Goal: Task Accomplishment & Management: Complete application form

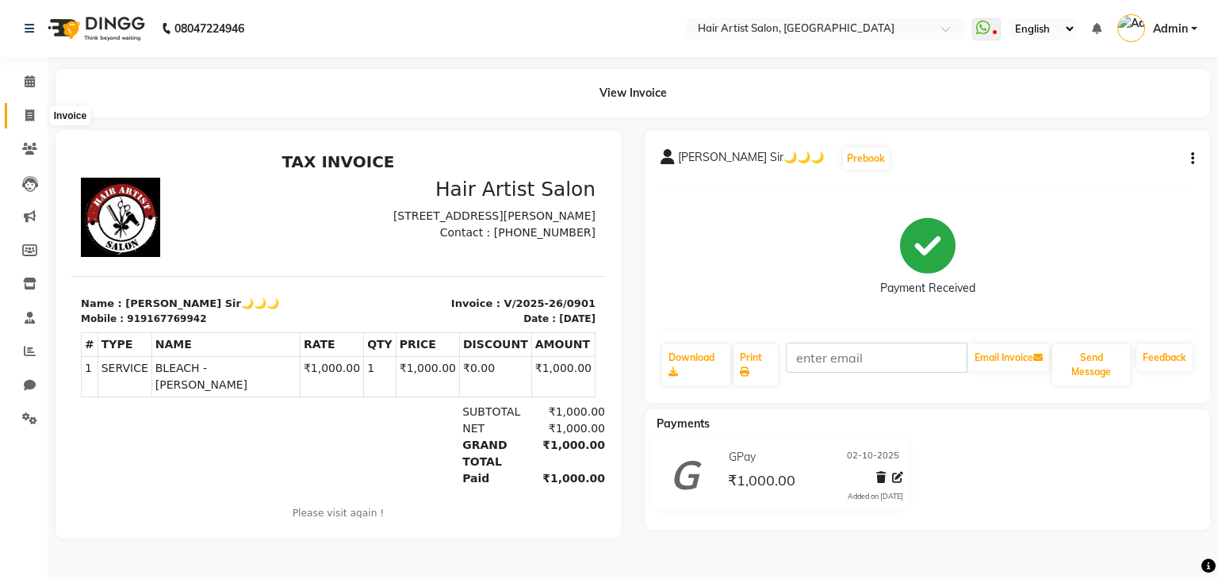
click at [29, 112] on icon at bounding box center [29, 115] width 9 height 12
select select "service"
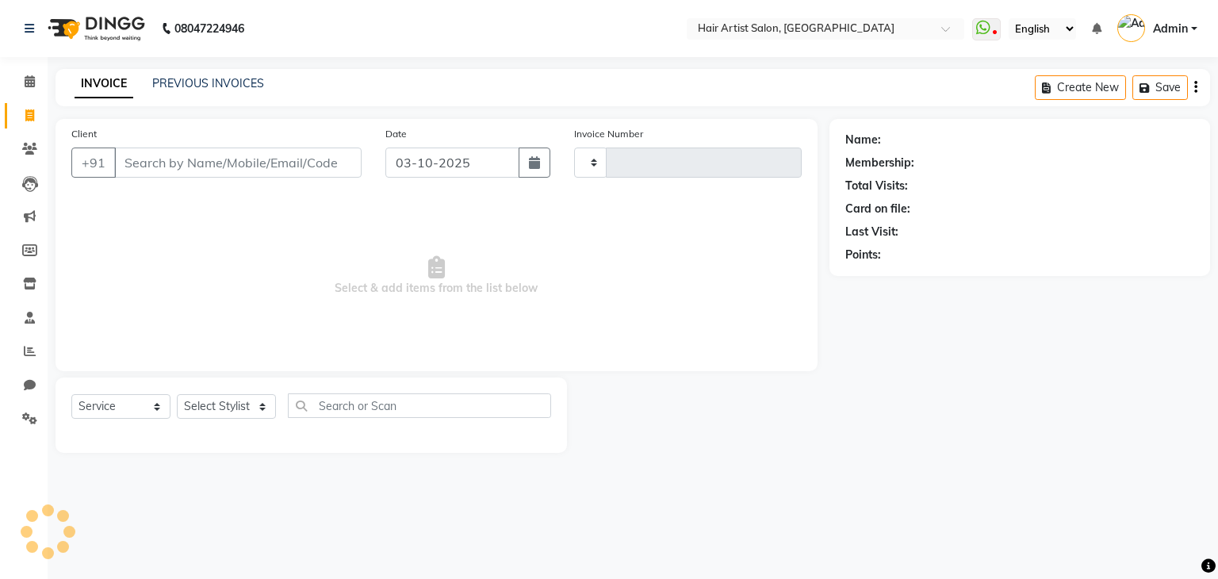
type input "0902"
select select "7809"
select select "package"
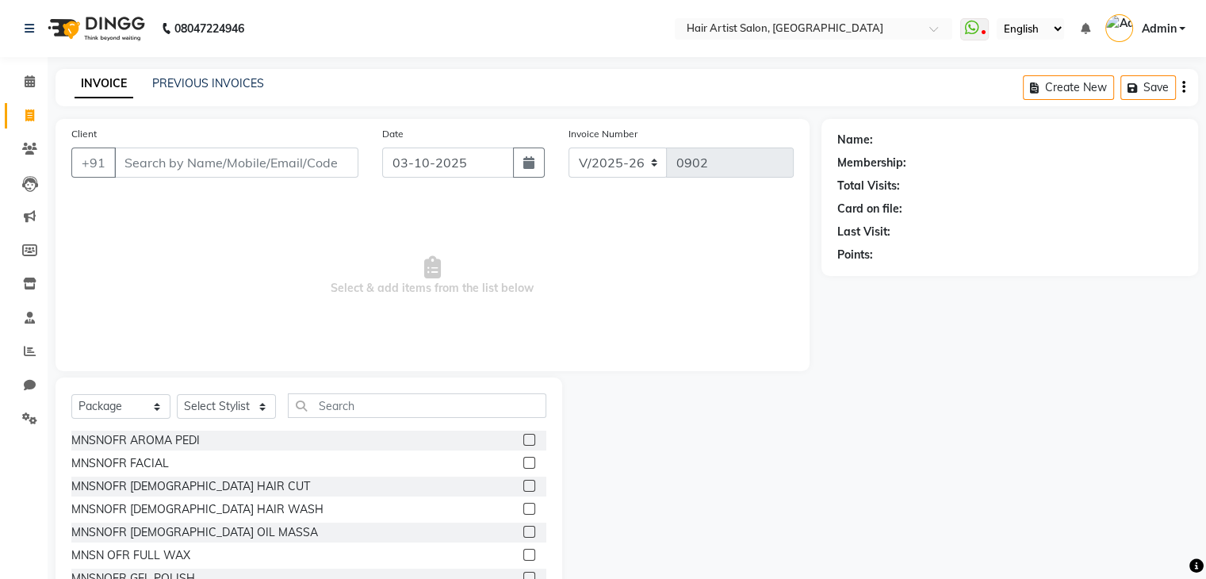
click at [176, 74] on div "INVOICE PREVIOUS INVOICES Create New Save" at bounding box center [627, 87] width 1143 height 37
click at [179, 83] on link "PREVIOUS INVOICES" at bounding box center [208, 83] width 112 height 14
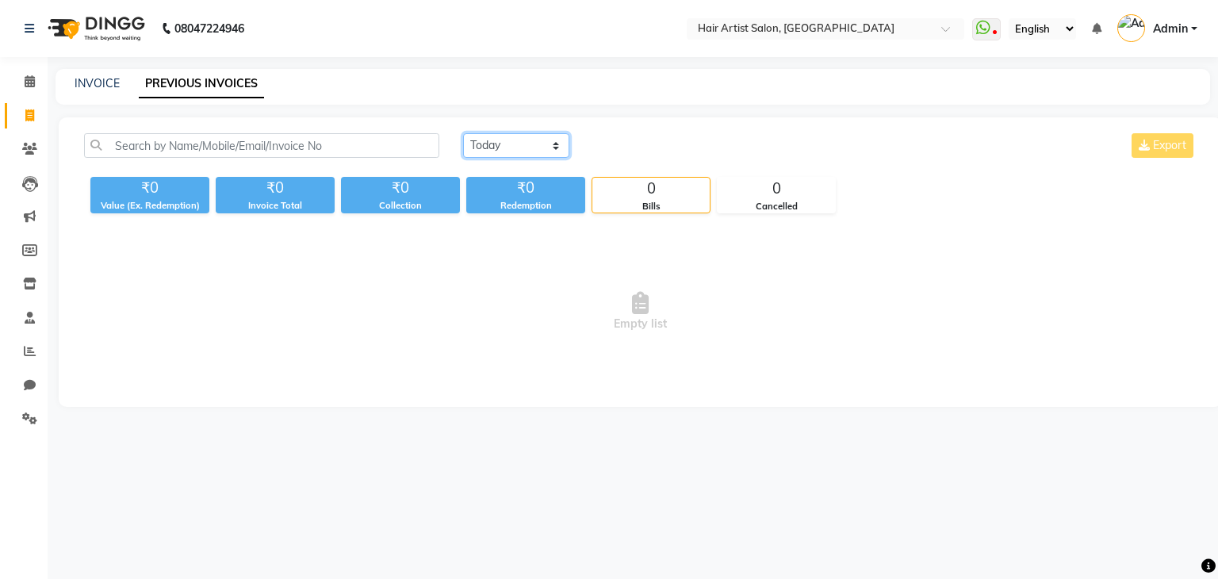
click at [502, 142] on select "[DATE] [DATE] Custom Range" at bounding box center [516, 145] width 106 height 25
select select "[DATE]"
click at [463, 133] on select "[DATE] [DATE] Custom Range" at bounding box center [516, 145] width 106 height 25
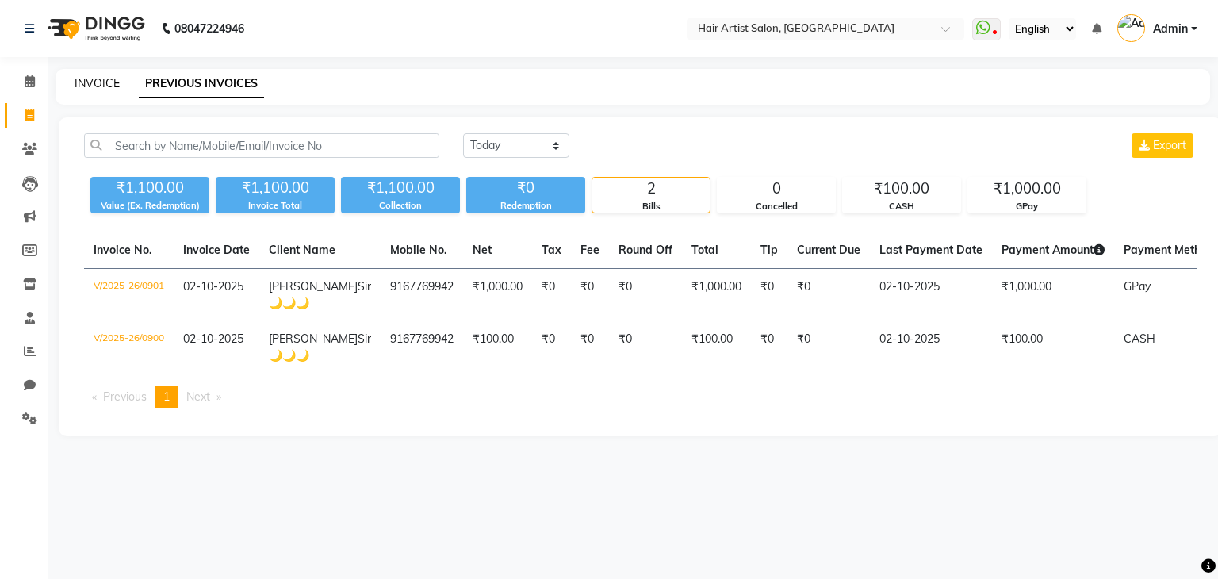
click at [108, 82] on link "INVOICE" at bounding box center [97, 83] width 45 height 14
select select "service"
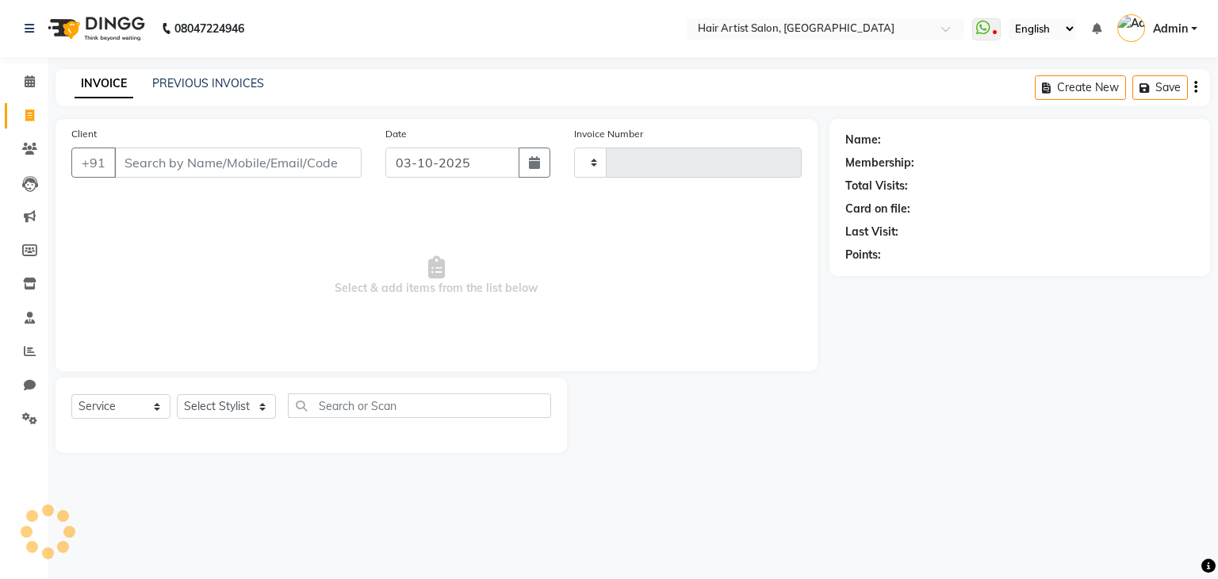
type input "0902"
select select "7809"
select select "package"
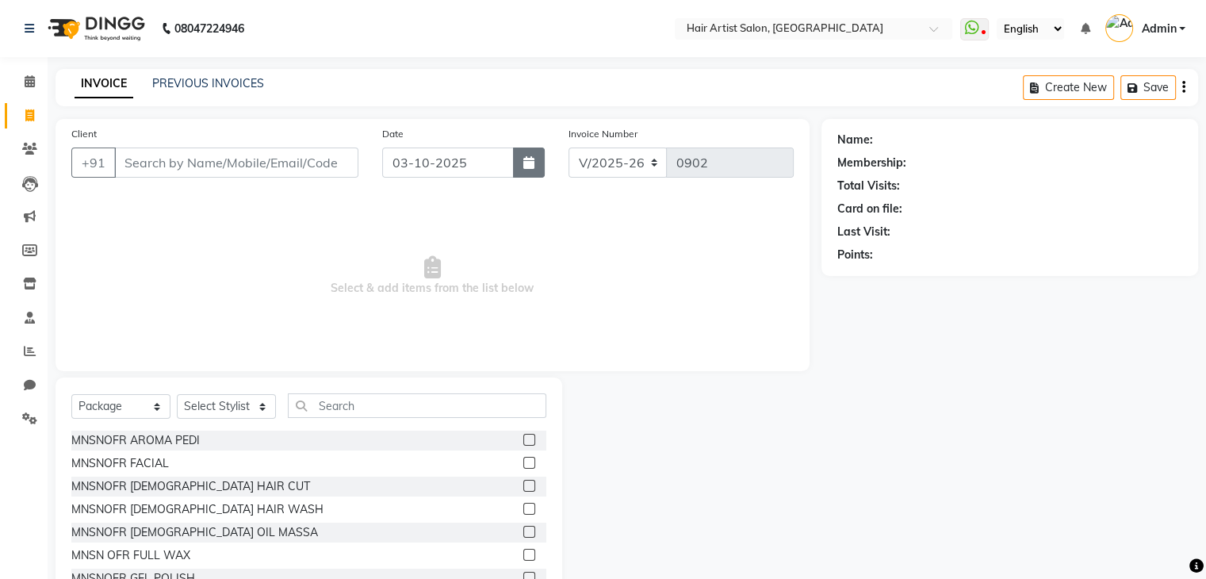
click at [530, 170] on button "button" at bounding box center [529, 162] width 32 height 30
select select "10"
select select "2025"
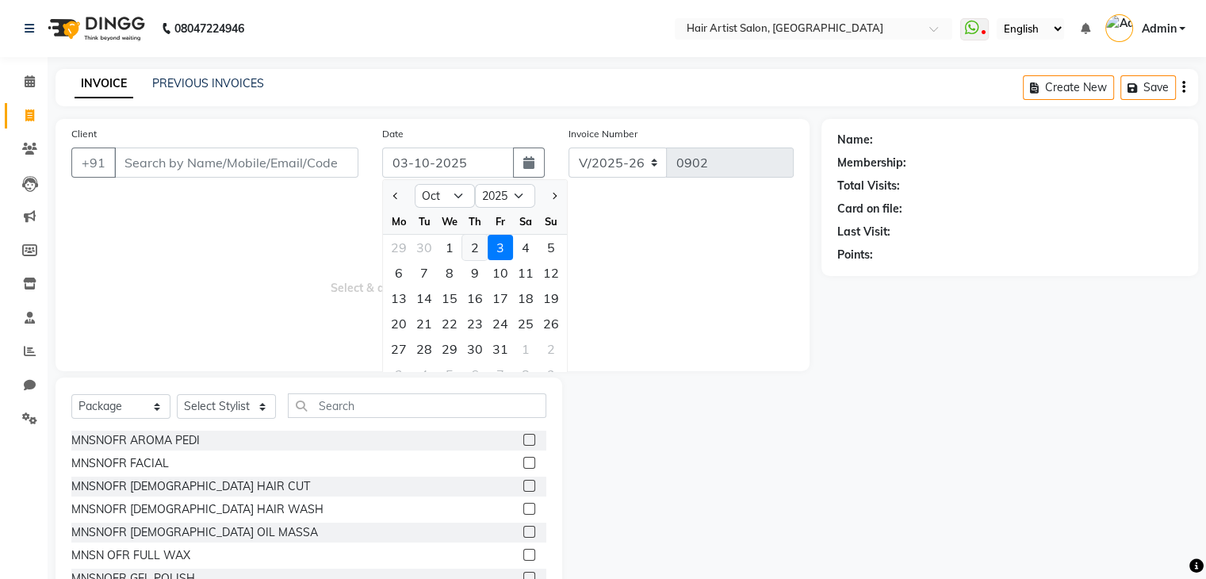
click at [469, 242] on div "2" at bounding box center [474, 247] width 25 height 25
type input "02-10-2025"
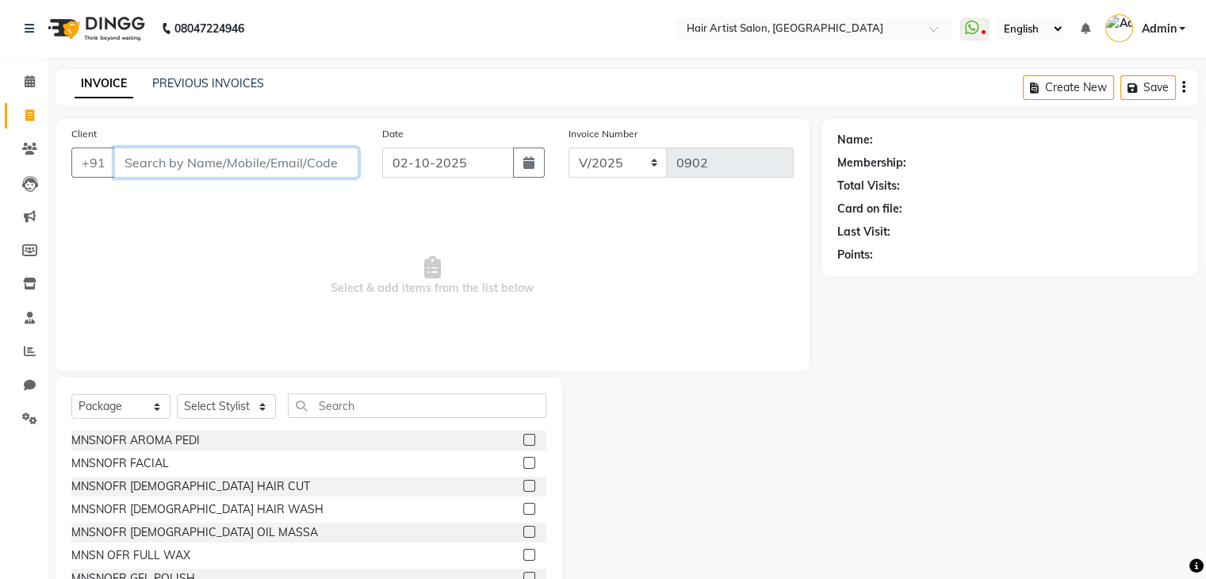
click at [270, 163] on input "Client" at bounding box center [236, 162] width 244 height 30
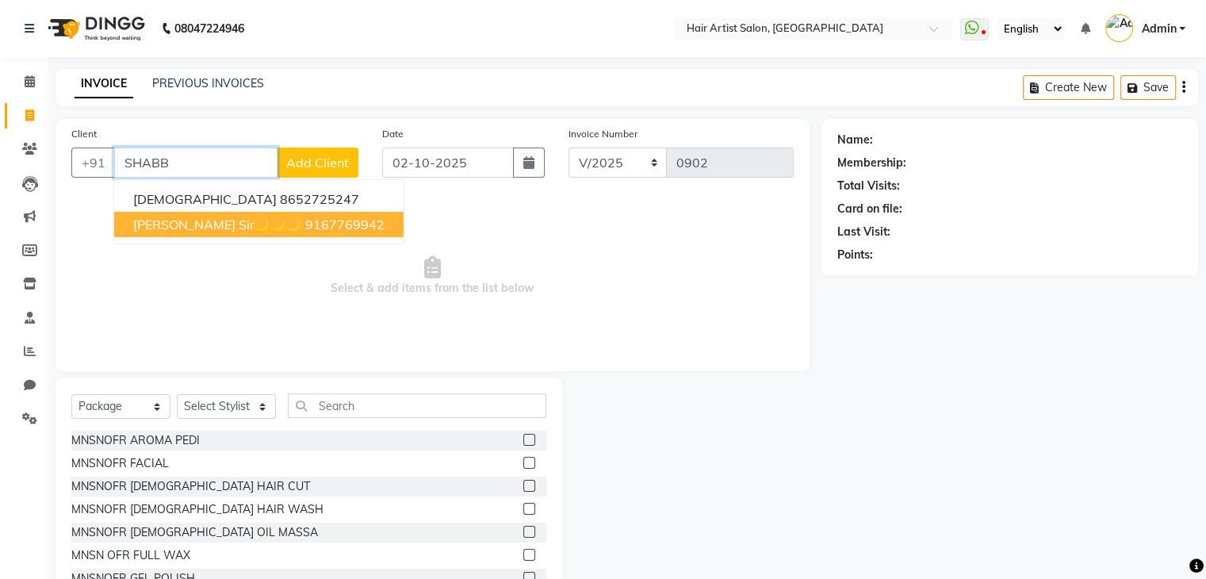
click at [305, 232] on ngb-highlight "9167769942" at bounding box center [344, 224] width 79 height 16
type input "9167769942"
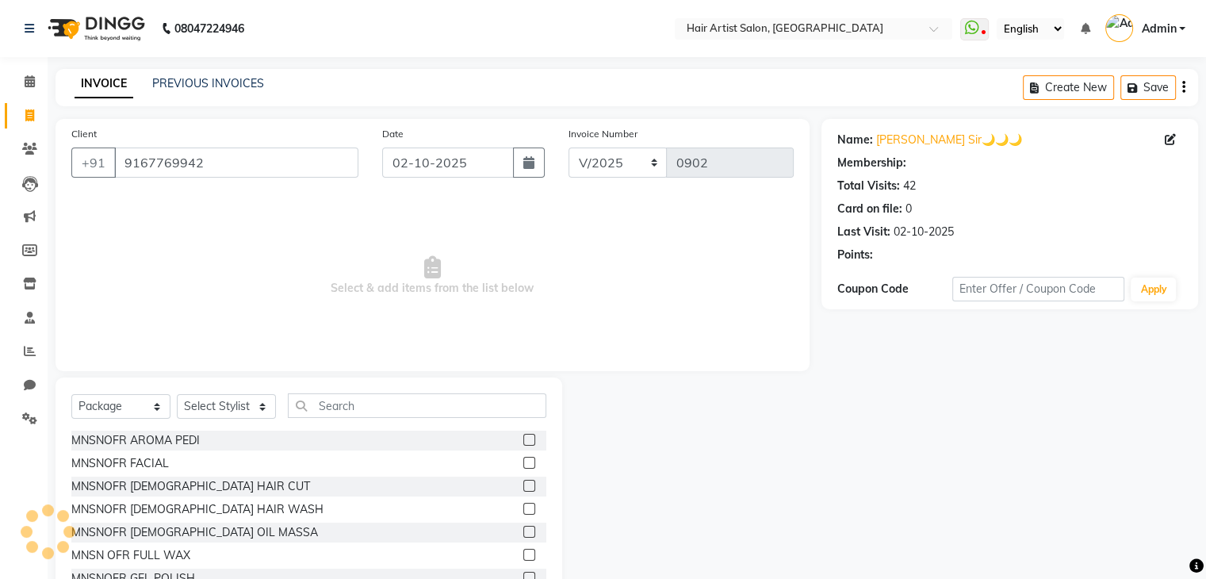
select select "1: Object"
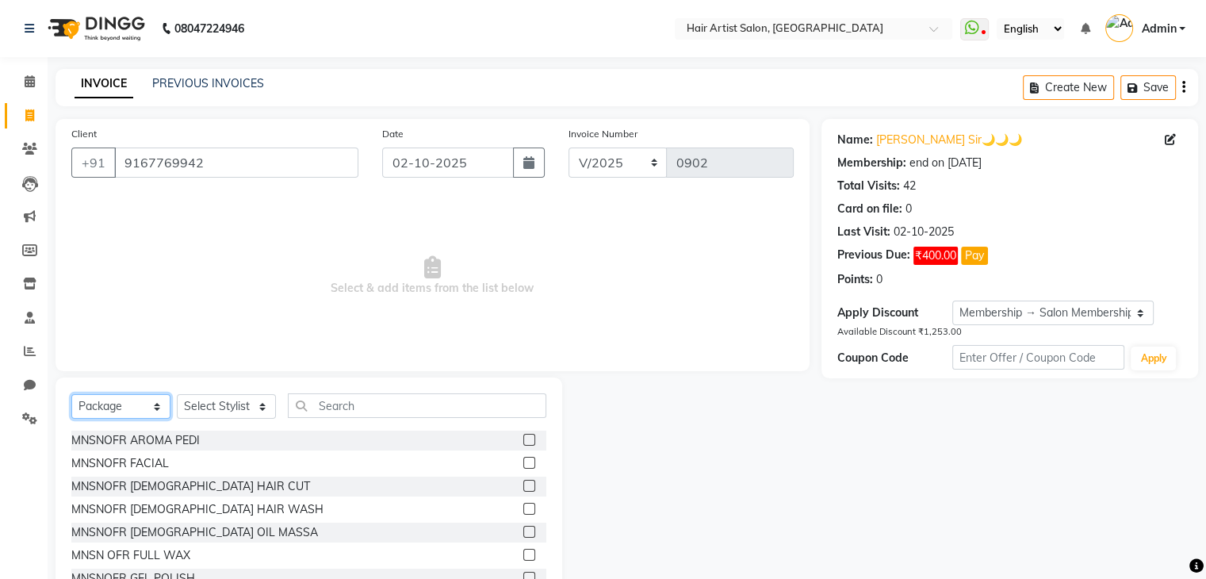
drag, startPoint x: 155, startPoint y: 408, endPoint x: 101, endPoint y: 266, distance: 152.6
click at [101, 266] on div "Client [PHONE_NUMBER] Date [DATE] Invoice Number V/2025 V/[PHONE_NUMBER] Select…" at bounding box center [433, 365] width 778 height 492
select select "service"
click at [71, 395] on select "Select Service Product Membership Package Voucher Prepaid Gift Card" at bounding box center [120, 406] width 99 height 25
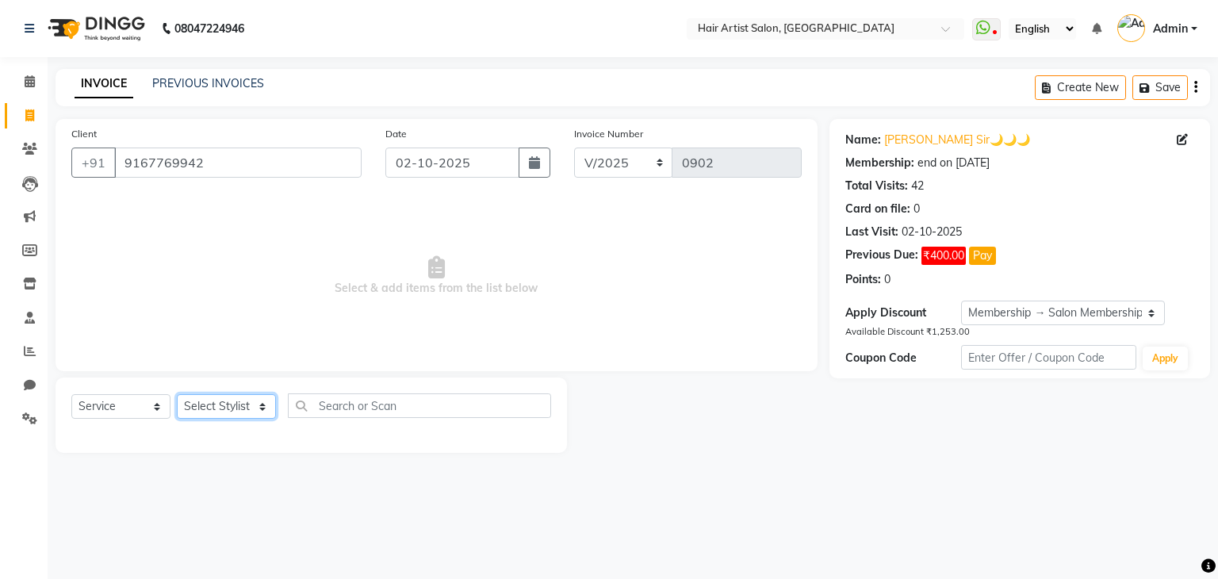
click at [215, 403] on select "Select Stylist Aman channd nisha zimur SALON [PERSON_NAME] [PERSON_NAME] Mam [P…" at bounding box center [226, 406] width 99 height 25
select select "70426"
click at [177, 395] on select "Select Stylist Aman channd nisha zimur SALON [PERSON_NAME] [PERSON_NAME] Mam [P…" at bounding box center [226, 406] width 99 height 25
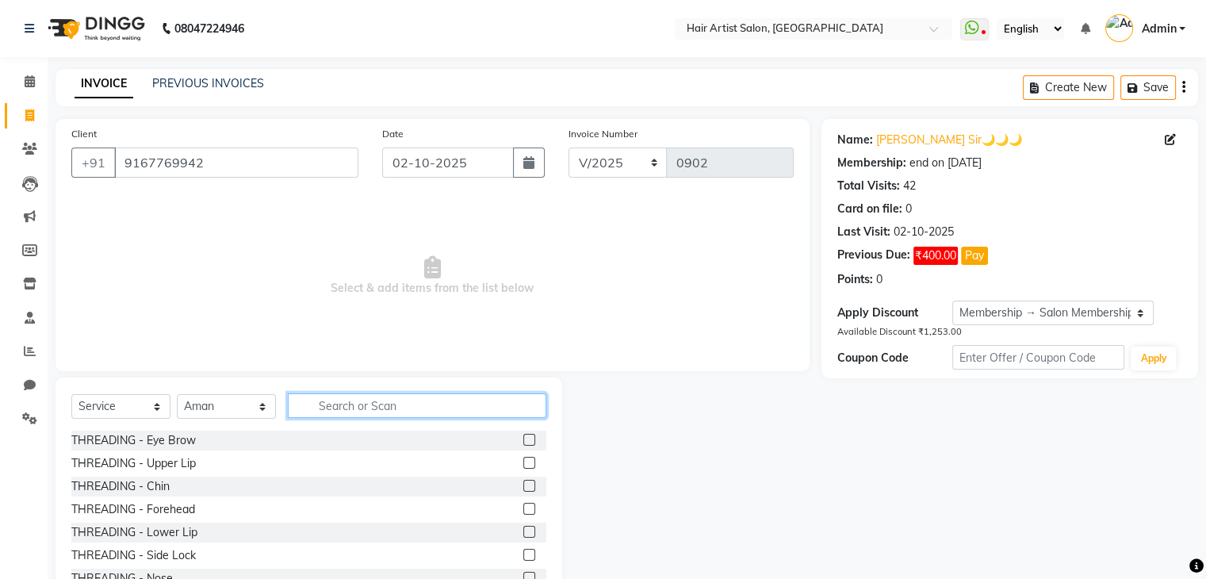
click at [346, 412] on input "text" at bounding box center [417, 405] width 258 height 25
click at [159, 411] on select "Select Service Product Membership Package Voucher Prepaid Gift Card" at bounding box center [120, 406] width 99 height 25
click at [71, 395] on select "Select Service Product Membership Package Voucher Prepaid Gift Card" at bounding box center [120, 406] width 99 height 25
click at [347, 408] on input "text" at bounding box center [417, 405] width 258 height 25
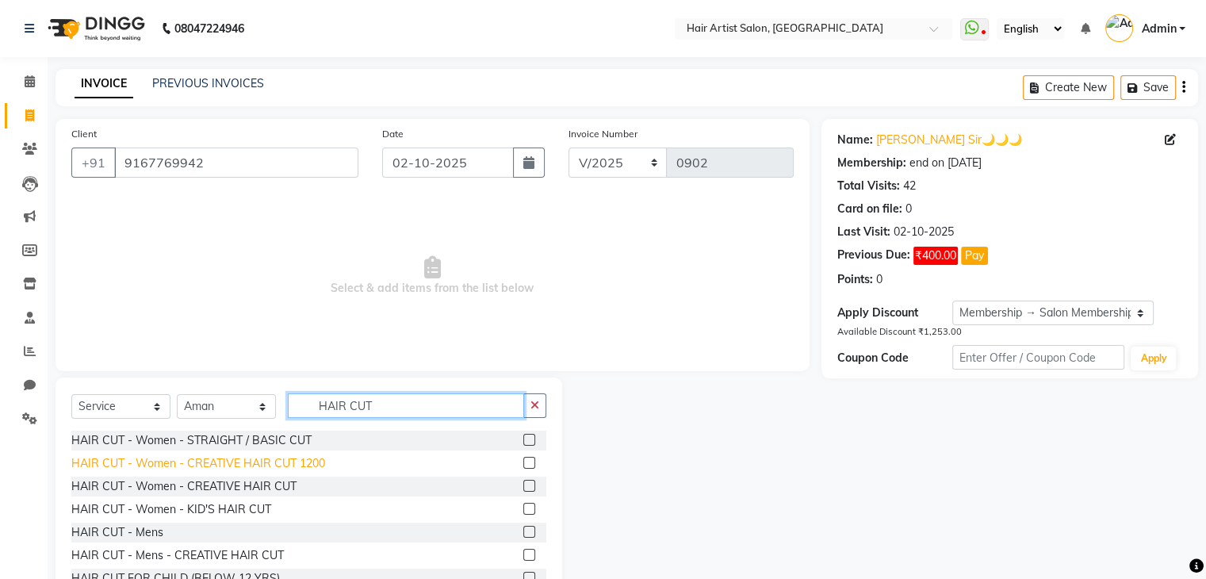
type input "HAIR CUT"
click at [301, 467] on div "HAIR CUT - Women - CREATIVE HAIR CUT 1200" at bounding box center [198, 463] width 254 height 17
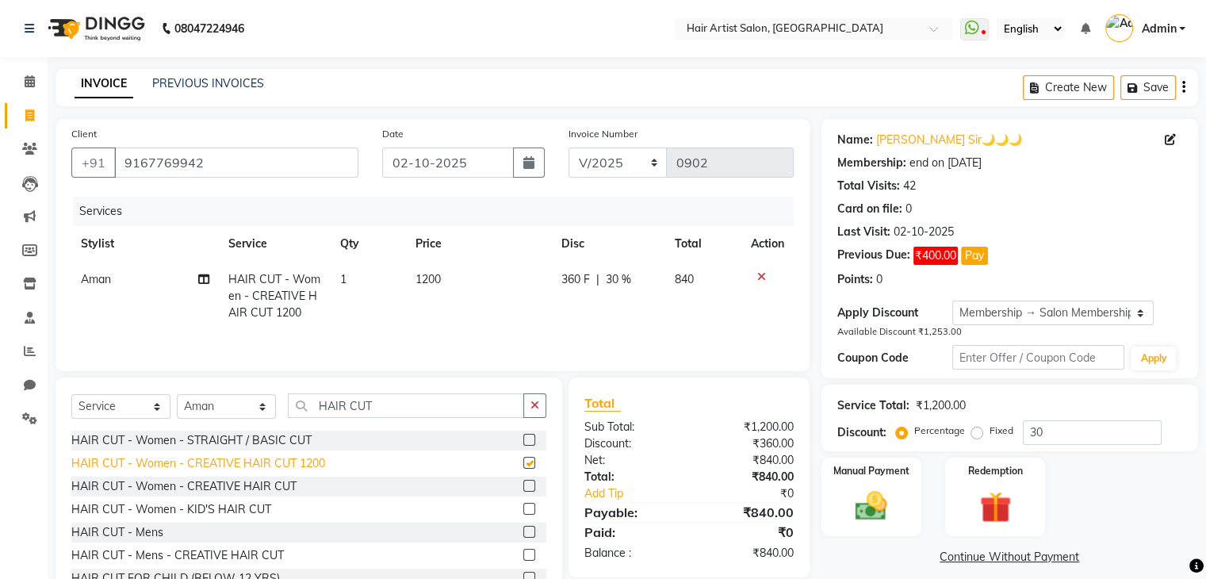
checkbox input "false"
click at [433, 282] on span "1200" at bounding box center [428, 279] width 25 height 14
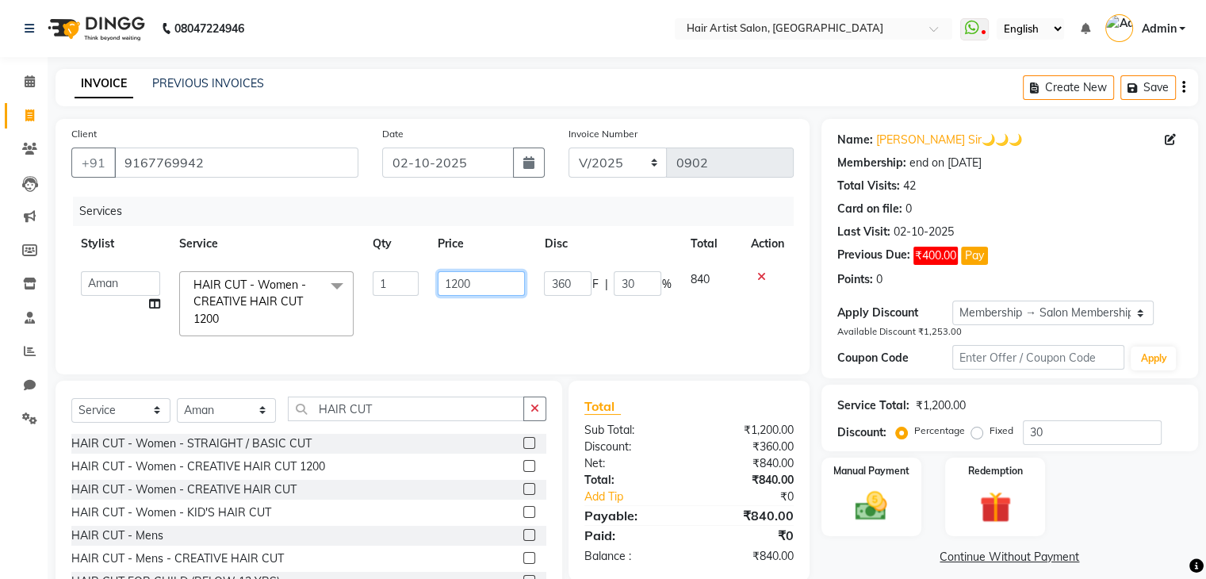
click at [483, 281] on input "1200" at bounding box center [481, 283] width 87 height 25
type input "1"
type input "900"
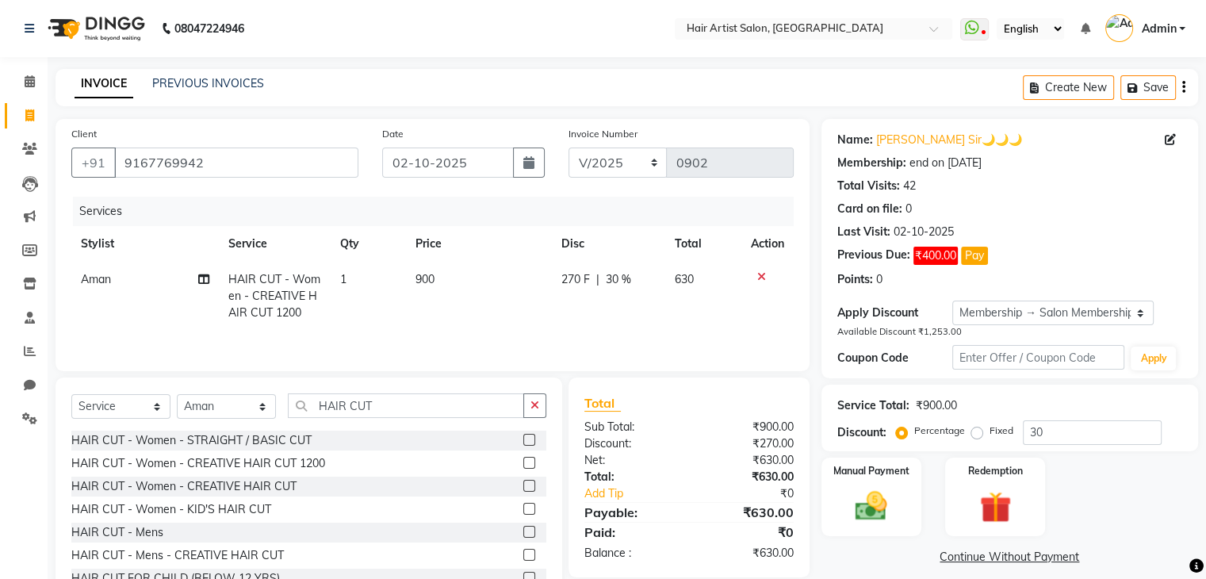
click at [622, 281] on span "30 %" at bounding box center [618, 279] width 25 height 17
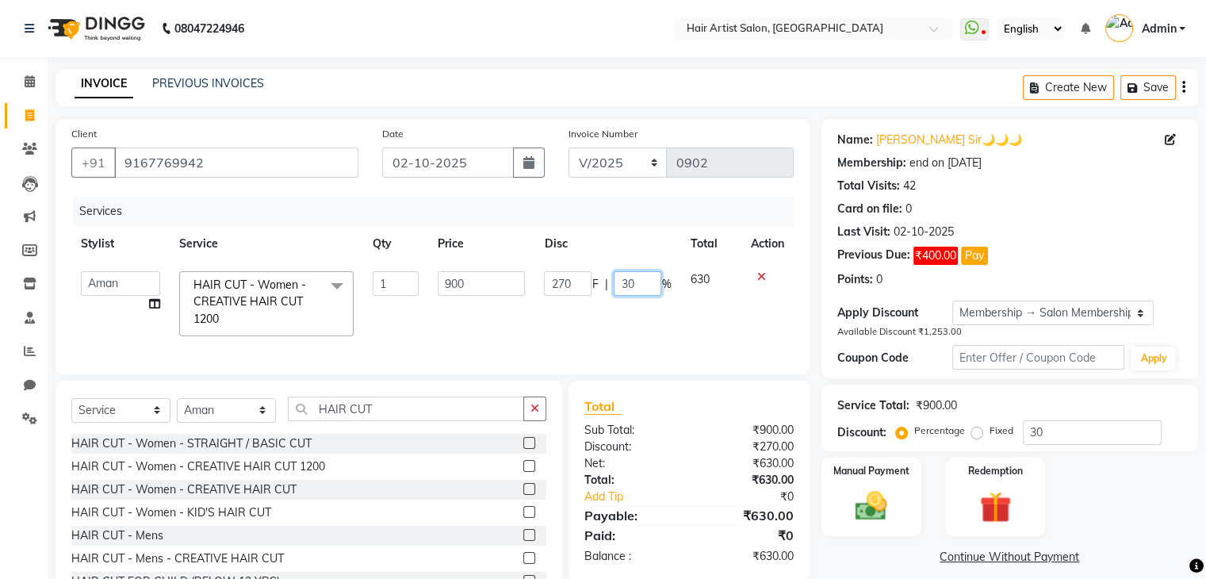
click at [649, 281] on input "30" at bounding box center [638, 283] width 48 height 25
type input "3"
type input "0"
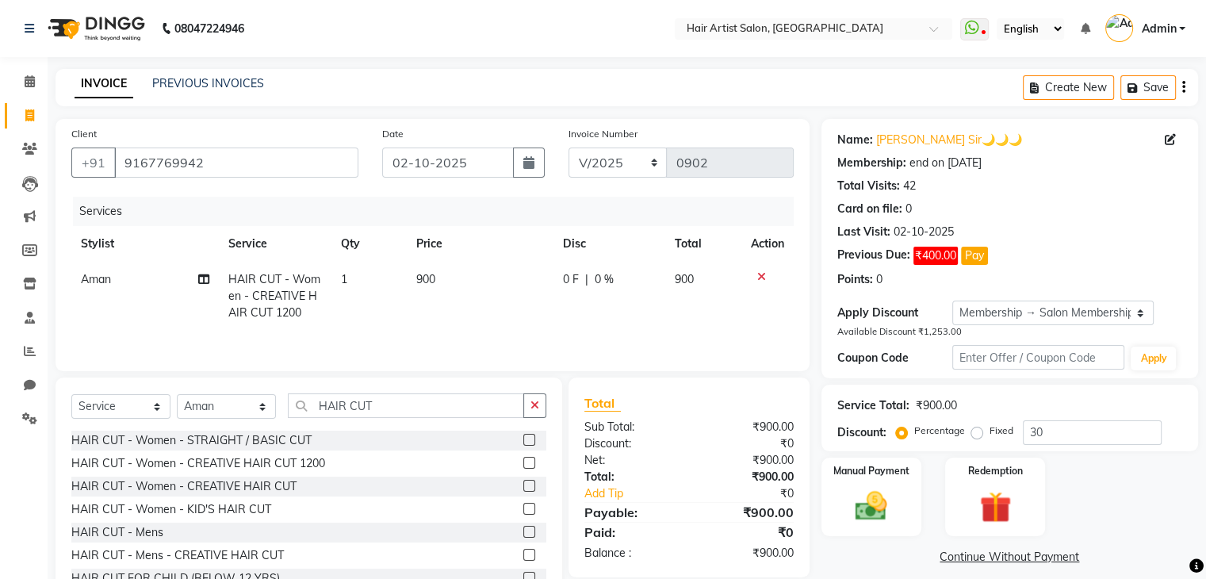
click at [699, 337] on div "Services Stylist Service Qty Price Disc Total Action Aman HAIR CUT - Women - CR…" at bounding box center [432, 276] width 722 height 159
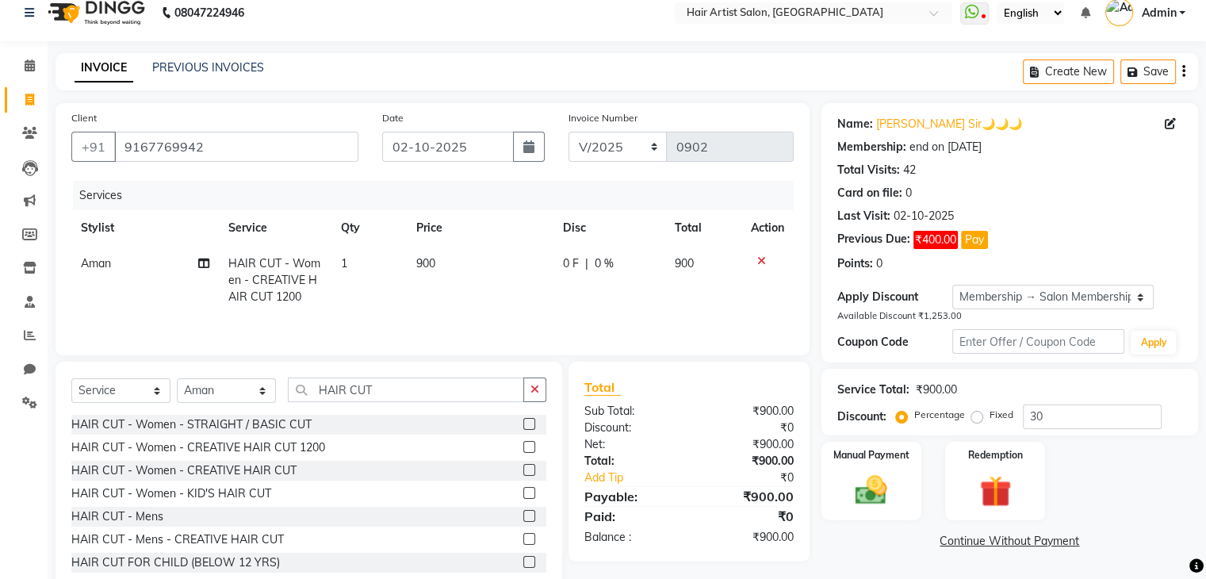
scroll to position [32, 0]
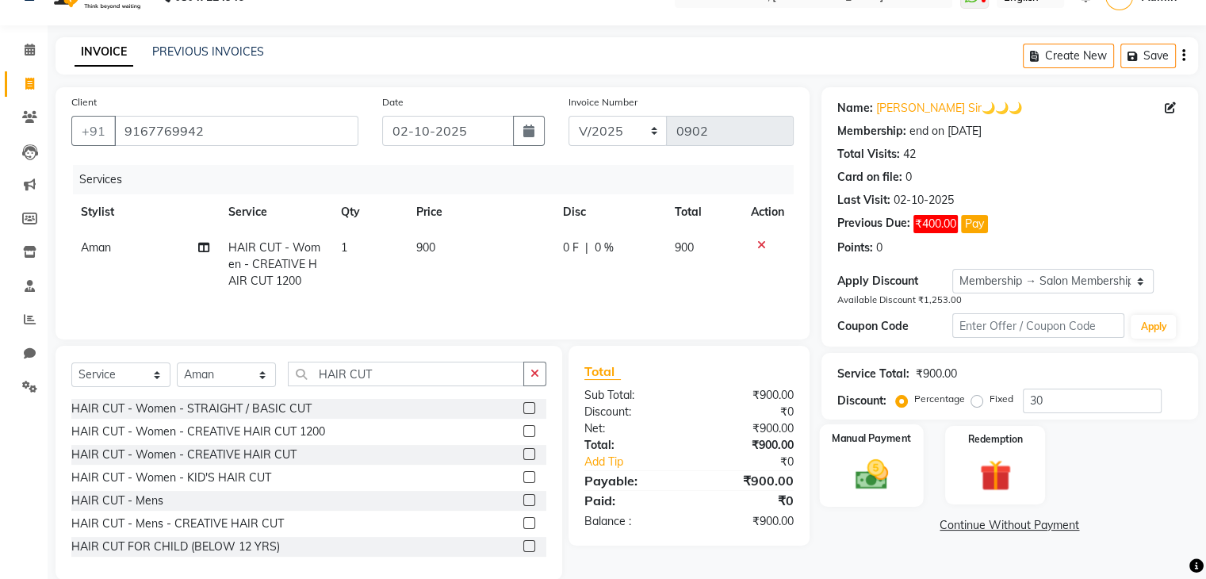
click at [890, 470] on img at bounding box center [870, 474] width 53 height 38
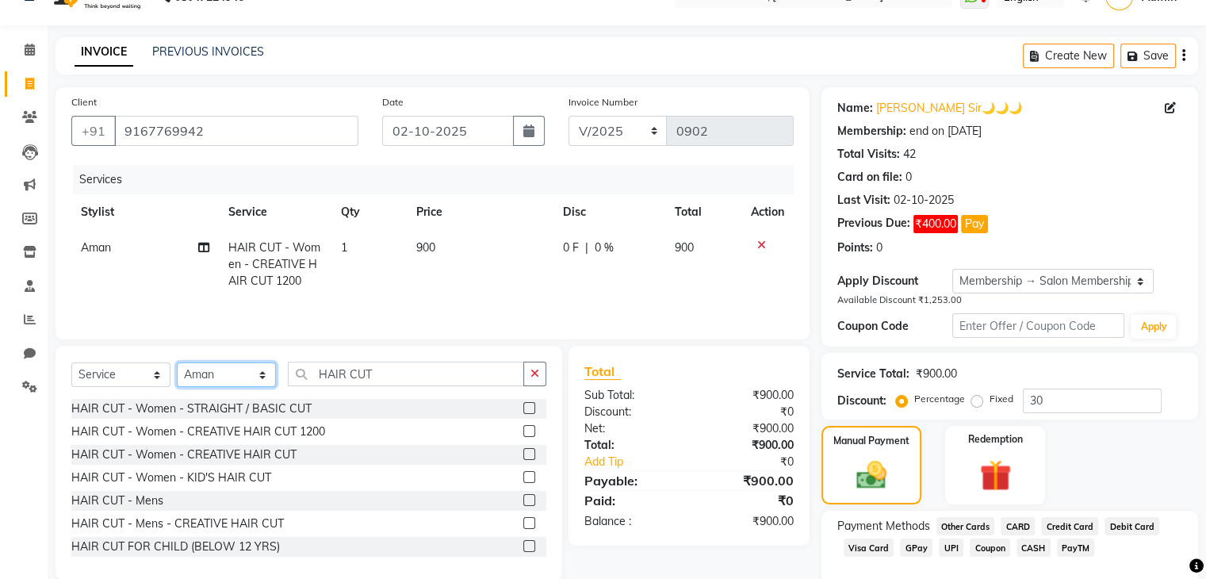
click at [249, 375] on select "Select Stylist Aman channd nisha zimur SALON [PERSON_NAME] [PERSON_NAME] Mam [P…" at bounding box center [226, 374] width 99 height 25
select select "93498"
click at [177, 364] on select "Select Stylist Aman channd nisha zimur SALON [PERSON_NAME] [PERSON_NAME] Mam [P…" at bounding box center [226, 374] width 99 height 25
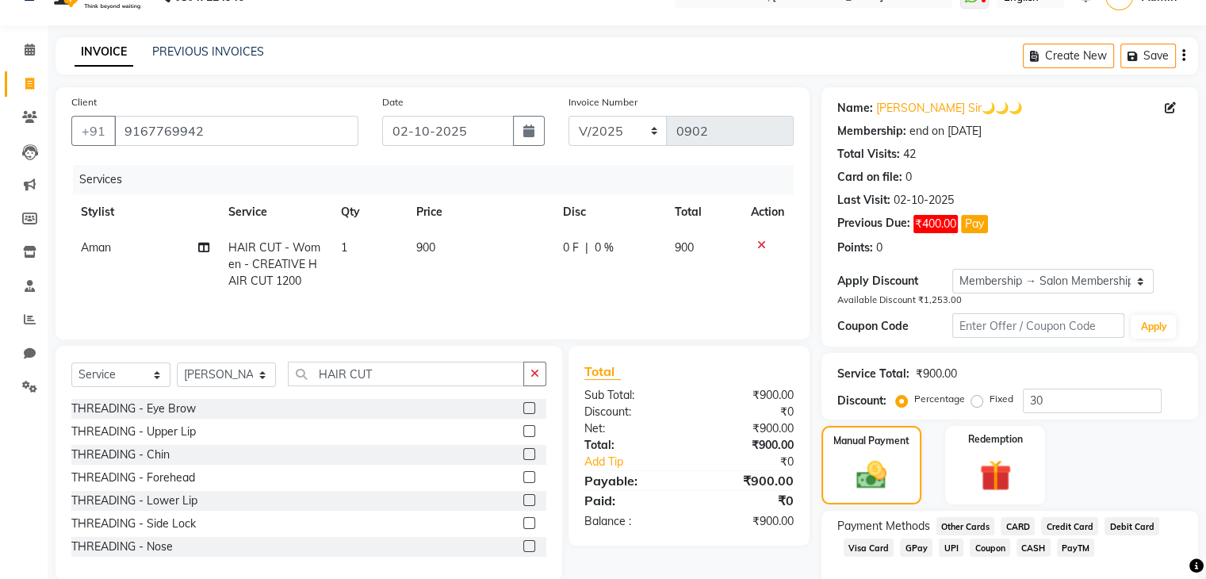
click at [523, 410] on label at bounding box center [529, 408] width 12 height 12
click at [523, 410] on input "checkbox" at bounding box center [528, 409] width 10 height 10
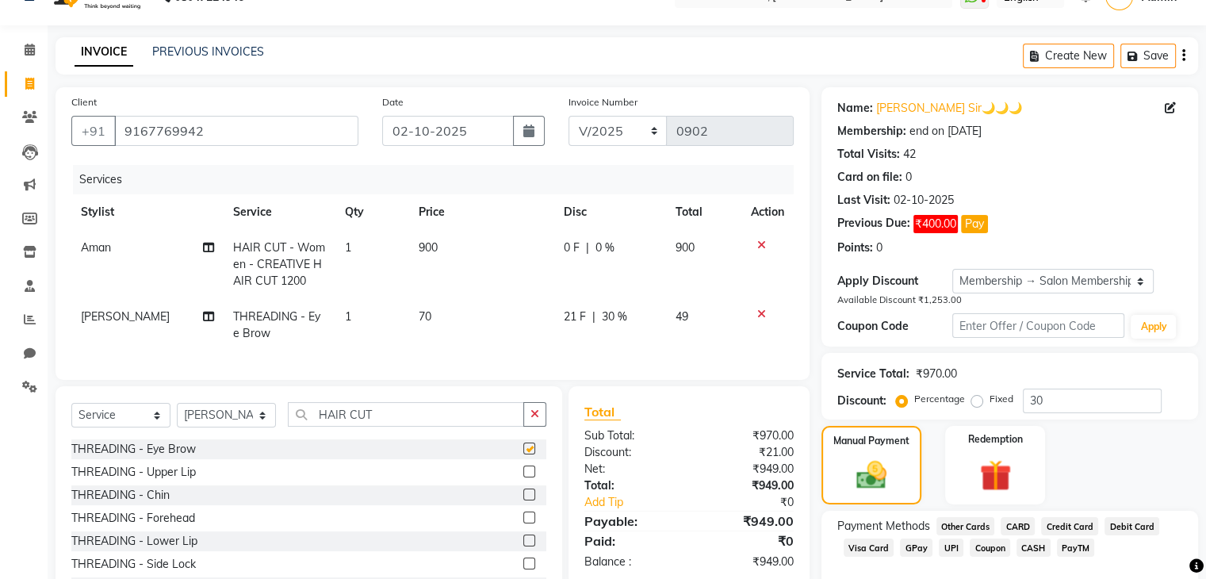
checkbox input "false"
click at [523, 477] on label at bounding box center [529, 471] width 12 height 12
click at [523, 477] on input "checkbox" at bounding box center [528, 472] width 10 height 10
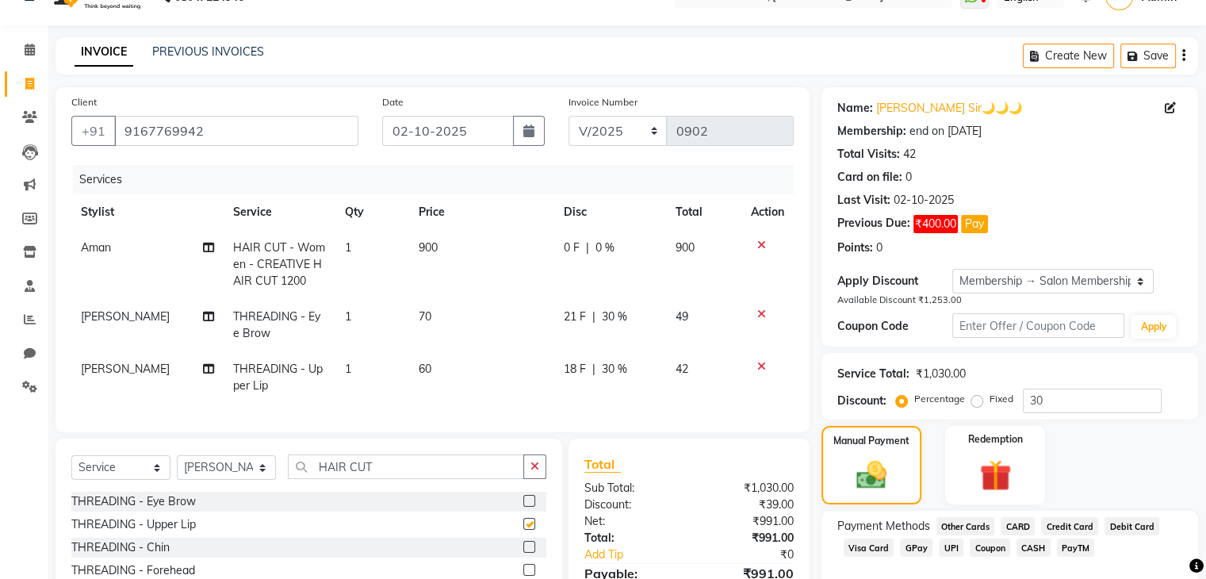
checkbox input "false"
click at [614, 318] on span "30 %" at bounding box center [614, 316] width 25 height 17
select select "93498"
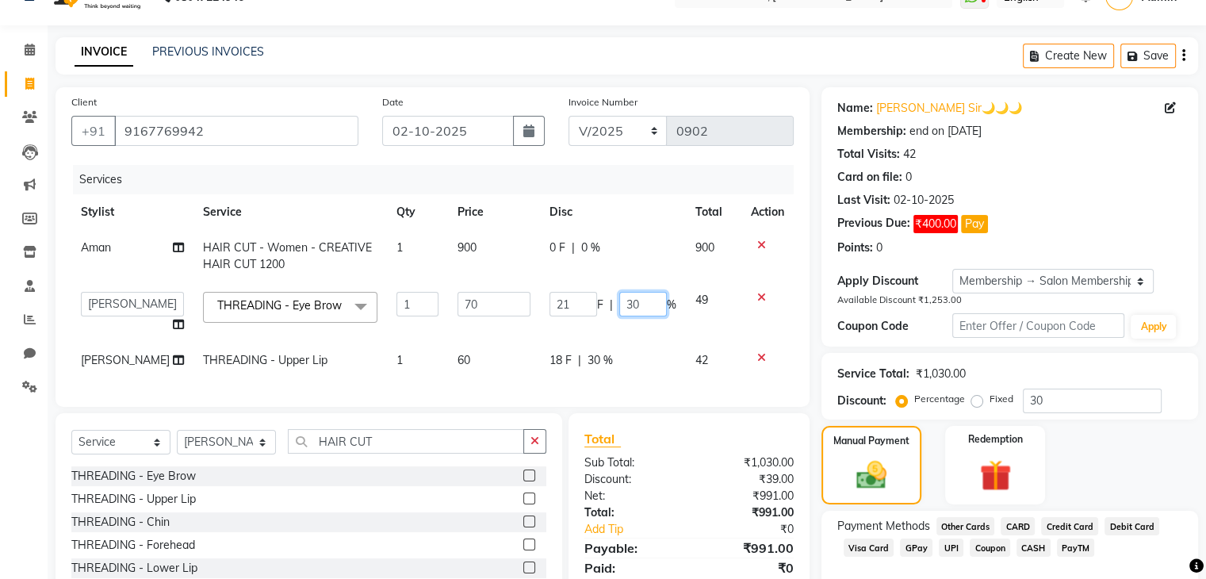
click at [645, 301] on input "30" at bounding box center [643, 304] width 48 height 25
type input "3"
type input "0"
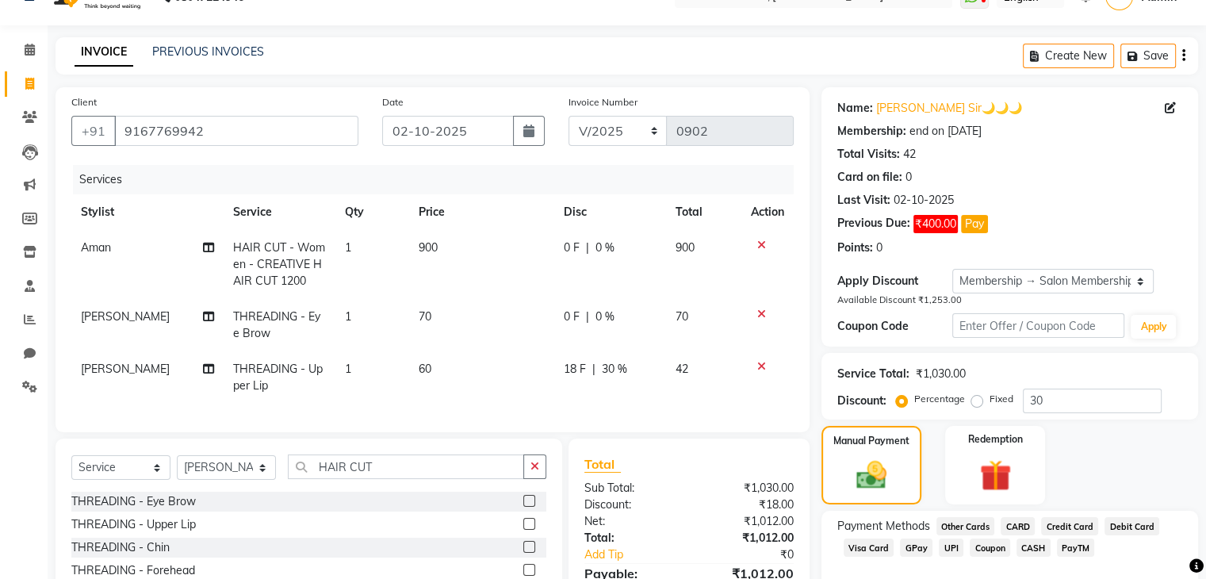
click at [592, 369] on div "18 F | 30 %" at bounding box center [610, 369] width 93 height 17
select select "93498"
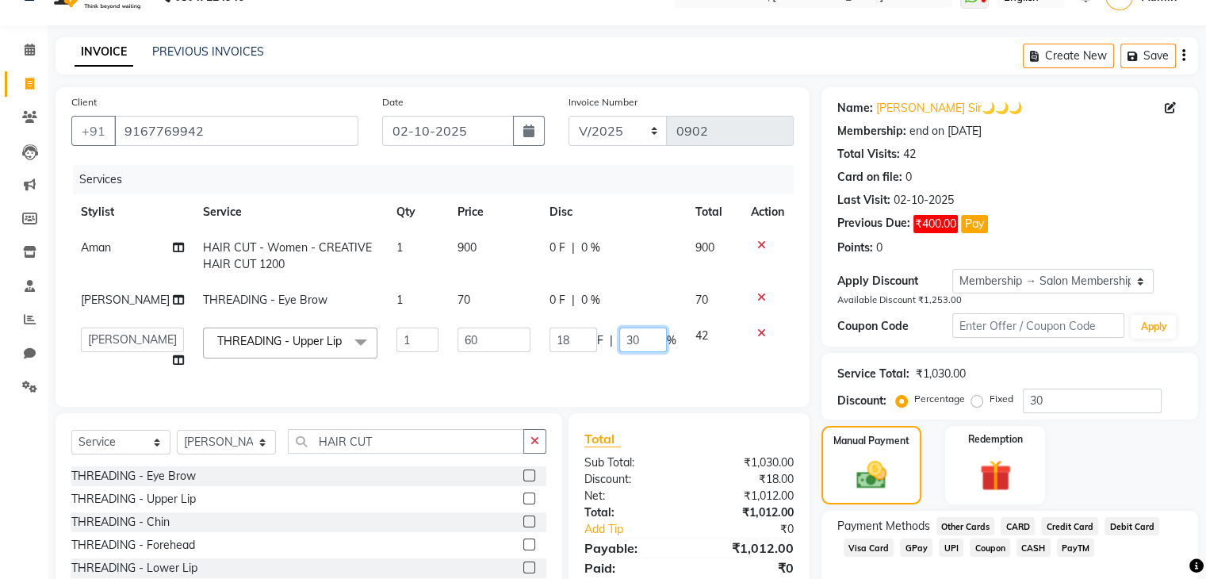
click at [641, 352] on input "30" at bounding box center [643, 339] width 48 height 25
type input "3"
type input "0"
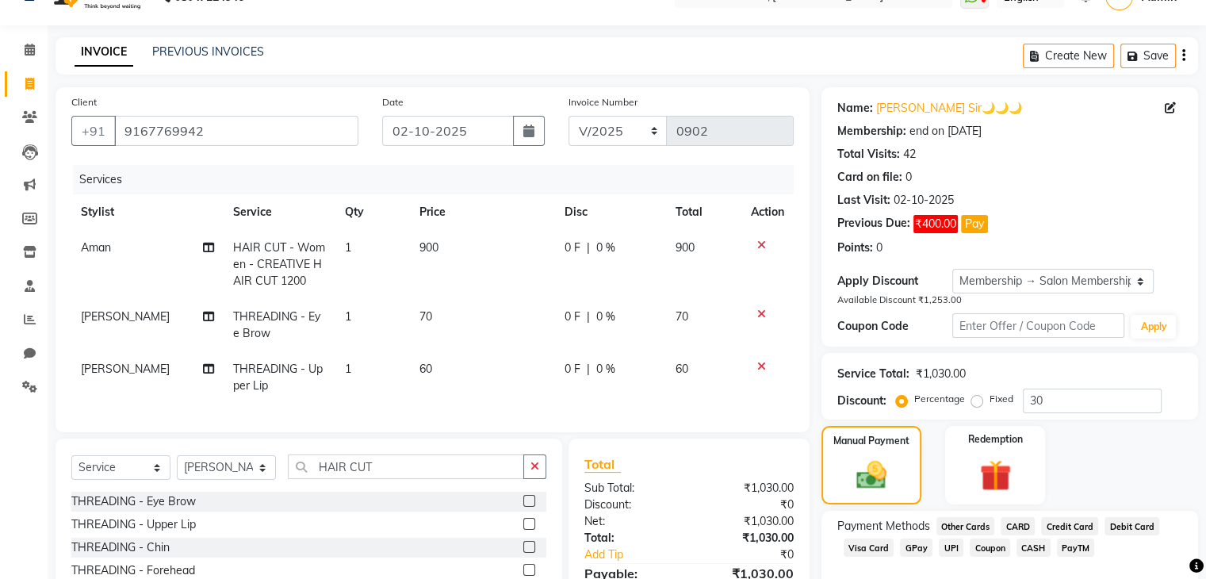
click at [677, 408] on div "Services Stylist Service Qty Price Disc Total Action Aman HAIR CUT - Women - CR…" at bounding box center [432, 290] width 722 height 251
click at [831, 465] on div "Manual Payment" at bounding box center [871, 465] width 104 height 82
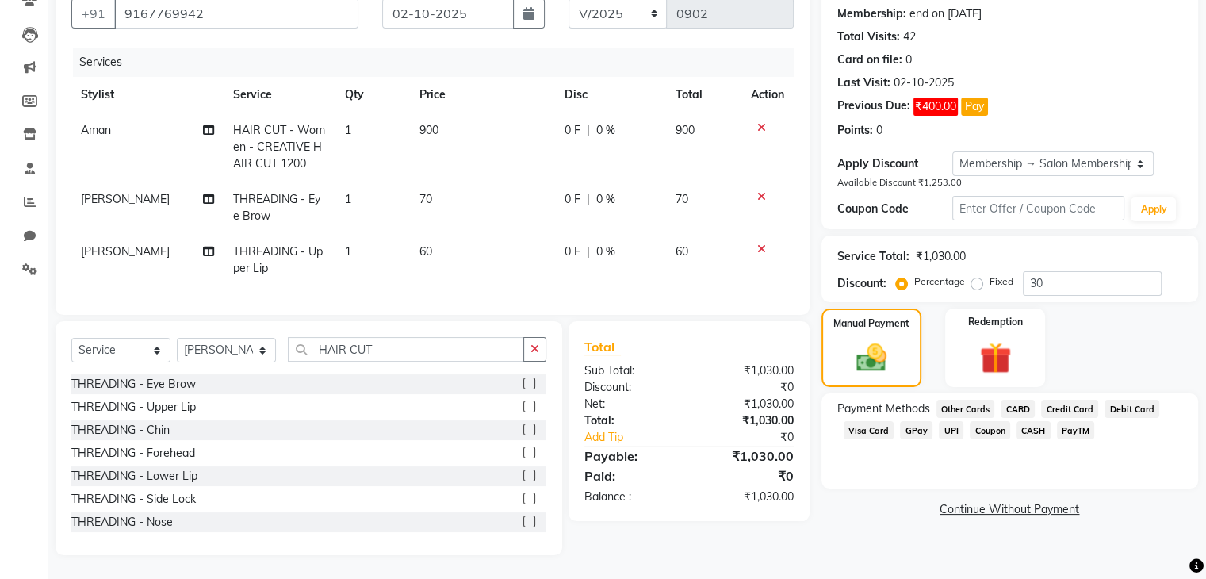
click at [912, 421] on span "GPay" at bounding box center [916, 430] width 33 height 18
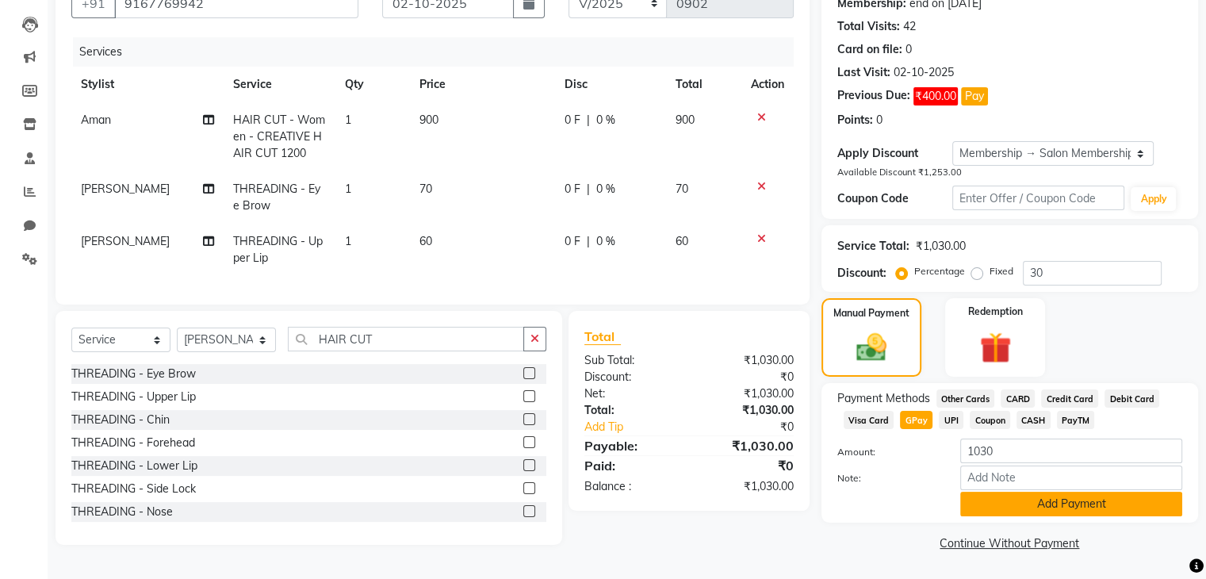
click at [1019, 499] on button "Add Payment" at bounding box center [1071, 504] width 222 height 25
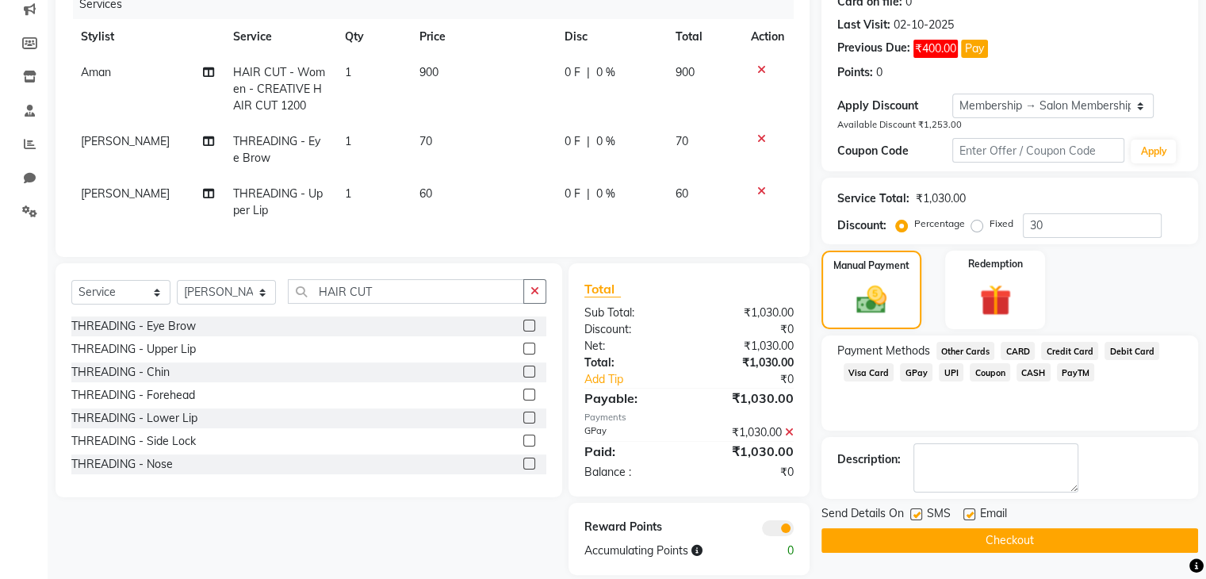
scroll to position [240, 0]
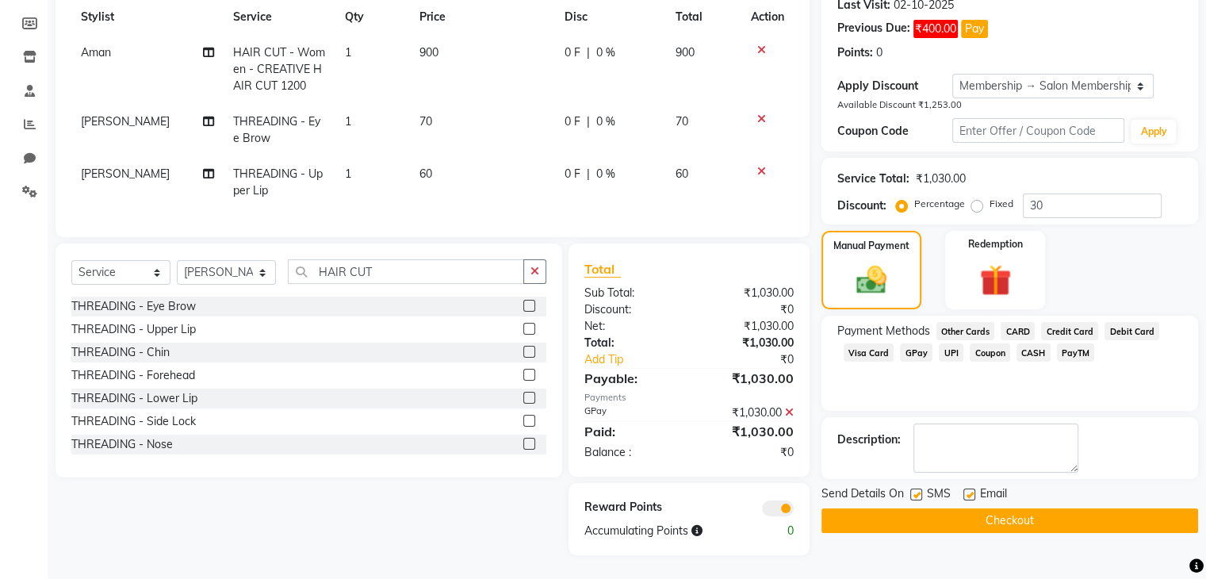
click at [1067, 508] on button "Checkout" at bounding box center [1009, 520] width 377 height 25
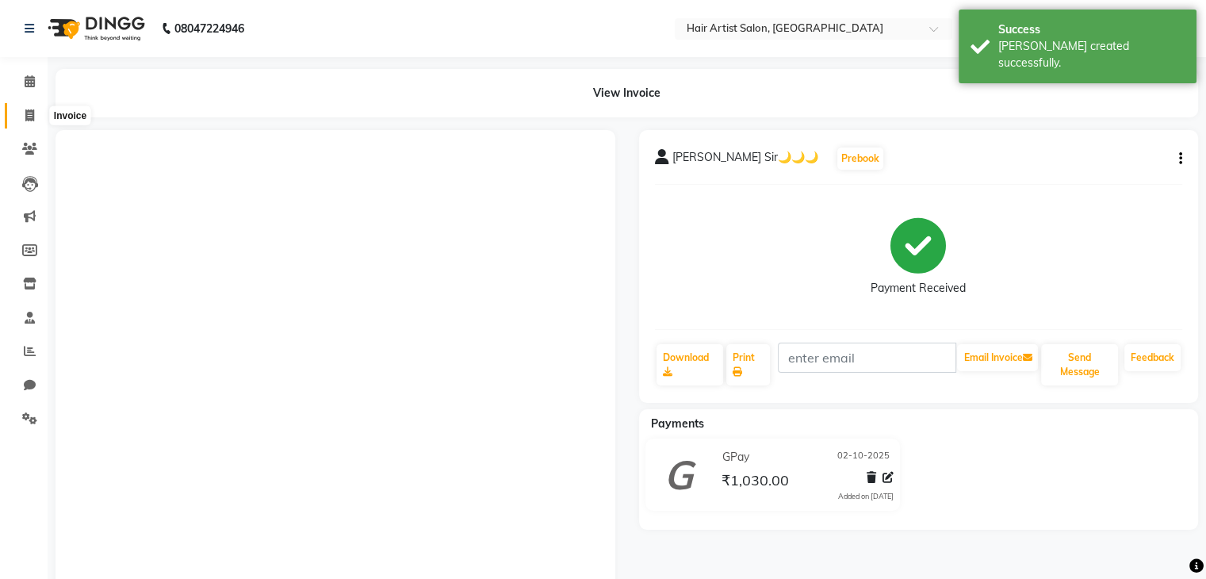
click at [27, 112] on icon at bounding box center [29, 115] width 9 height 12
select select "7809"
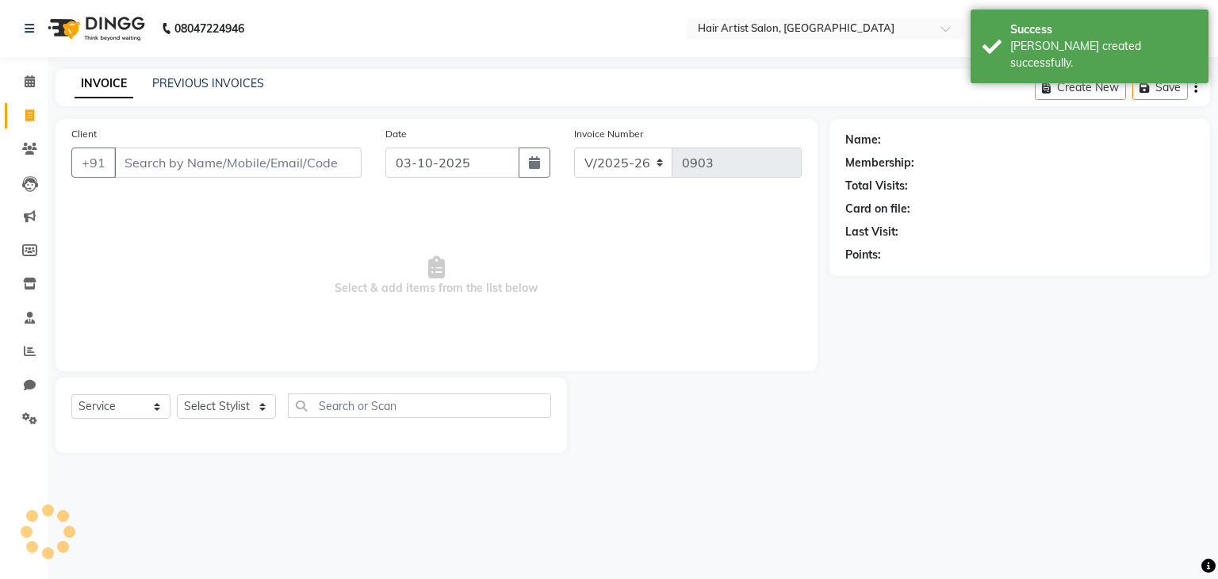
select select "package"
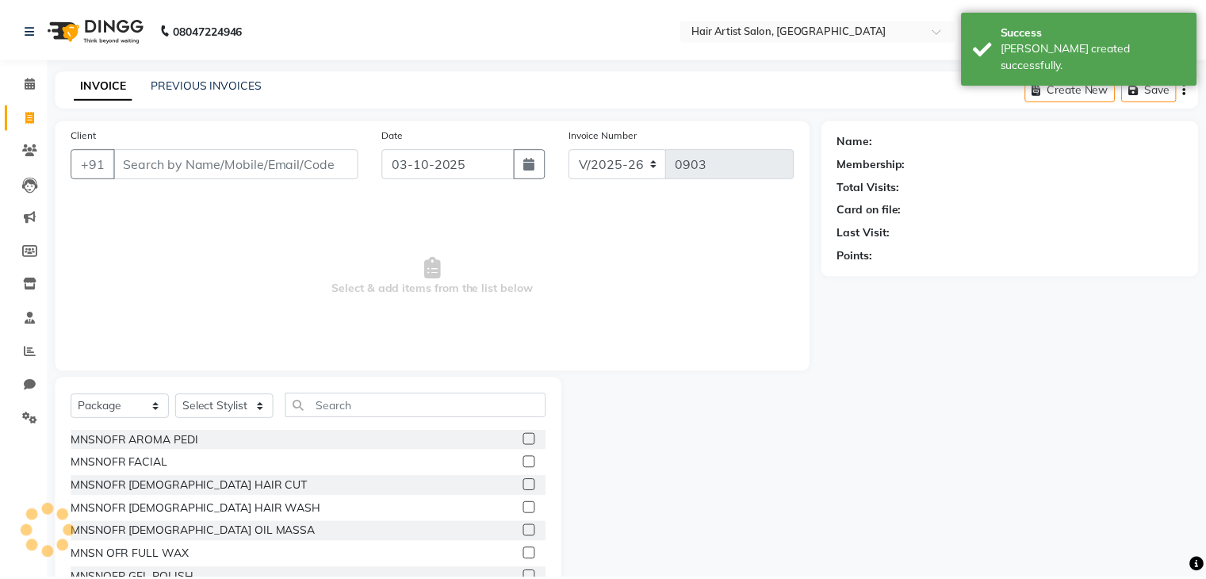
scroll to position [57, 0]
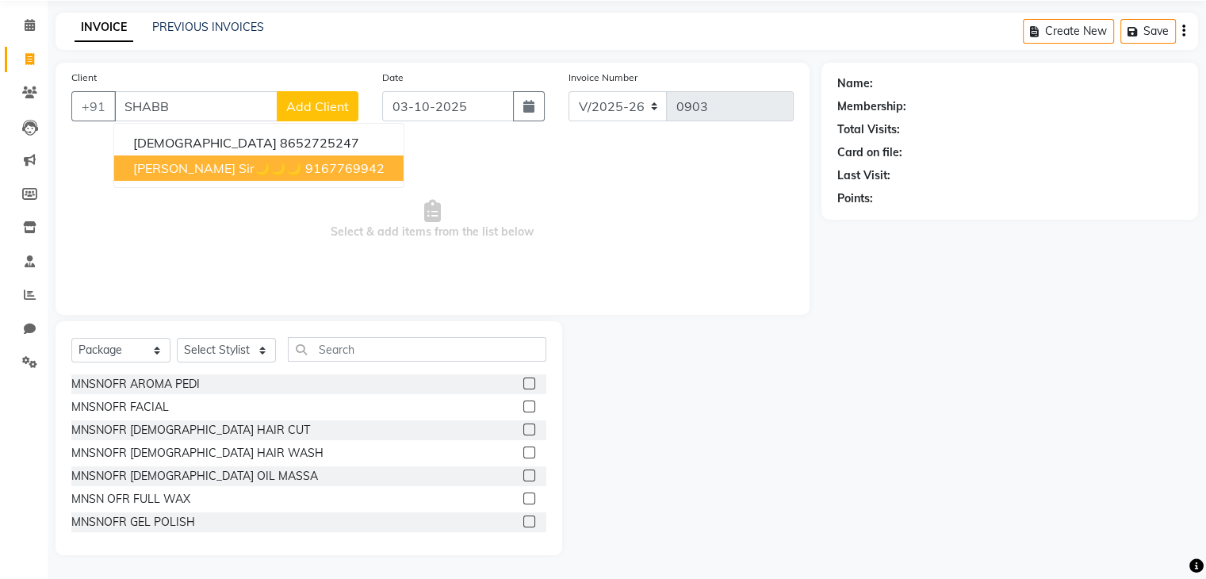
click at [191, 170] on span "[PERSON_NAME] Sir🌙🌙🌙" at bounding box center [217, 168] width 169 height 16
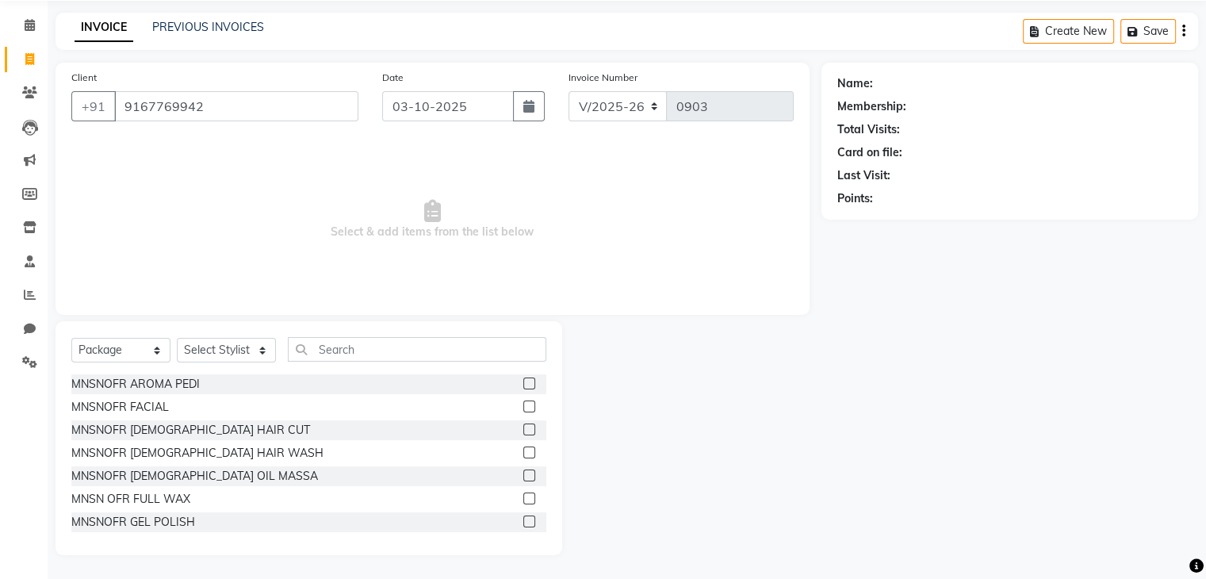
type input "9167769942"
select select "1: Object"
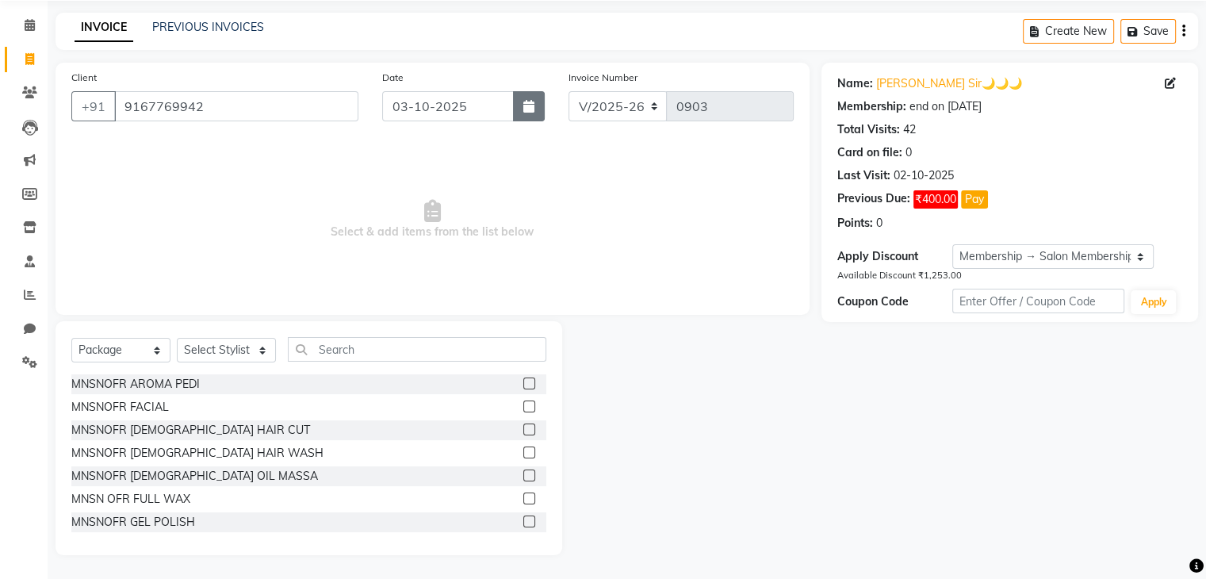
click at [527, 103] on icon "button" at bounding box center [528, 106] width 11 height 13
select select "10"
select select "2025"
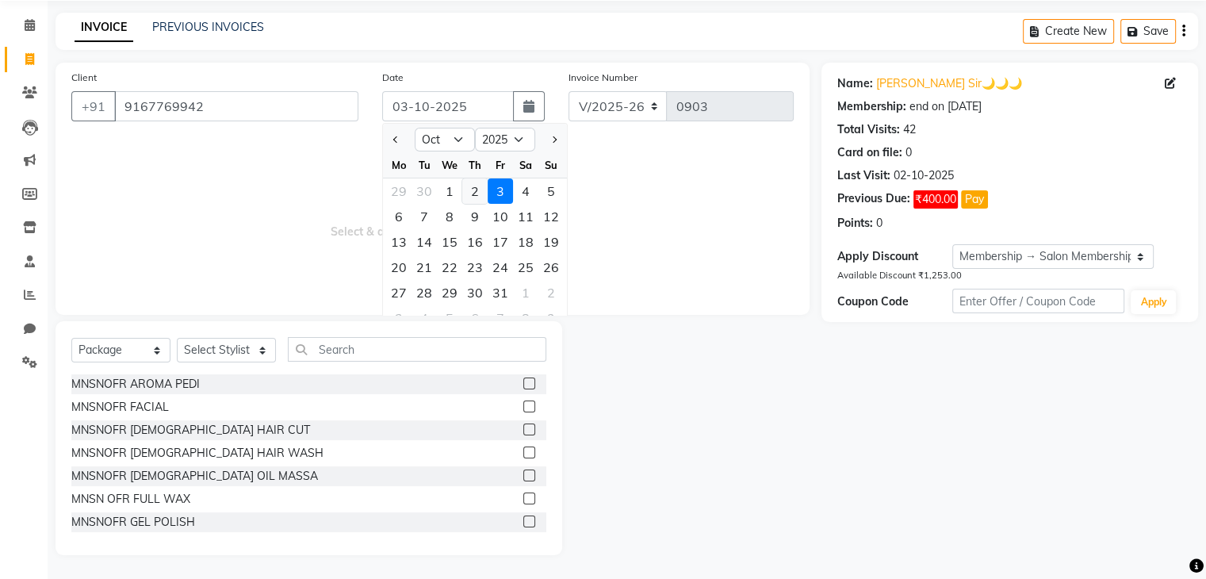
click at [473, 186] on div "2" at bounding box center [474, 190] width 25 height 25
type input "02-10-2025"
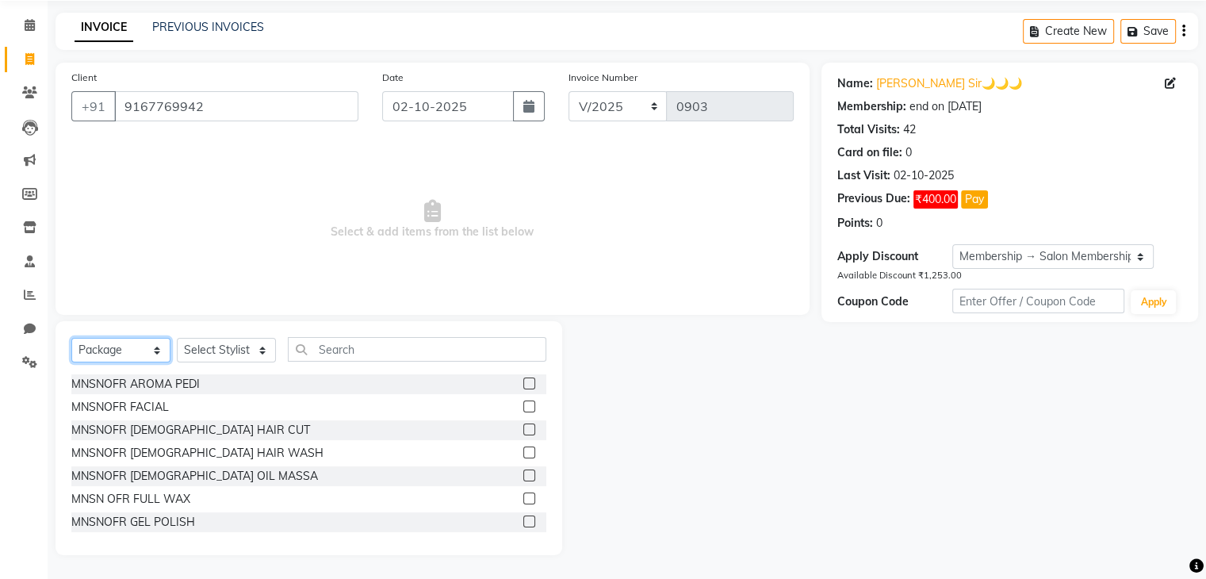
click at [150, 339] on select "Select Service Product Membership Package Voucher Prepaid Gift Card" at bounding box center [120, 350] width 99 height 25
select select "service"
click at [71, 362] on select "Select Service Product Membership Package Voucher Prepaid Gift Card" at bounding box center [120, 350] width 99 height 25
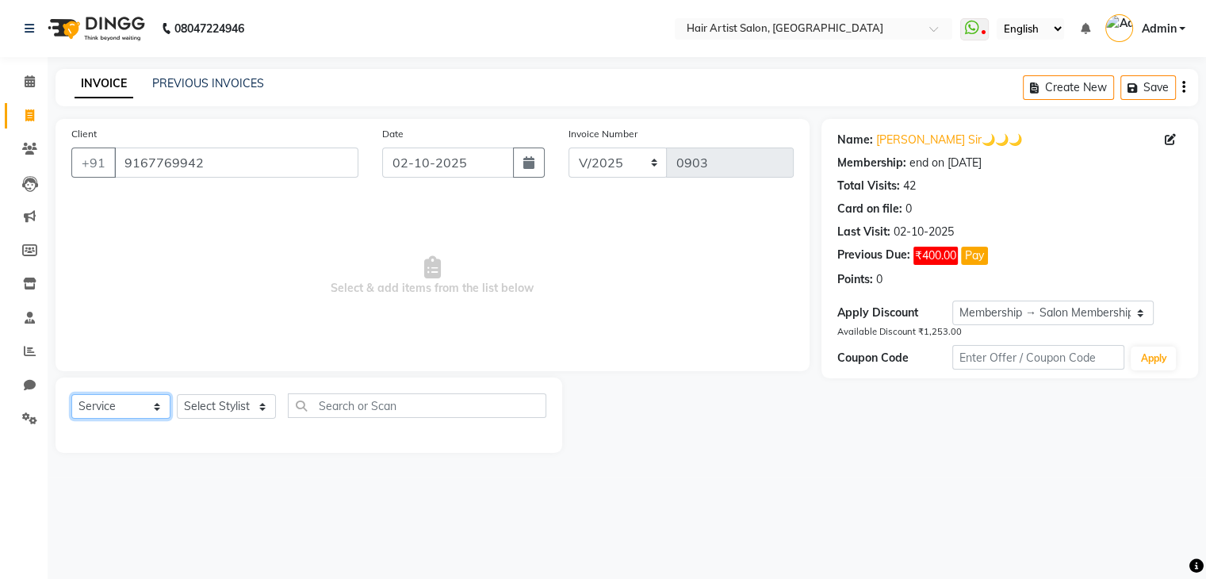
scroll to position [0, 0]
click at [264, 416] on select "Select Stylist Aman channd nisha zimur SALON [PERSON_NAME] [PERSON_NAME] Mam [P…" at bounding box center [226, 406] width 99 height 25
select select "93498"
click at [177, 395] on select "Select Stylist Aman channd nisha zimur SALON [PERSON_NAME] [PERSON_NAME] Mam [P…" at bounding box center [226, 406] width 99 height 25
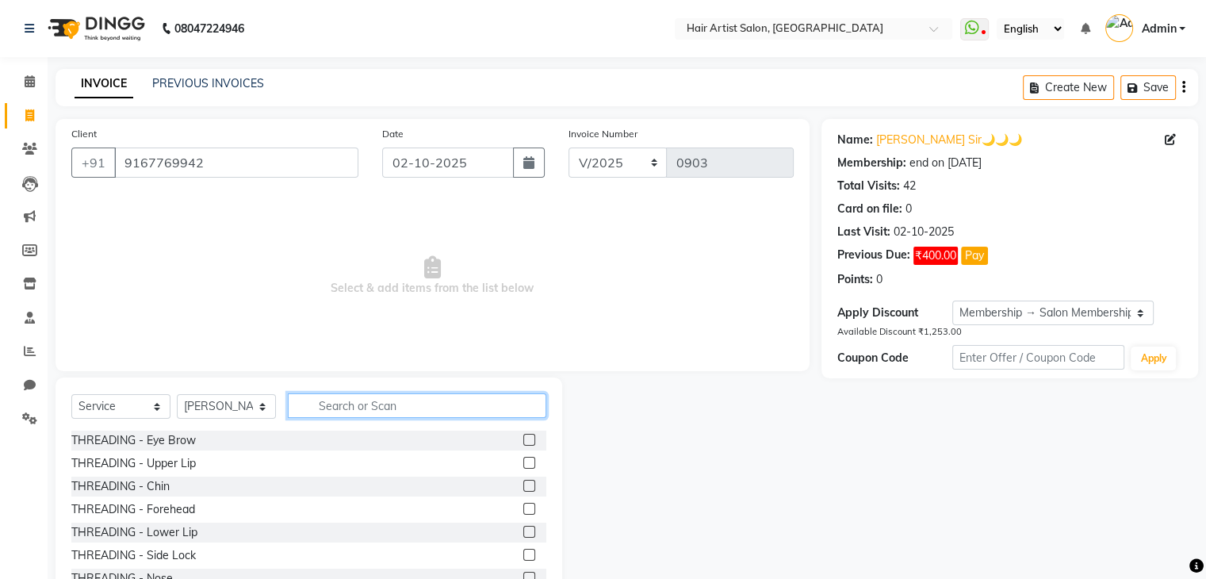
click at [366, 408] on input "text" at bounding box center [417, 405] width 258 height 25
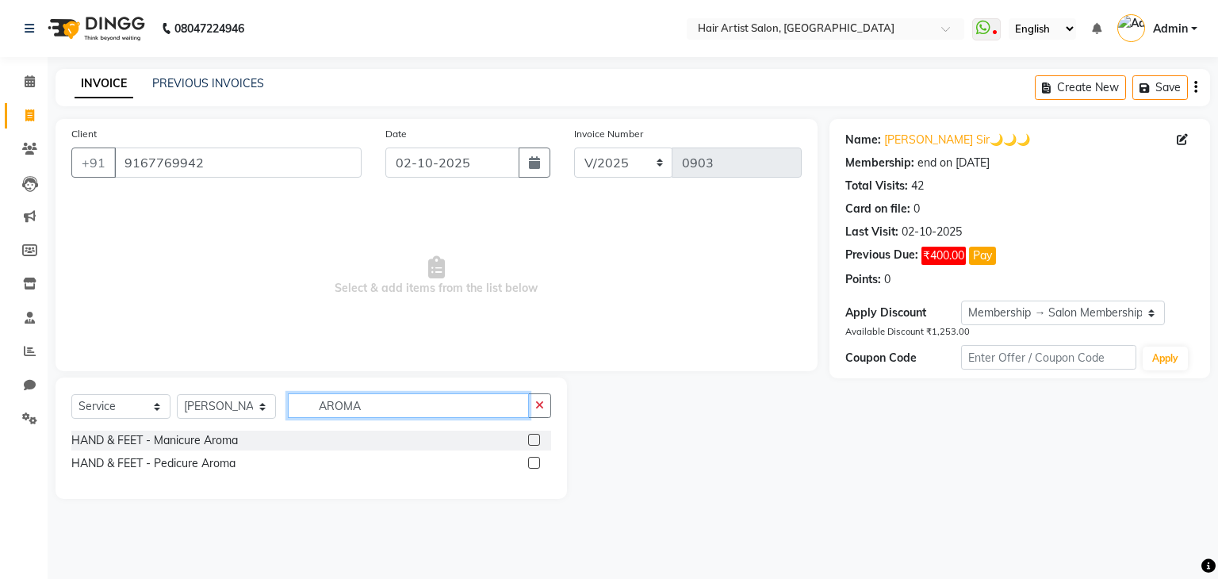
type input "AROMA"
click at [536, 468] on label at bounding box center [534, 463] width 12 height 12
click at [536, 468] on input "checkbox" at bounding box center [533, 463] width 10 height 10
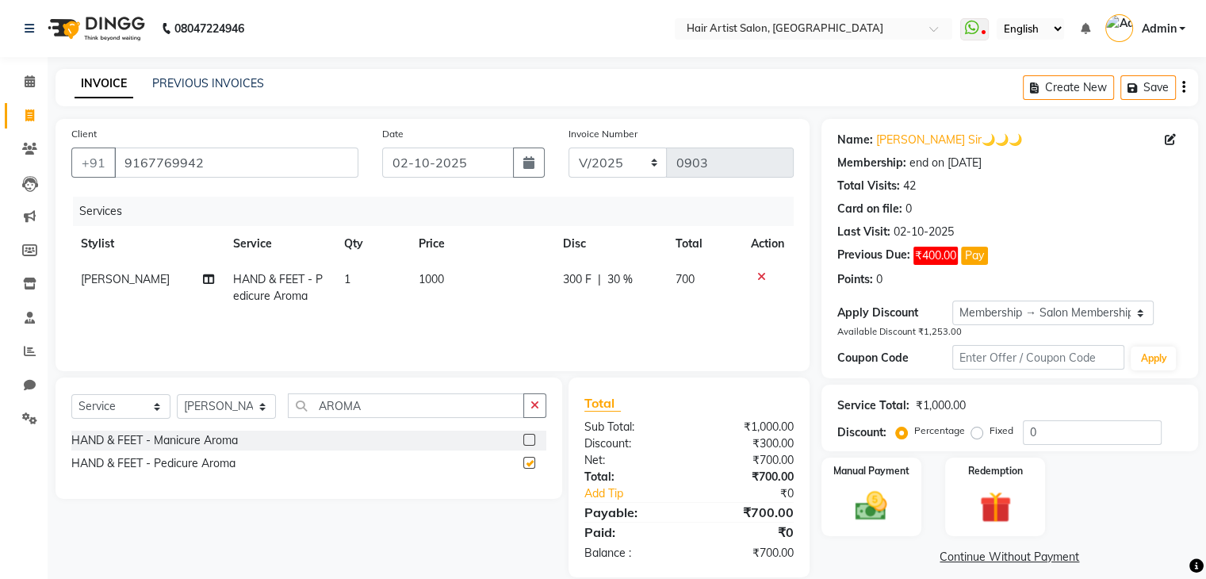
checkbox input "false"
click at [533, 412] on button "button" at bounding box center [534, 405] width 23 height 25
type input "GEL"
click at [528, 461] on label at bounding box center [529, 463] width 12 height 12
click at [528, 461] on input "checkbox" at bounding box center [528, 463] width 10 height 10
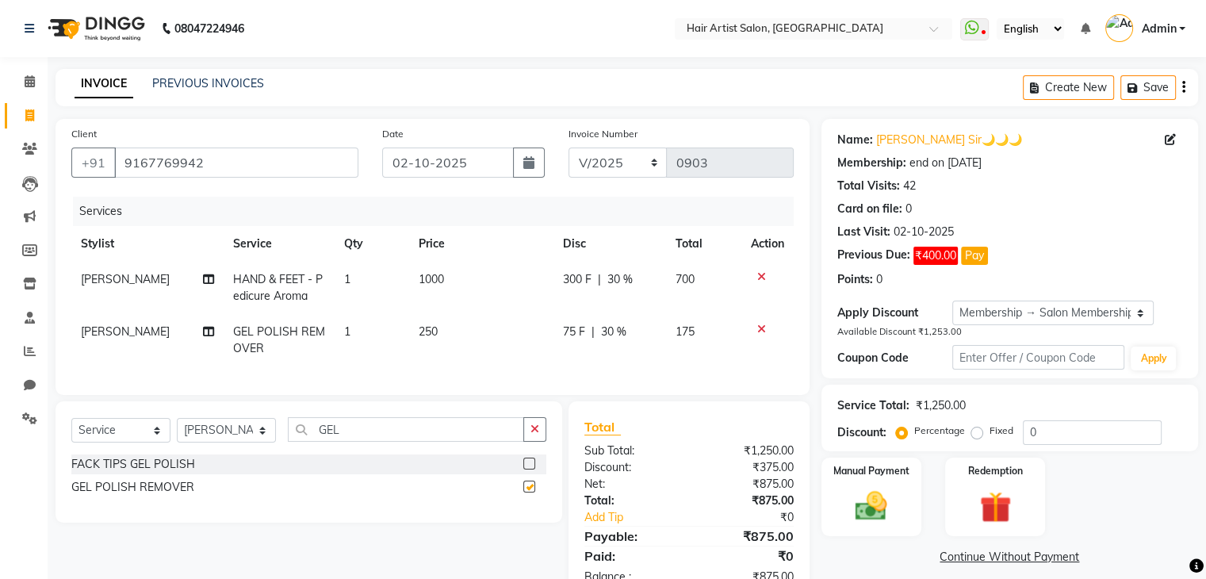
checkbox input "false"
click at [615, 331] on span "30 %" at bounding box center [613, 332] width 25 height 17
select select "93498"
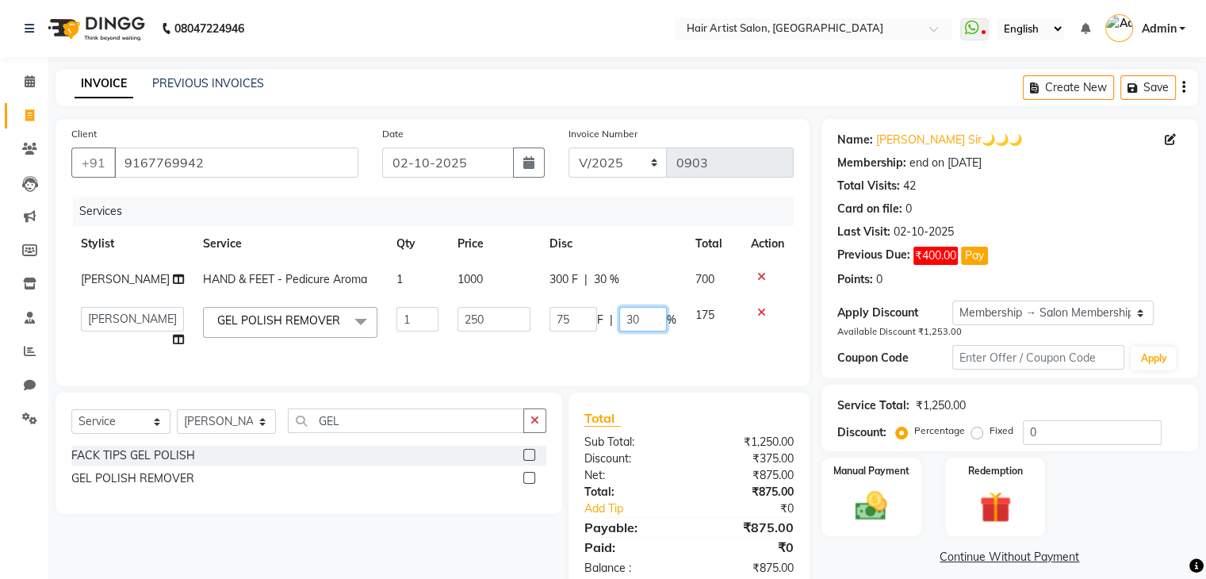
click at [647, 331] on input "30" at bounding box center [643, 319] width 48 height 25
type input "3"
type input "0"
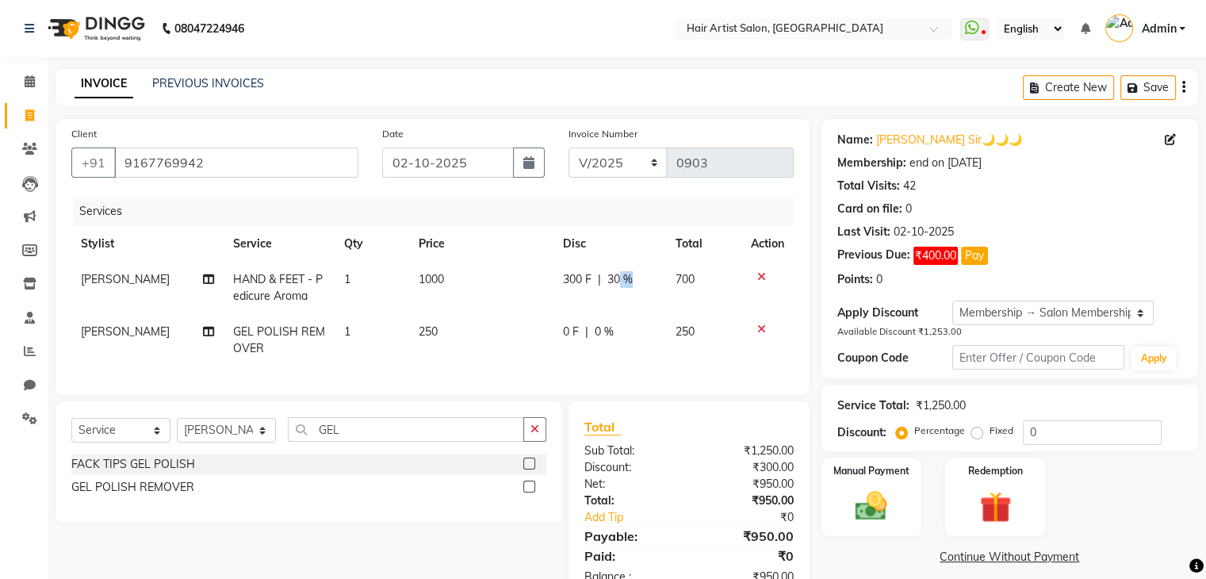
drag, startPoint x: 630, startPoint y: 268, endPoint x: 618, endPoint y: 280, distance: 16.8
click at [618, 280] on td "300 F | 30 %" at bounding box center [609, 288] width 113 height 52
select select "93498"
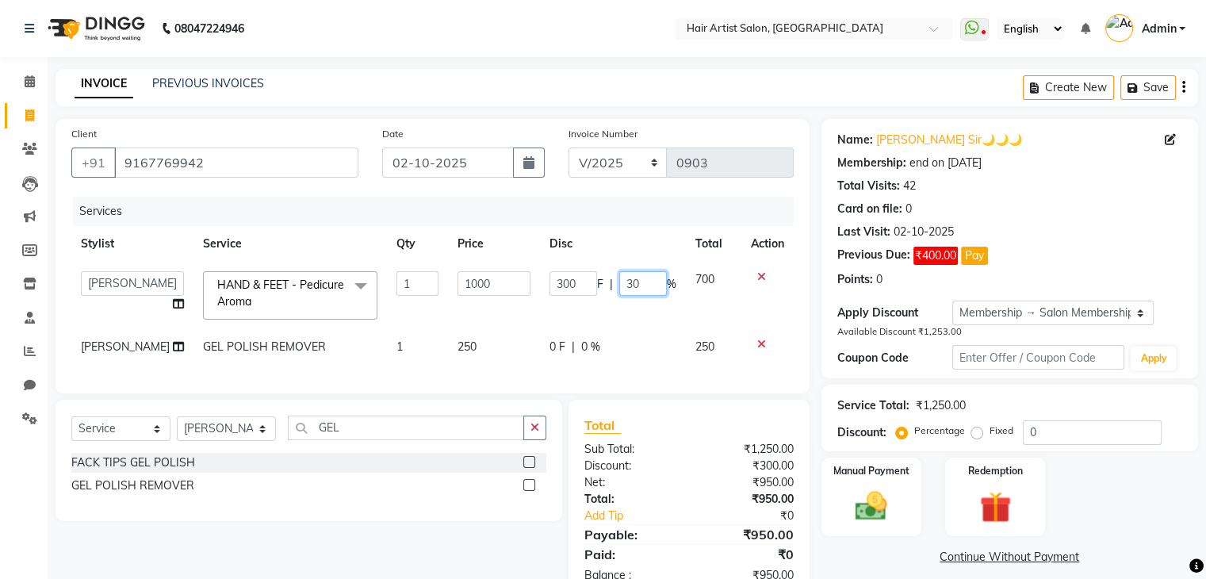
click at [619, 280] on input "30" at bounding box center [643, 283] width 48 height 25
click at [630, 283] on input "30" at bounding box center [643, 283] width 48 height 25
click at [641, 283] on input "30" at bounding box center [643, 283] width 48 height 25
type input "3"
type input "0"
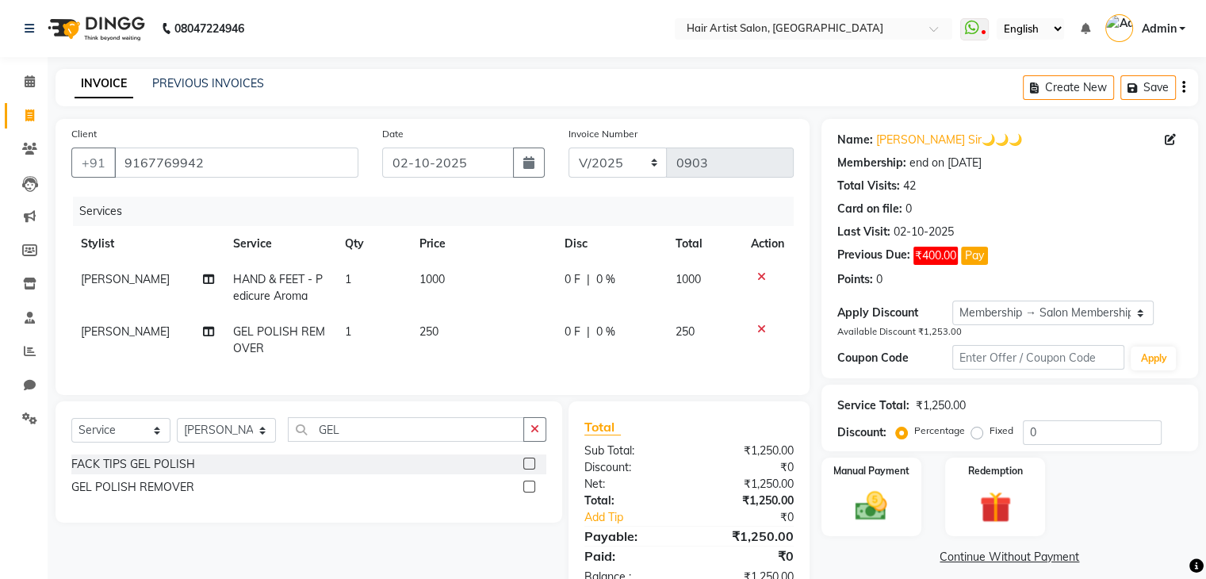
click at [588, 312] on td "0 F | 0 %" at bounding box center [610, 288] width 111 height 52
select select "93498"
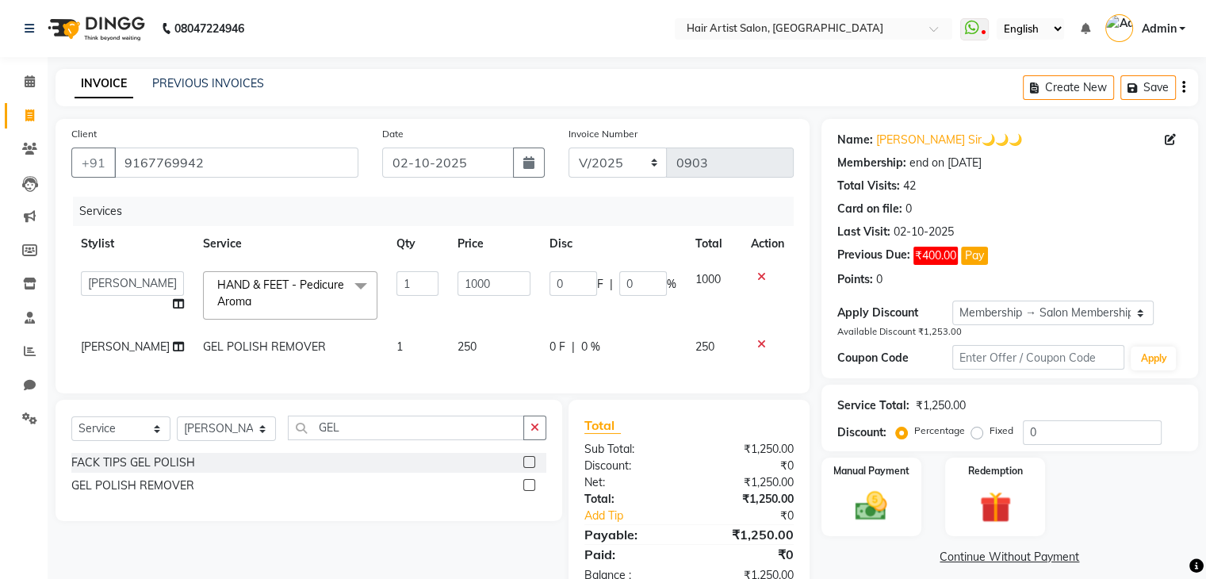
click at [599, 365] on td "0 F | 0 %" at bounding box center [613, 347] width 146 height 36
select select "93498"
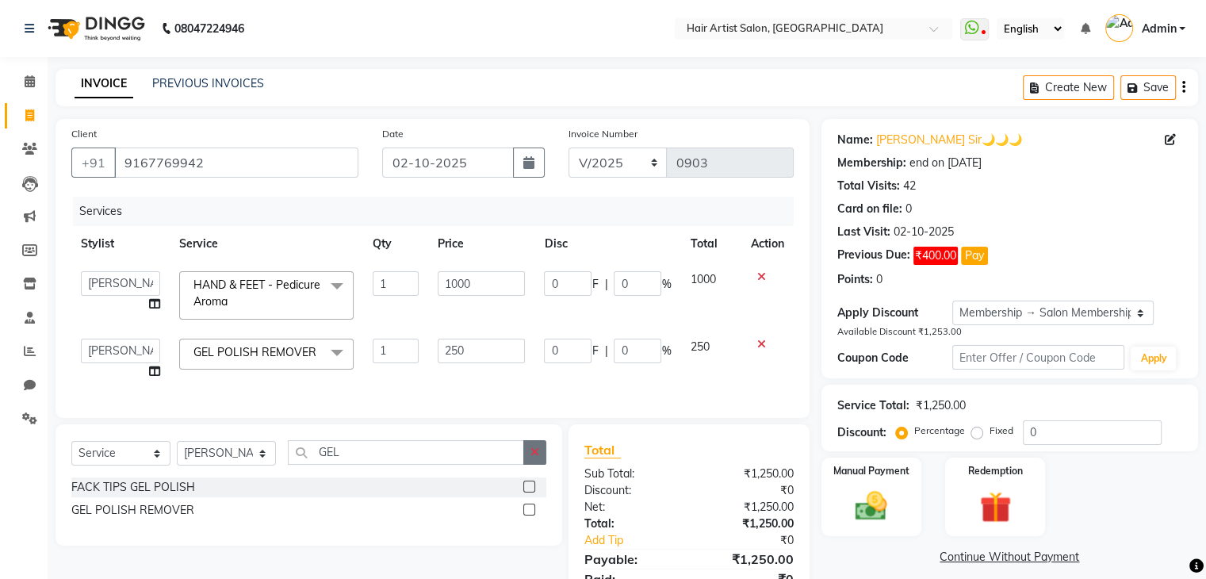
click at [536, 458] on icon "button" at bounding box center [534, 451] width 9 height 11
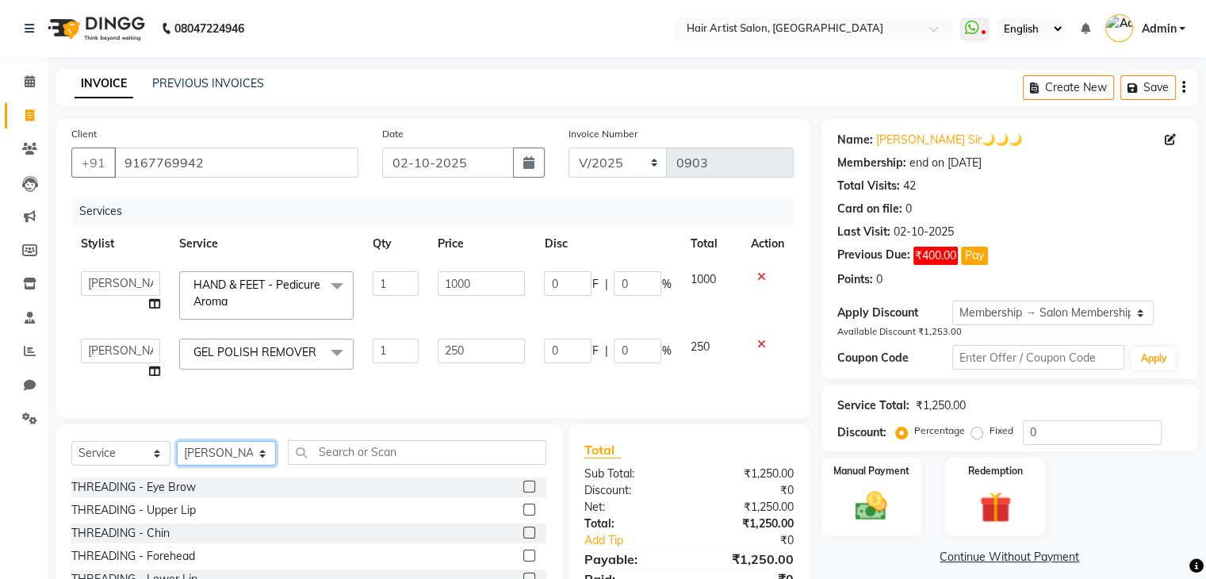
click at [257, 465] on select "Select Stylist Aman channd nisha zimur SALON [PERSON_NAME] [PERSON_NAME] Mam [P…" at bounding box center [226, 453] width 99 height 25
select select "70426"
click at [177, 460] on select "Select Stylist Aman channd nisha zimur SALON [PERSON_NAME] [PERSON_NAME] Mam [P…" at bounding box center [226, 453] width 99 height 25
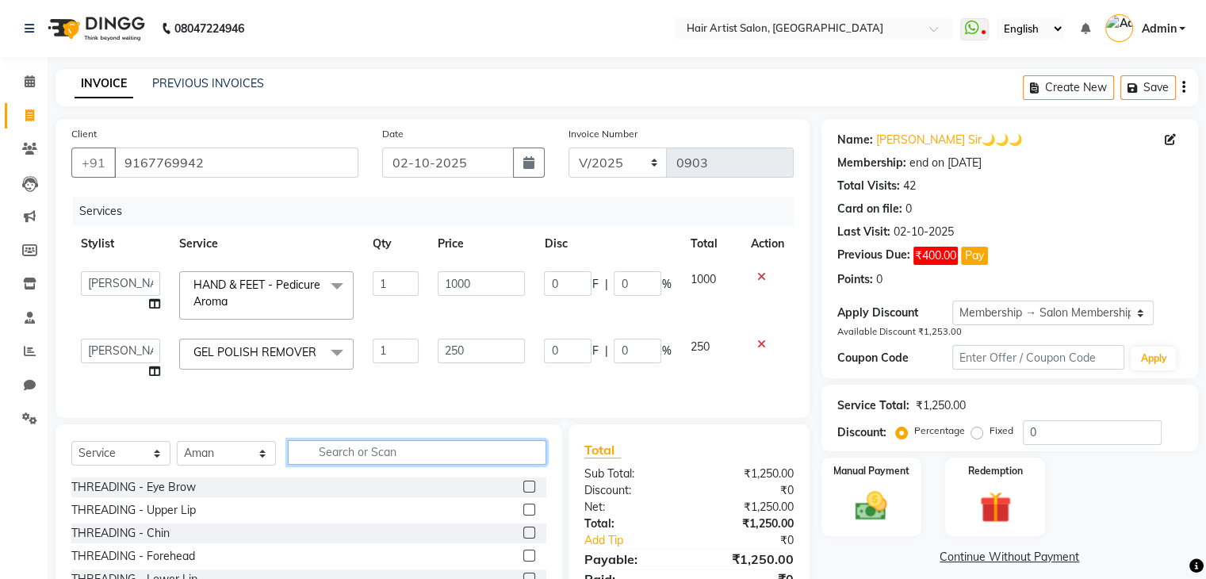
click at [330, 465] on input "text" at bounding box center [417, 452] width 258 height 25
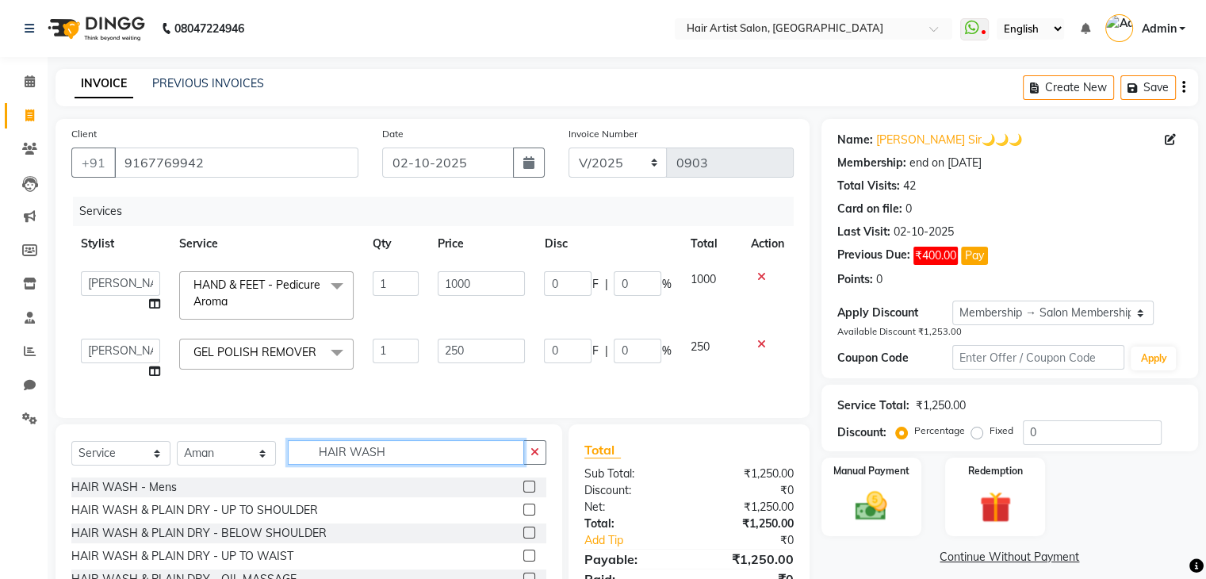
type input "HAIR WASH"
click at [529, 515] on label at bounding box center [529, 510] width 12 height 12
click at [529, 515] on input "checkbox" at bounding box center [528, 510] width 10 height 10
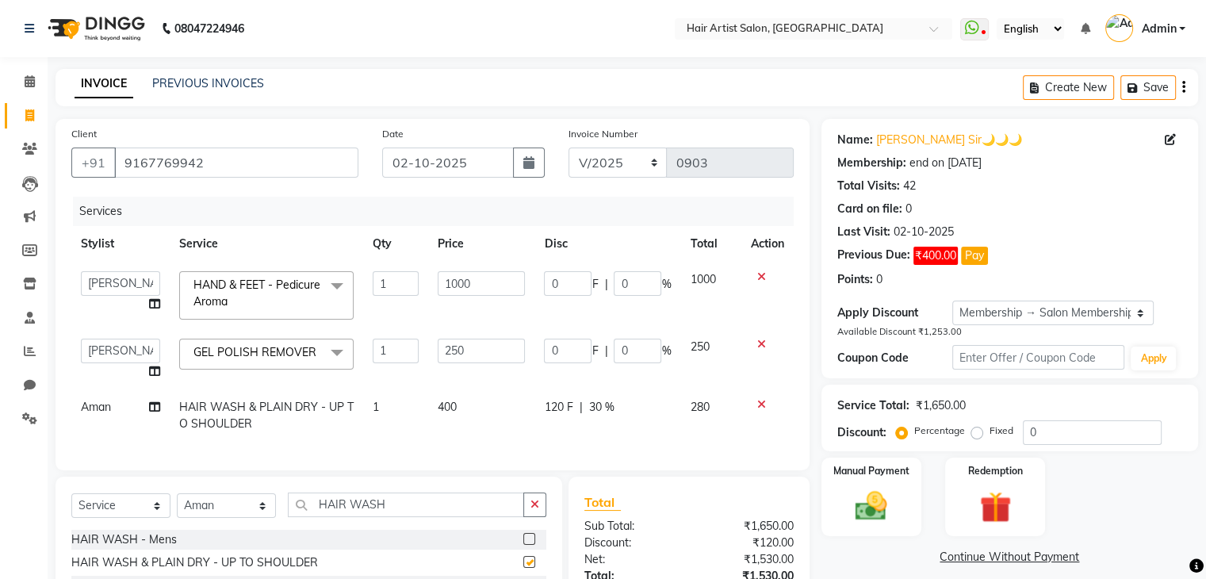
checkbox input "false"
click at [451, 414] on span "400" at bounding box center [447, 407] width 19 height 14
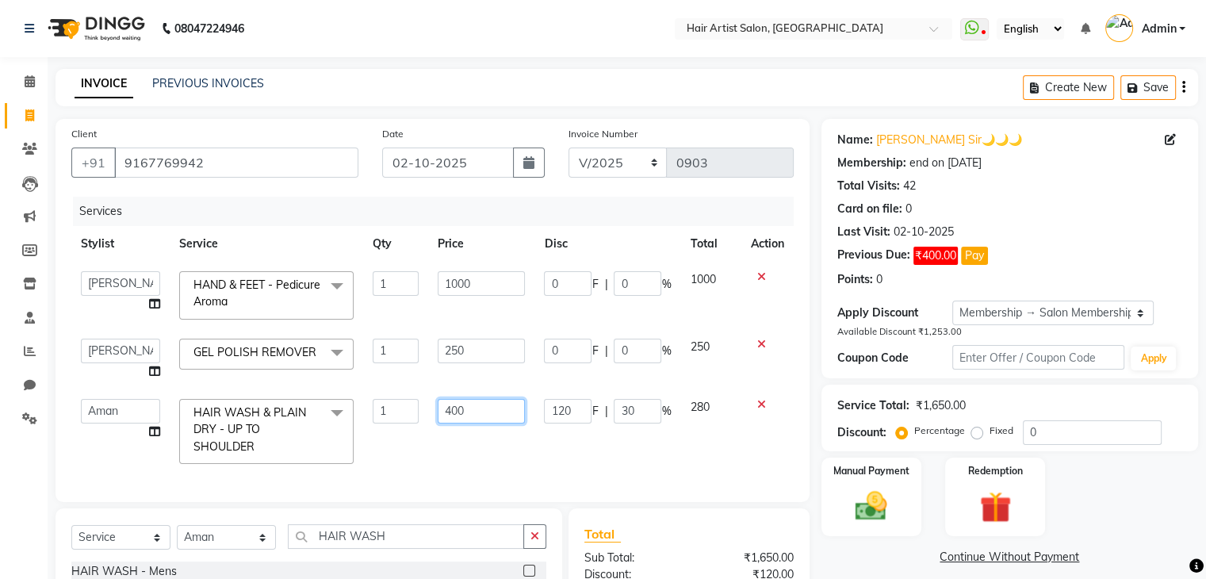
click at [484, 422] on input "400" at bounding box center [481, 411] width 87 height 25
type input "4"
type input "300"
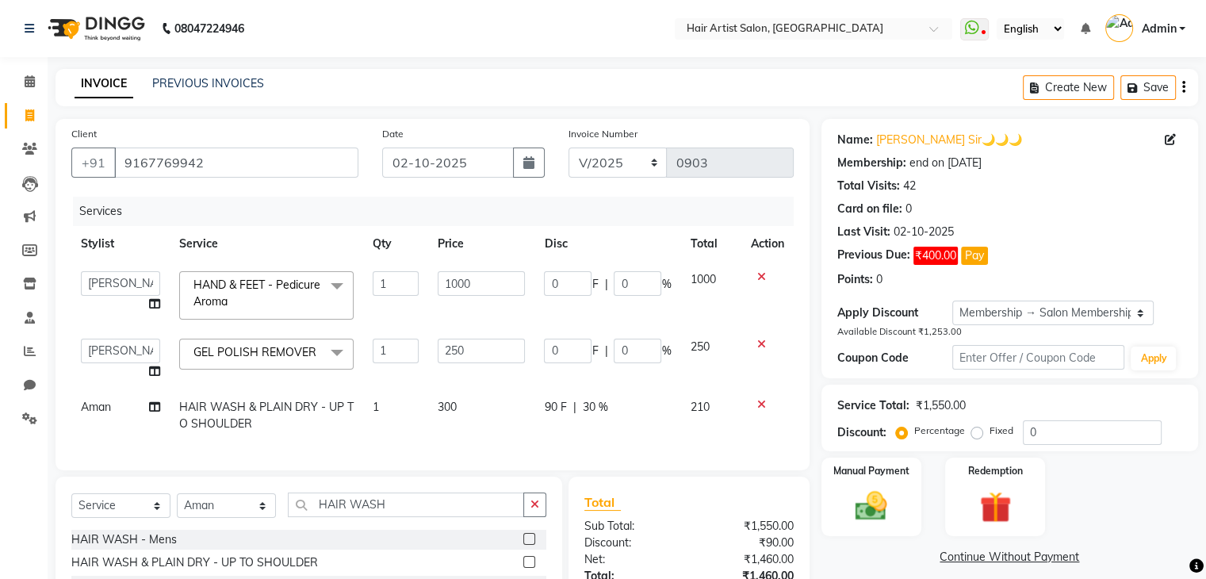
click at [517, 442] on td "300" at bounding box center [481, 415] width 106 height 52
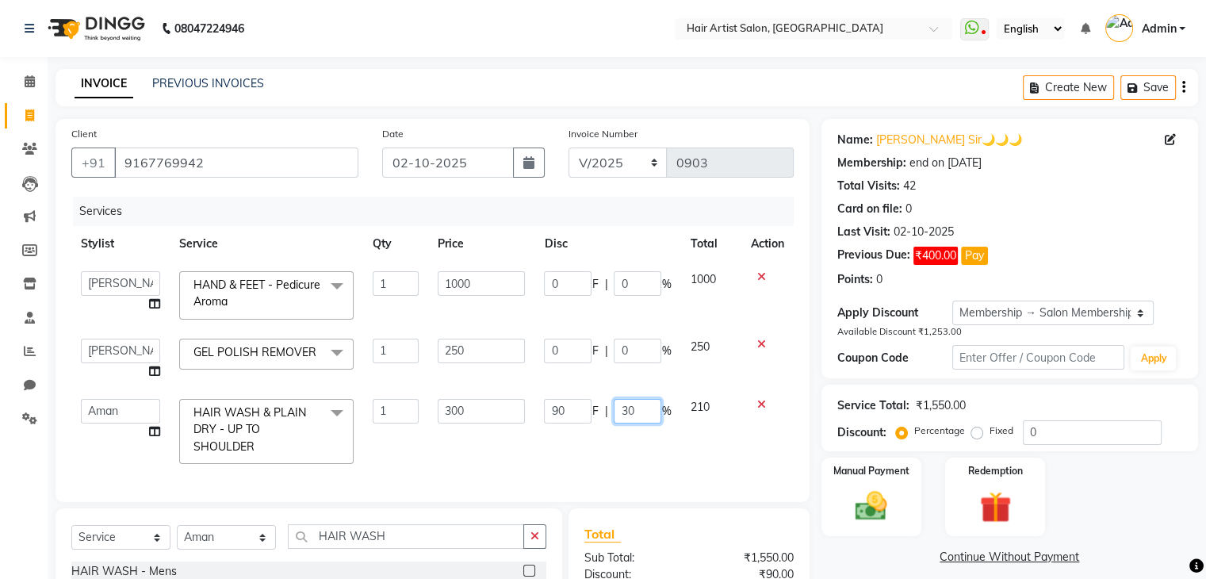
click at [636, 415] on input "30" at bounding box center [638, 411] width 48 height 25
type input "3"
type input "0"
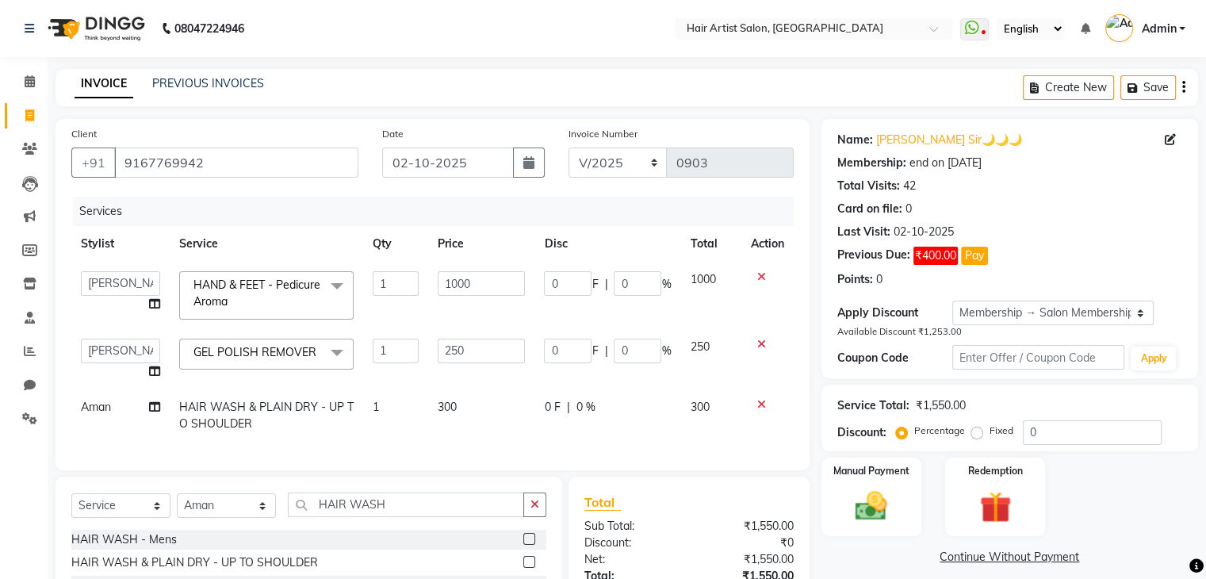
click at [649, 454] on div "Services Stylist Service Qty Price Disc Total Action Aman channd nisha zimur SA…" at bounding box center [432, 326] width 722 height 258
click at [894, 497] on img at bounding box center [870, 506] width 53 height 38
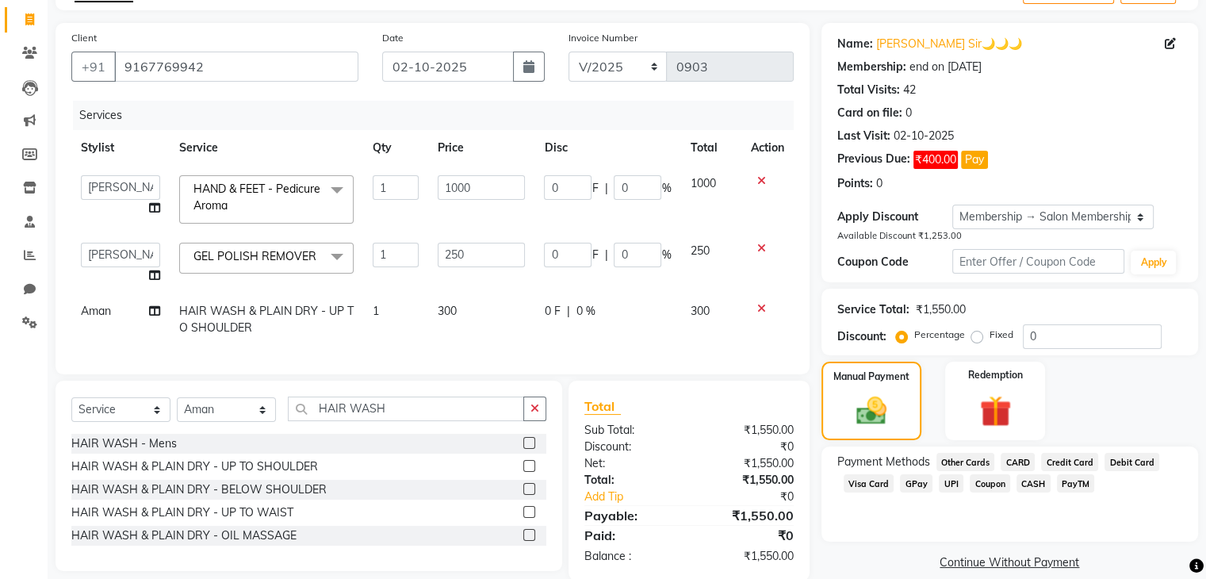
scroll to position [140, 0]
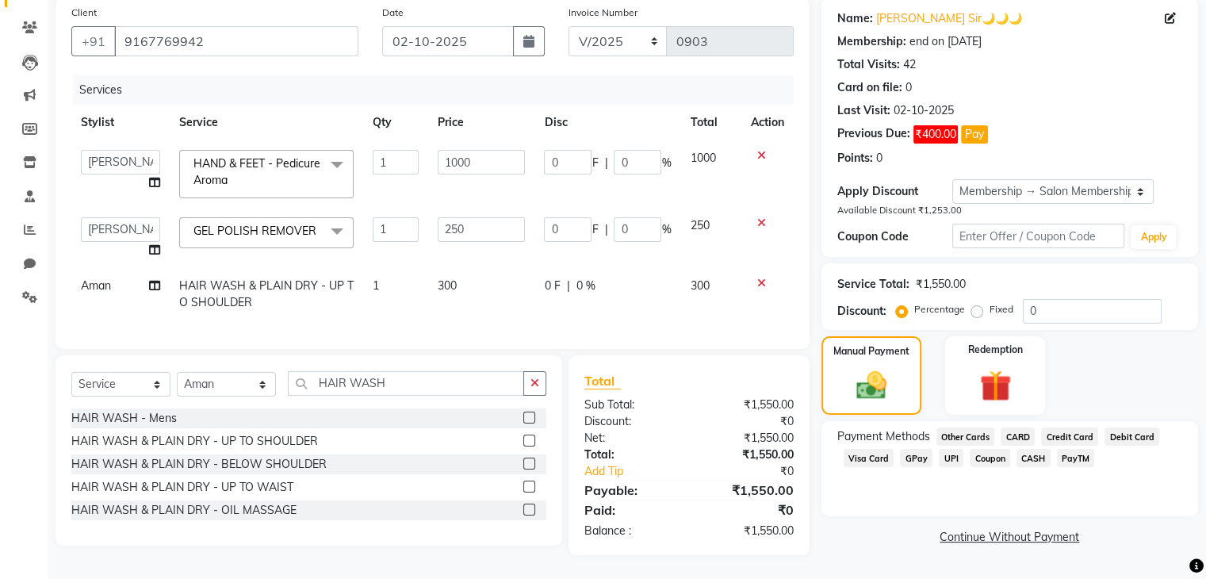
click at [912, 449] on span "GPay" at bounding box center [916, 458] width 33 height 18
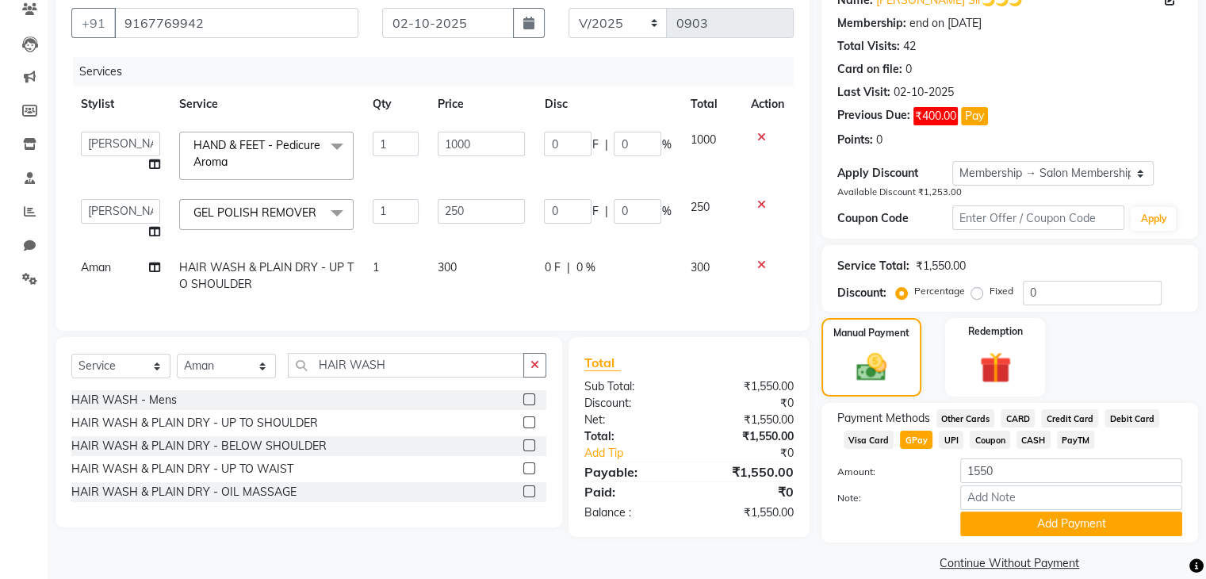
click at [1015, 416] on span "CARD" at bounding box center [1018, 418] width 34 height 18
click at [1012, 523] on button "Add Payment" at bounding box center [1071, 523] width 222 height 25
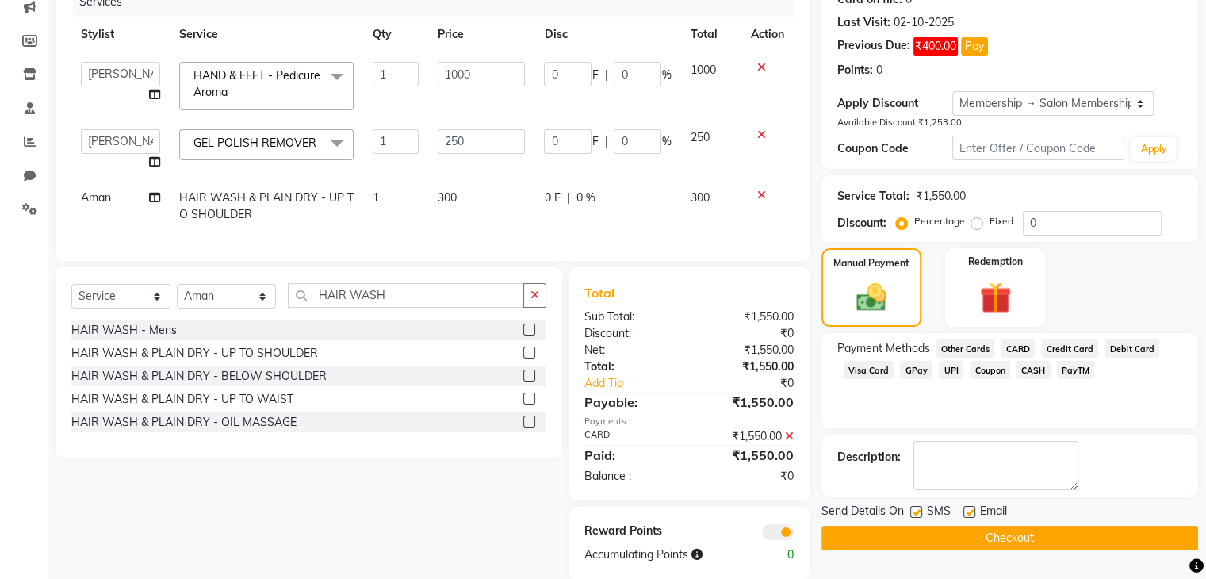
scroll to position [253, 0]
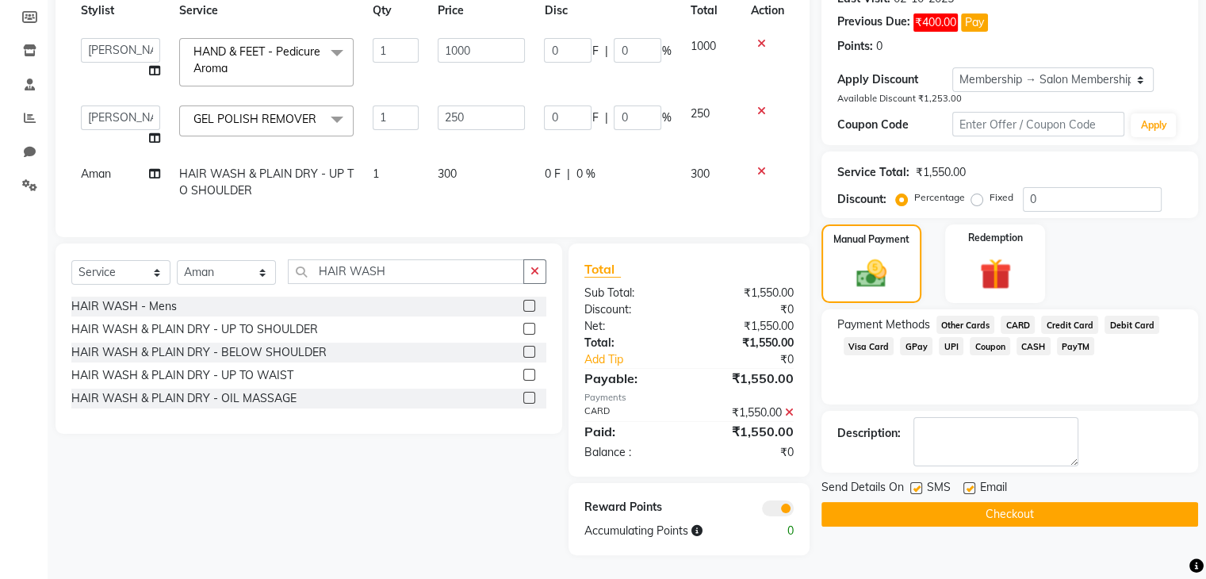
click at [1094, 502] on button "Checkout" at bounding box center [1009, 514] width 377 height 25
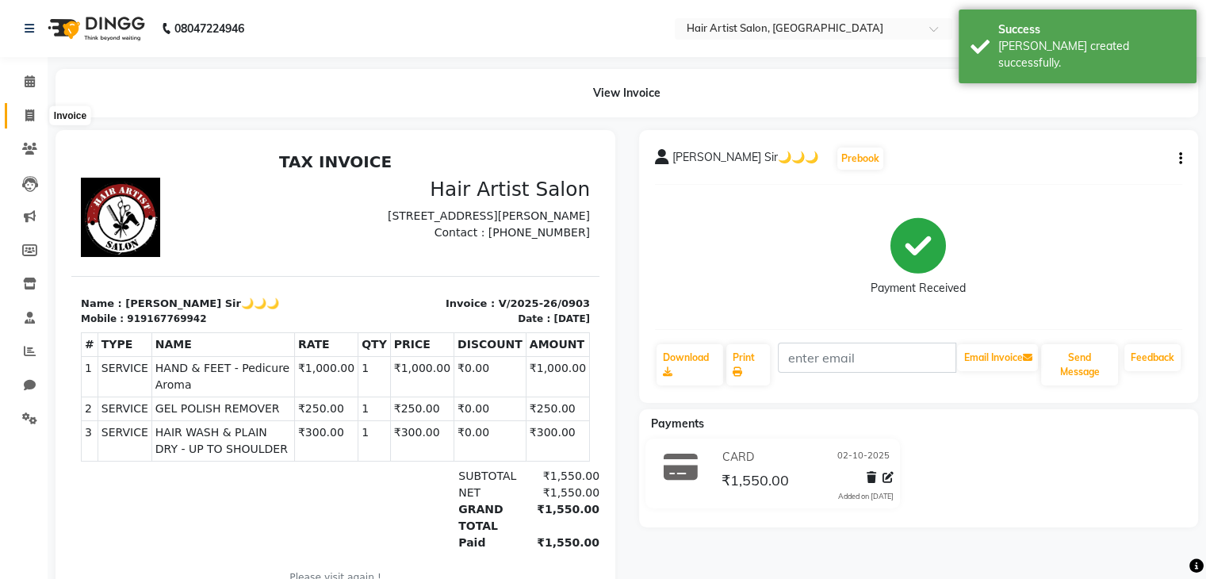
click at [26, 118] on icon at bounding box center [29, 115] width 9 height 12
select select "7809"
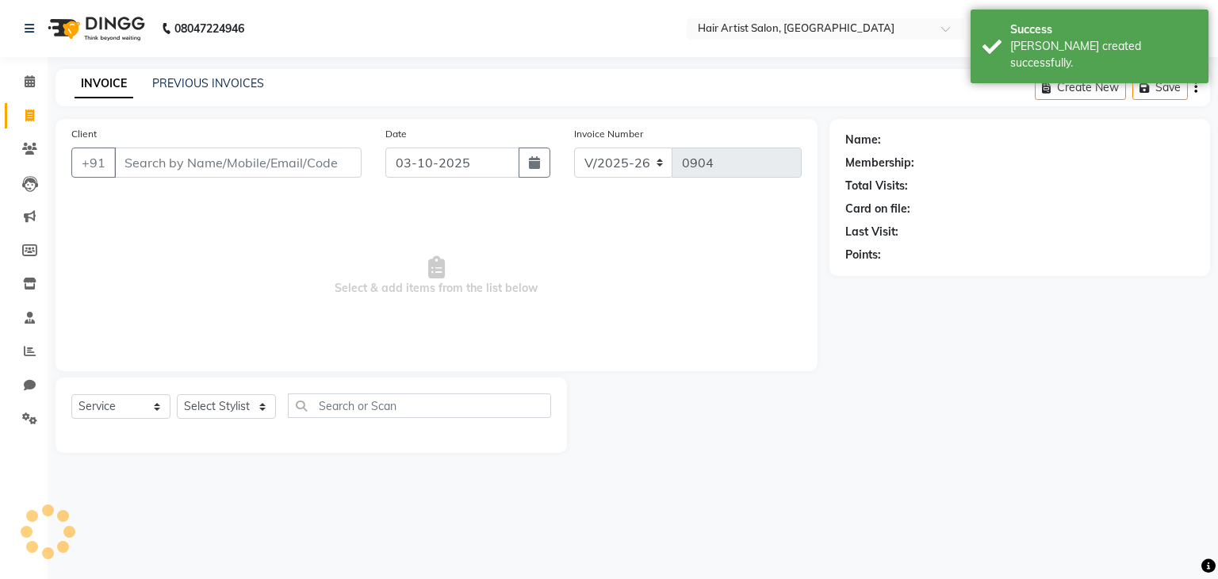
select select "package"
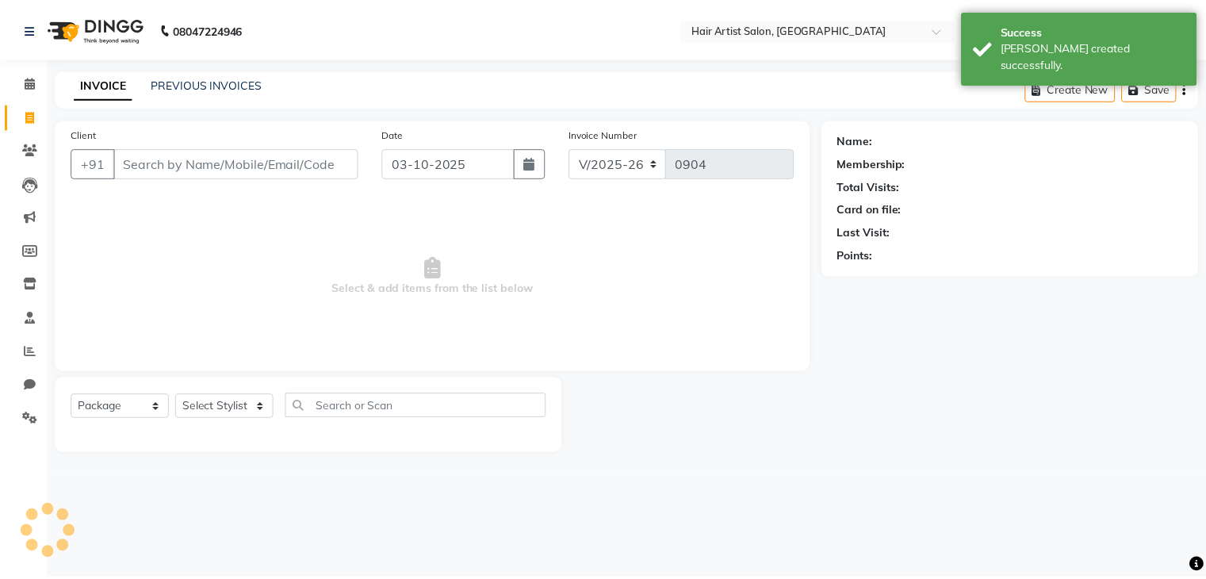
scroll to position [57, 0]
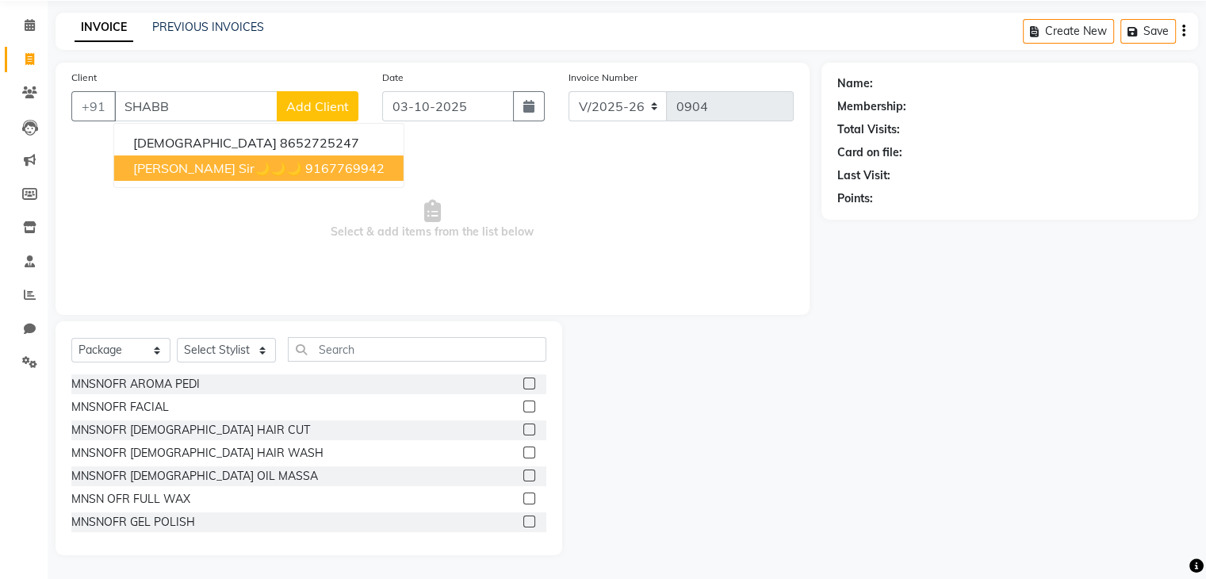
click at [222, 177] on button "[PERSON_NAME] Sir🌙🌙🌙 9167769942" at bounding box center [258, 167] width 289 height 25
type input "9167769942"
select select "1: Object"
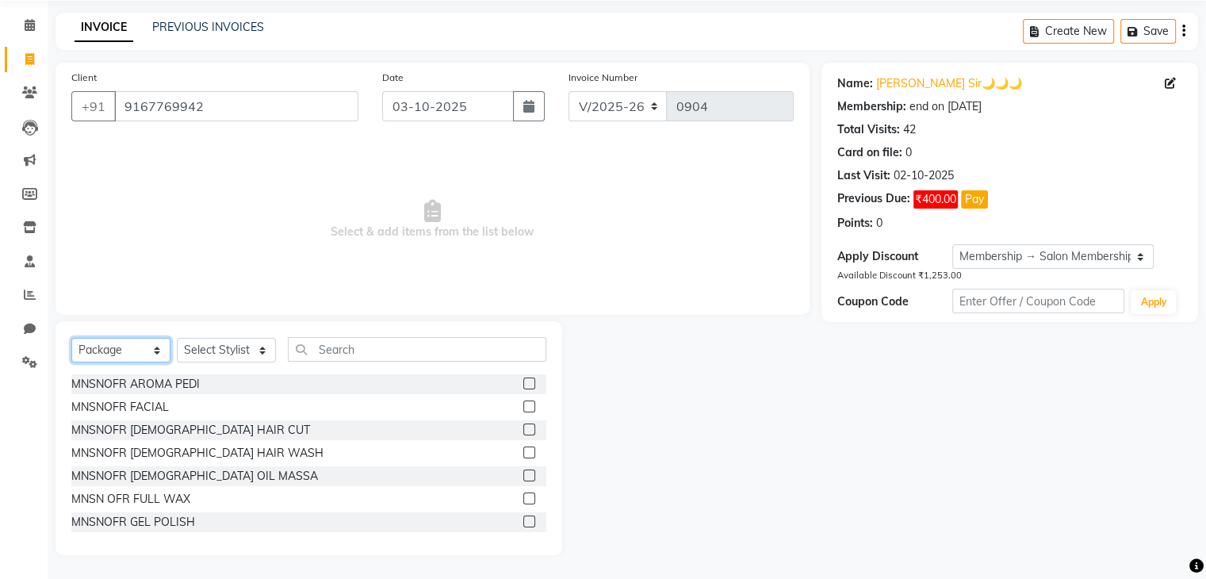
click at [146, 350] on select "Select Service Product Membership Package Voucher Prepaid Gift Card" at bounding box center [120, 350] width 99 height 25
select select "service"
click at [71, 362] on select "Select Service Product Membership Package Voucher Prepaid Gift Card" at bounding box center [120, 350] width 99 height 25
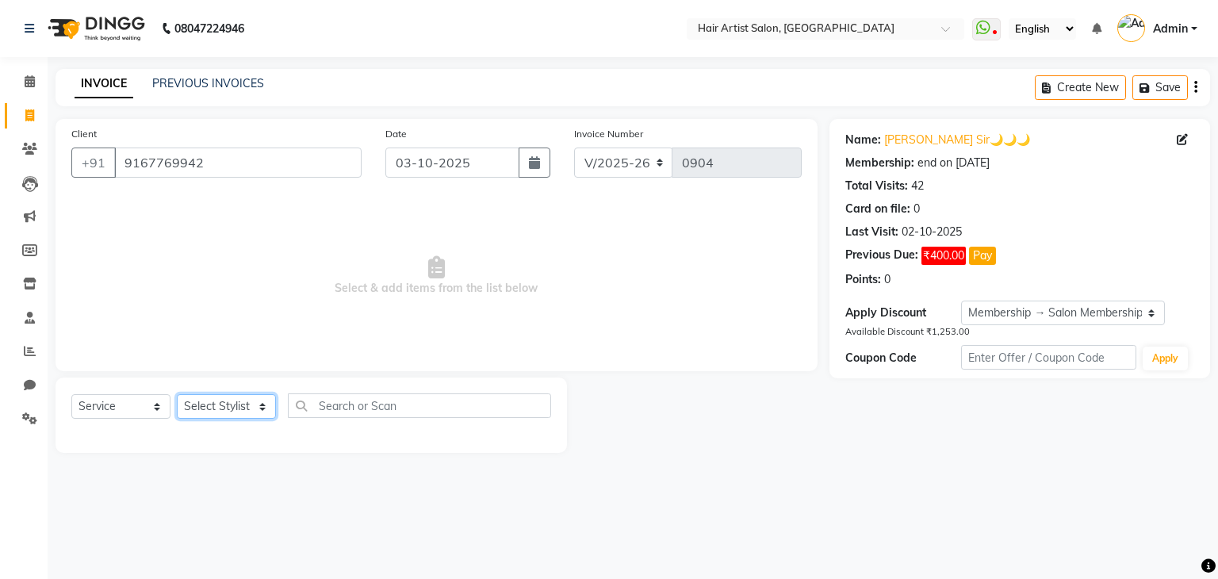
click at [275, 413] on select "Select Stylist Aman channd nisha zimur SALON [PERSON_NAME] [PERSON_NAME] Mam [P…" at bounding box center [226, 406] width 99 height 25
select select "88925"
click at [177, 395] on select "Select Stylist Aman channd nisha zimur SALON [PERSON_NAME] [PERSON_NAME] Mam [P…" at bounding box center [226, 406] width 99 height 25
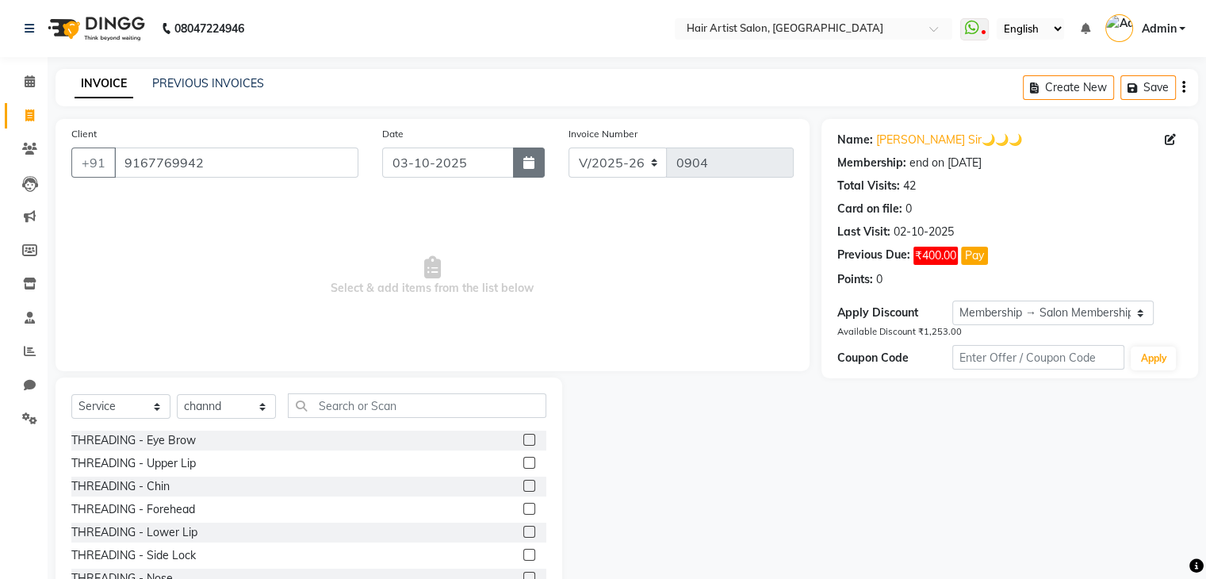
click at [538, 169] on button "button" at bounding box center [529, 162] width 32 height 30
select select "10"
select select "2025"
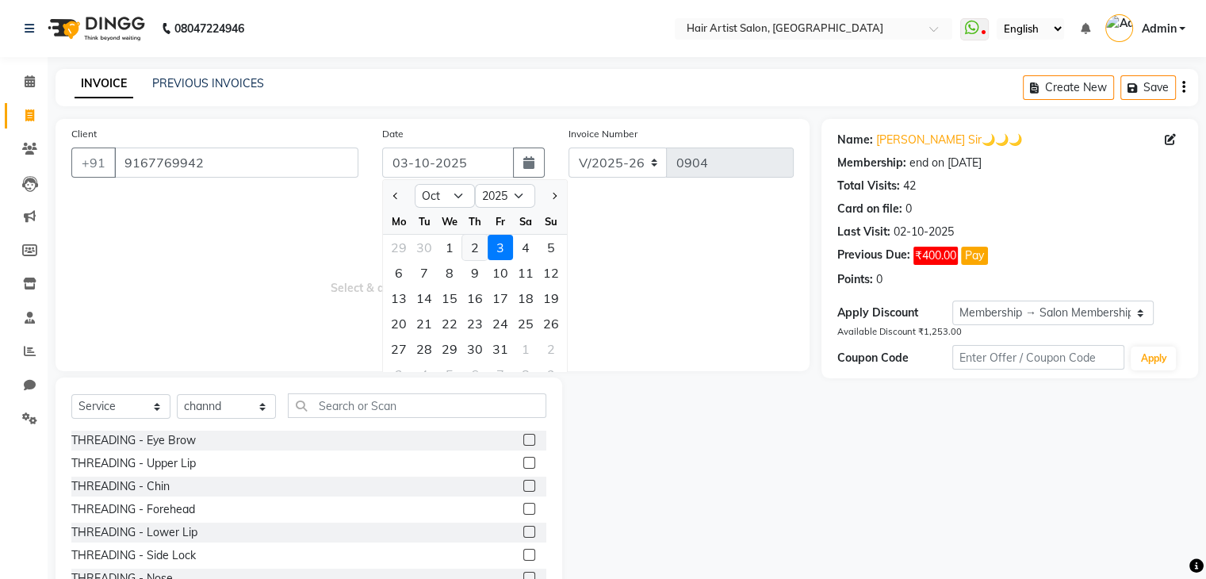
click at [474, 241] on div "2" at bounding box center [474, 247] width 25 height 25
type input "02-10-2025"
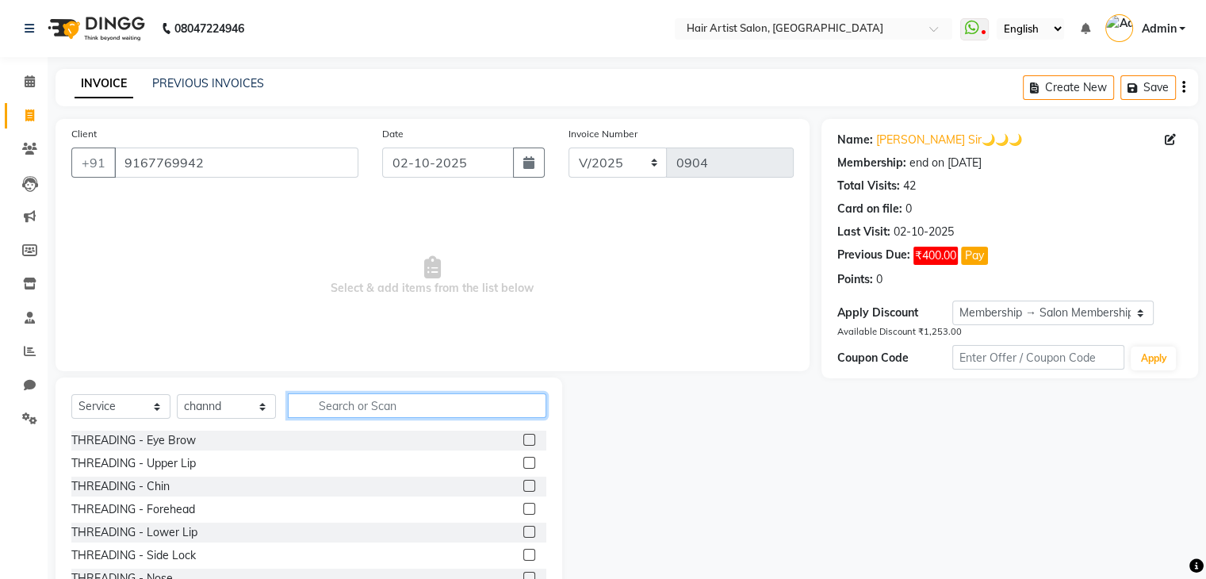
click at [376, 407] on input "text" at bounding box center [417, 405] width 258 height 25
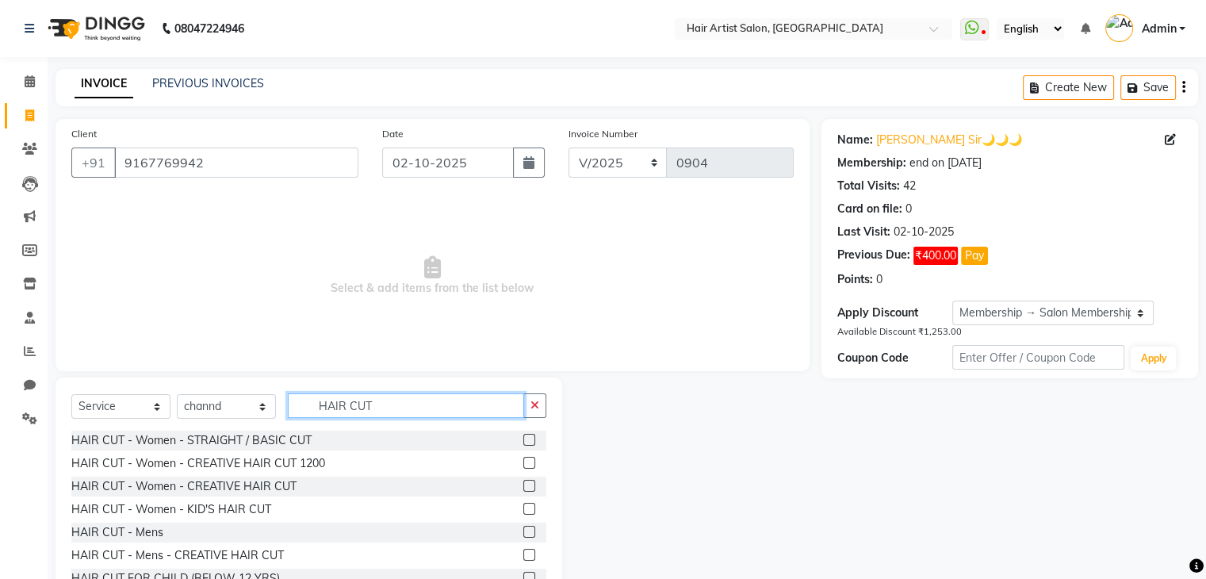
type input "HAIR CUT"
click at [523, 531] on label at bounding box center [529, 532] width 12 height 12
click at [523, 531] on input "checkbox" at bounding box center [528, 532] width 10 height 10
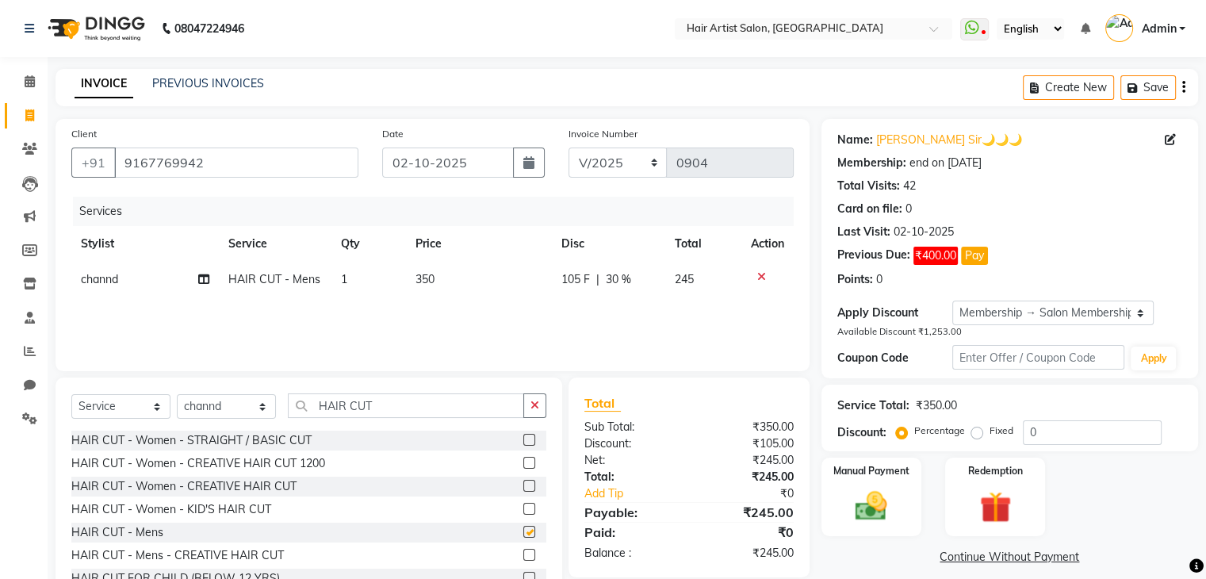
checkbox input "false"
click at [527, 410] on button "button" at bounding box center [534, 405] width 23 height 25
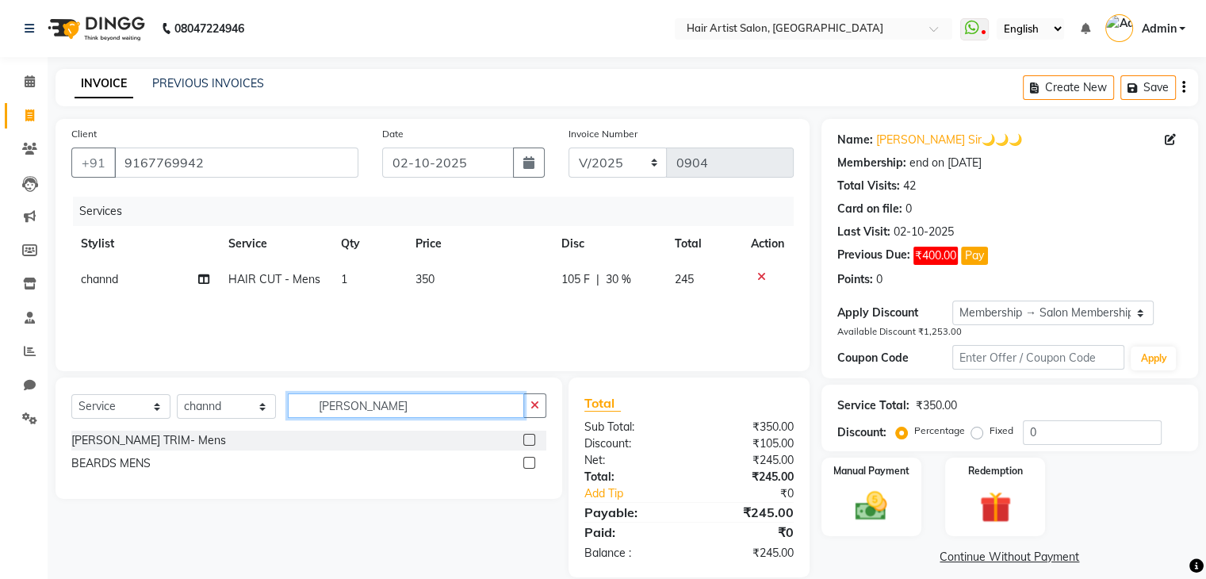
type input "[PERSON_NAME]"
click at [530, 464] on label at bounding box center [529, 463] width 12 height 12
click at [530, 464] on input "checkbox" at bounding box center [528, 463] width 10 height 10
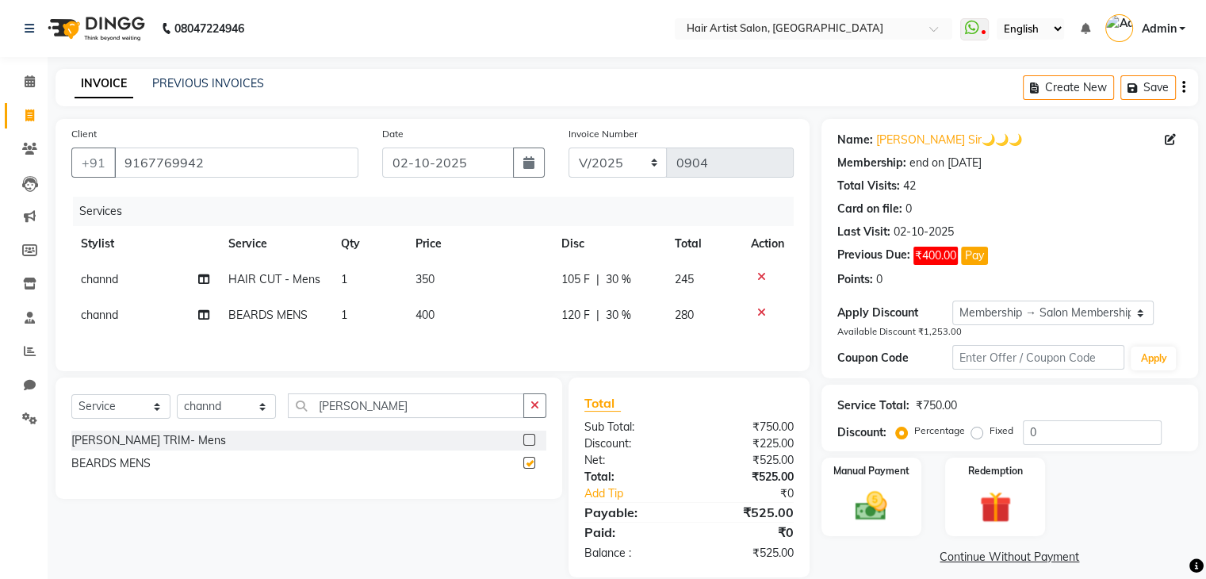
checkbox input "false"
click at [763, 310] on icon at bounding box center [761, 312] width 9 height 11
click at [524, 442] on label at bounding box center [529, 440] width 12 height 12
click at [524, 442] on input "checkbox" at bounding box center [528, 440] width 10 height 10
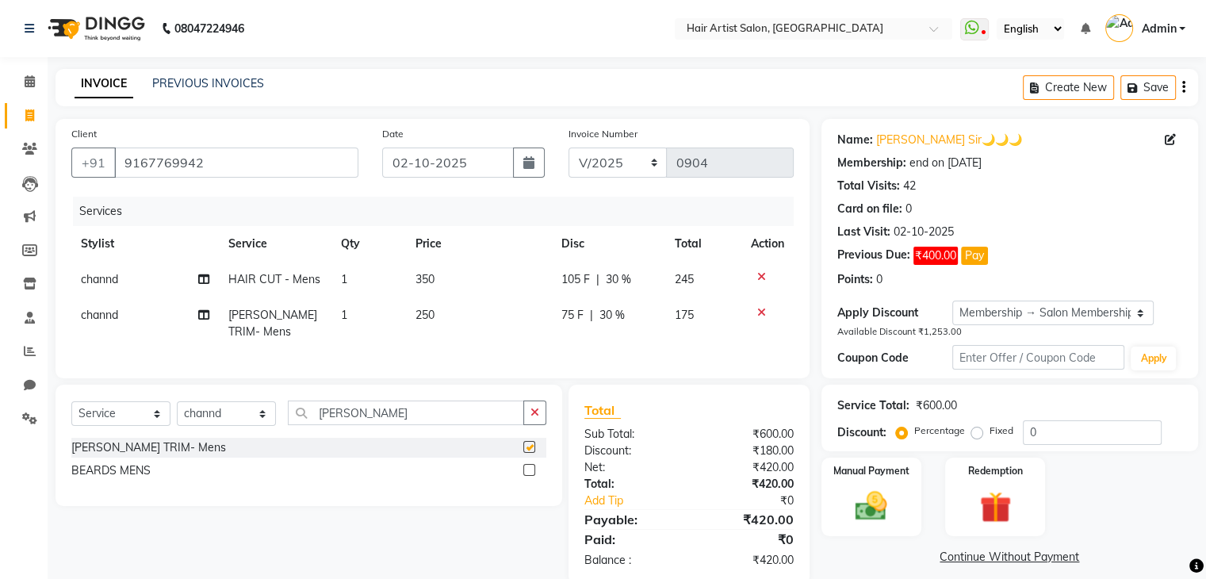
checkbox input "false"
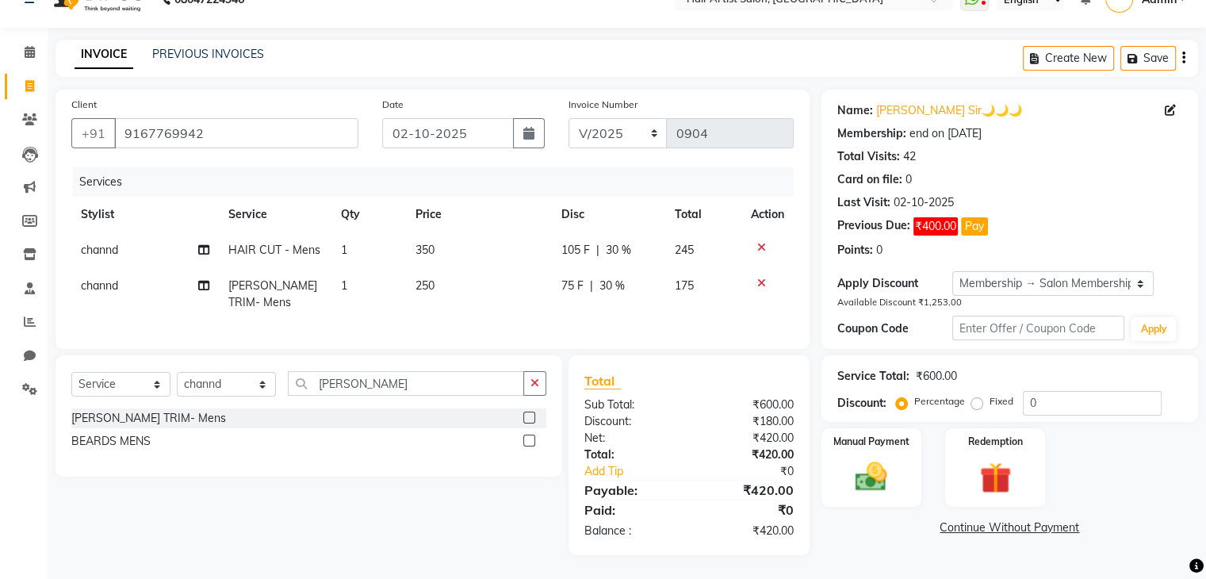
scroll to position [41, 0]
click at [877, 496] on div "Name: [PERSON_NAME] Sir🌙🌙🌙 Membership: end on [DATE] Total Visits: 42 Card on f…" at bounding box center [1015, 322] width 389 height 465
click at [872, 477] on img at bounding box center [870, 477] width 53 height 38
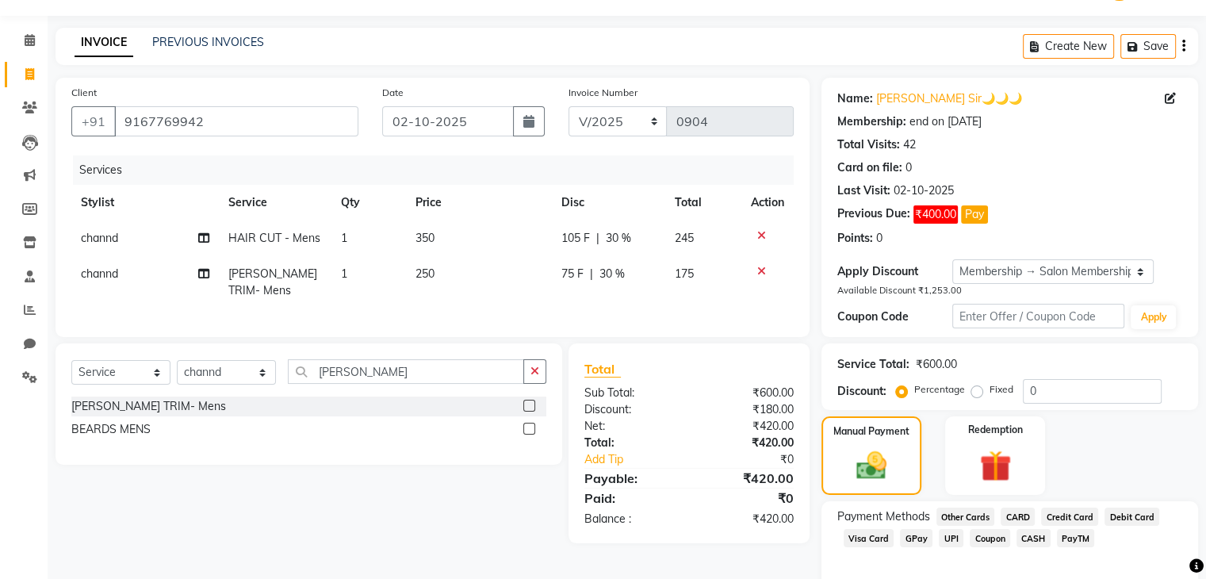
click at [920, 537] on span "GPay" at bounding box center [916, 538] width 33 height 18
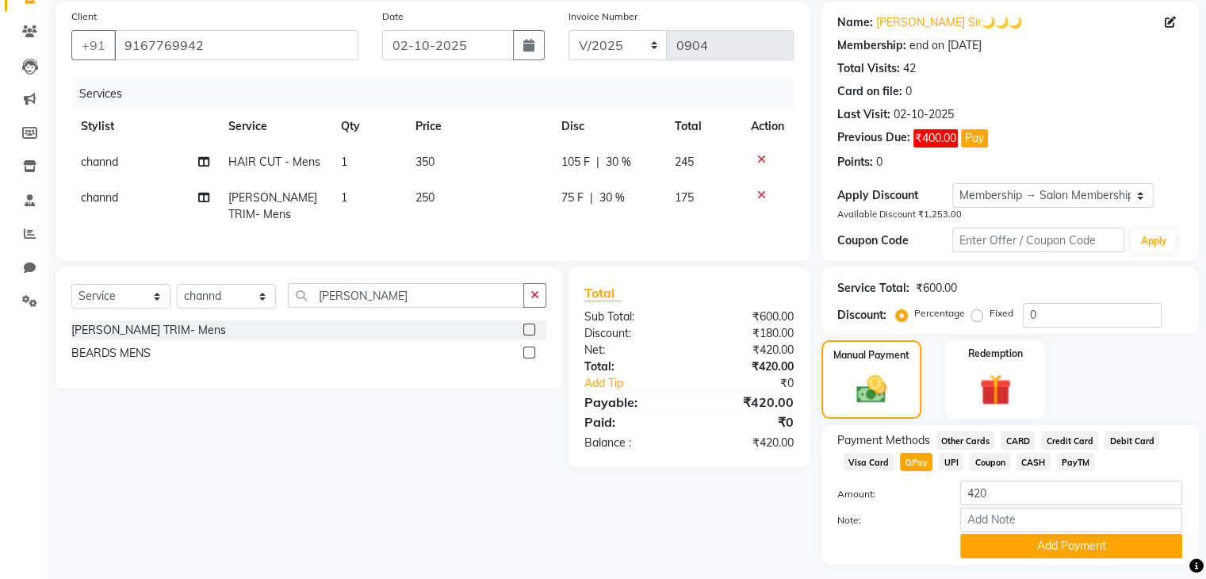
scroll to position [162, 0]
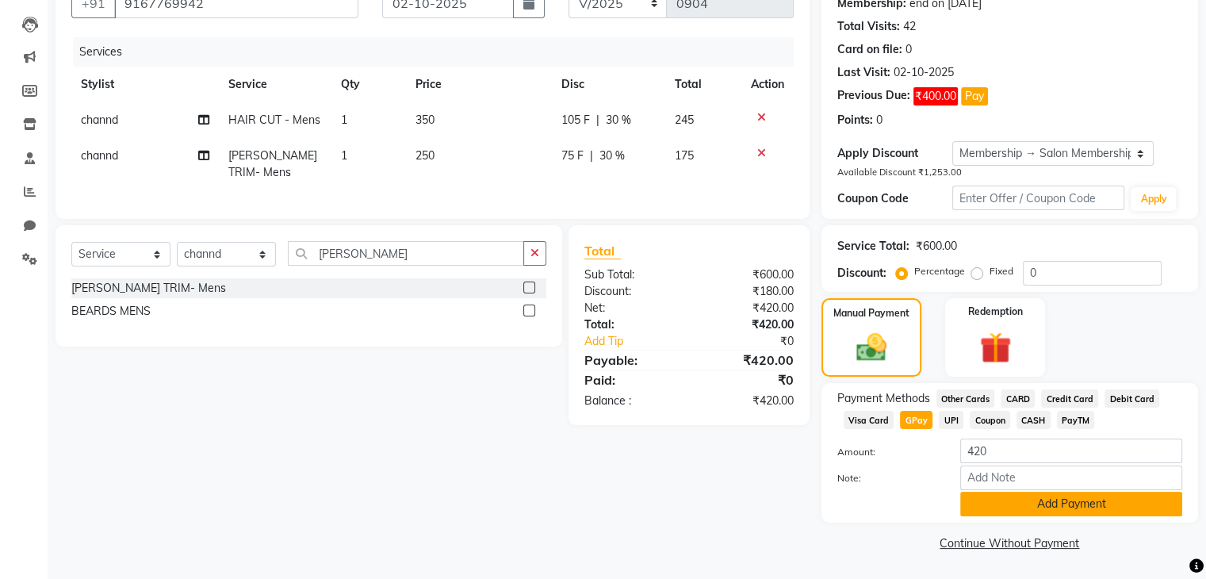
click at [1079, 511] on button "Add Payment" at bounding box center [1071, 504] width 222 height 25
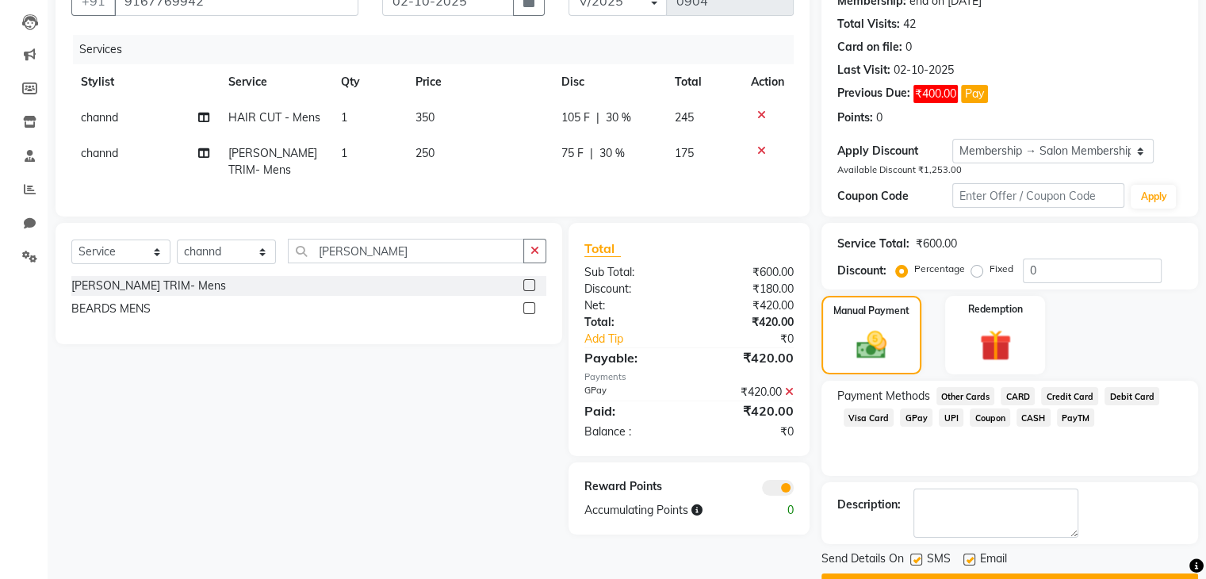
click at [1034, 573] on button "Checkout" at bounding box center [1009, 585] width 377 height 25
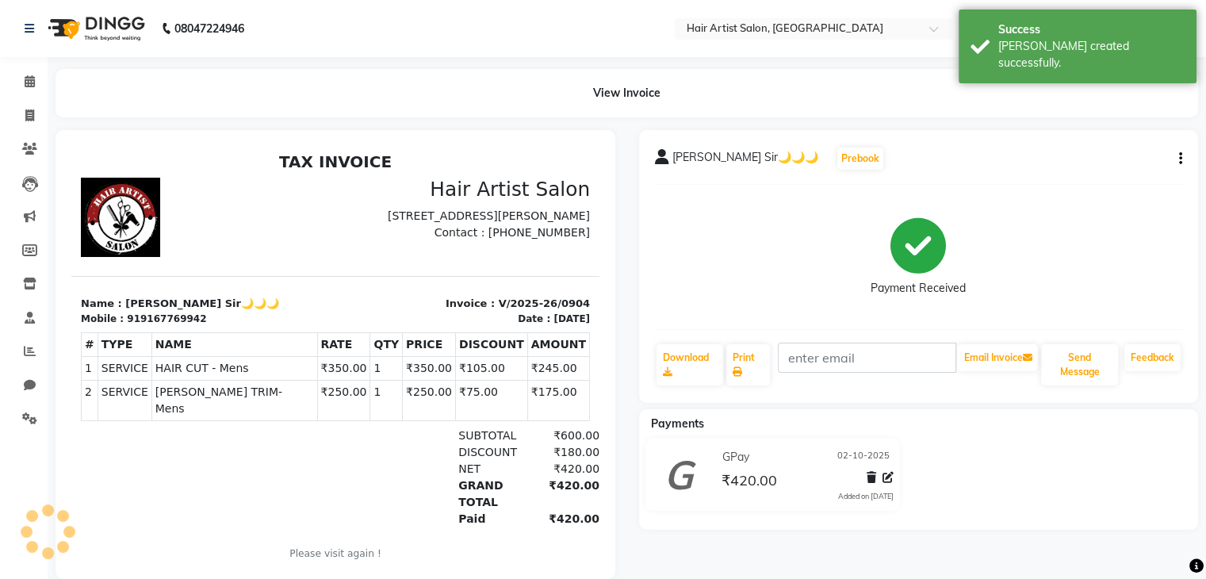
scroll to position [35, 0]
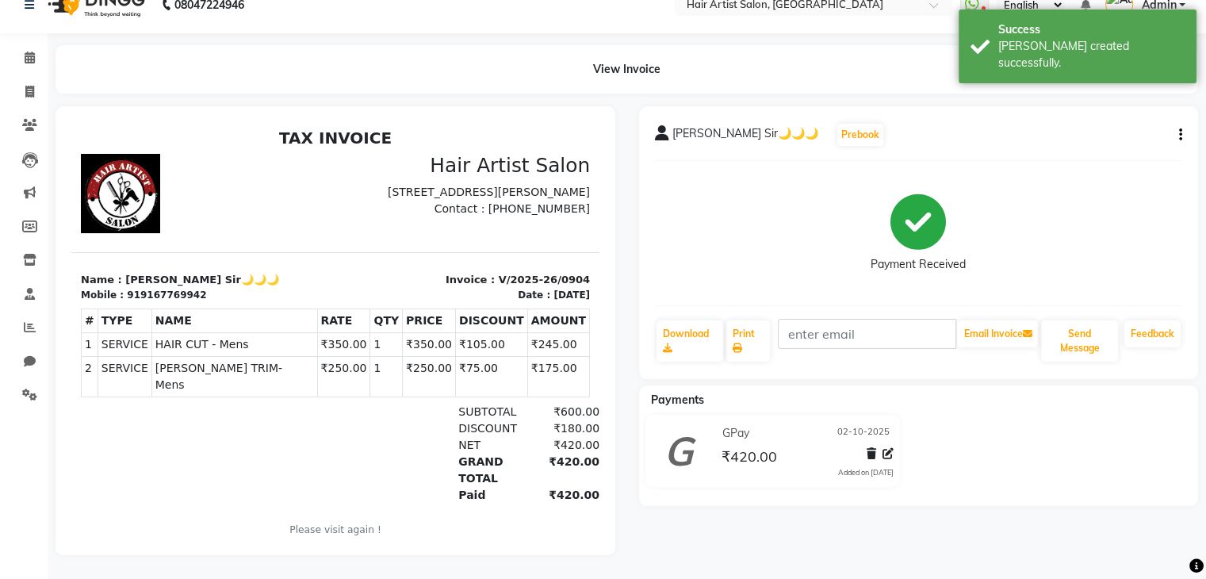
click at [101, 187] on img at bounding box center [120, 193] width 79 height 79
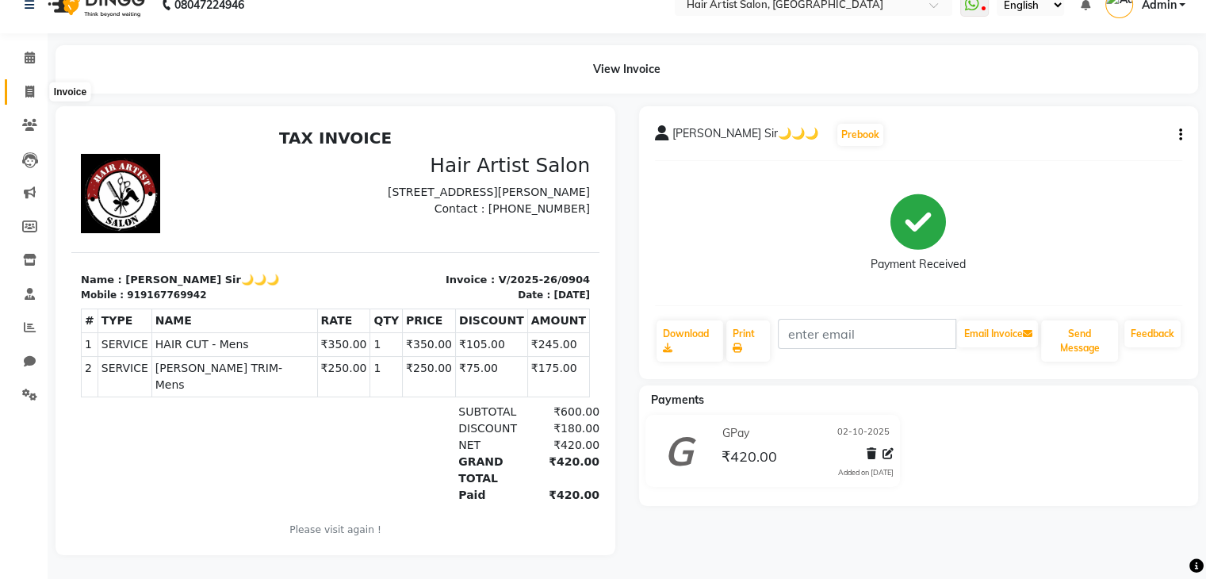
click at [27, 86] on icon at bounding box center [29, 92] width 9 height 12
select select "service"
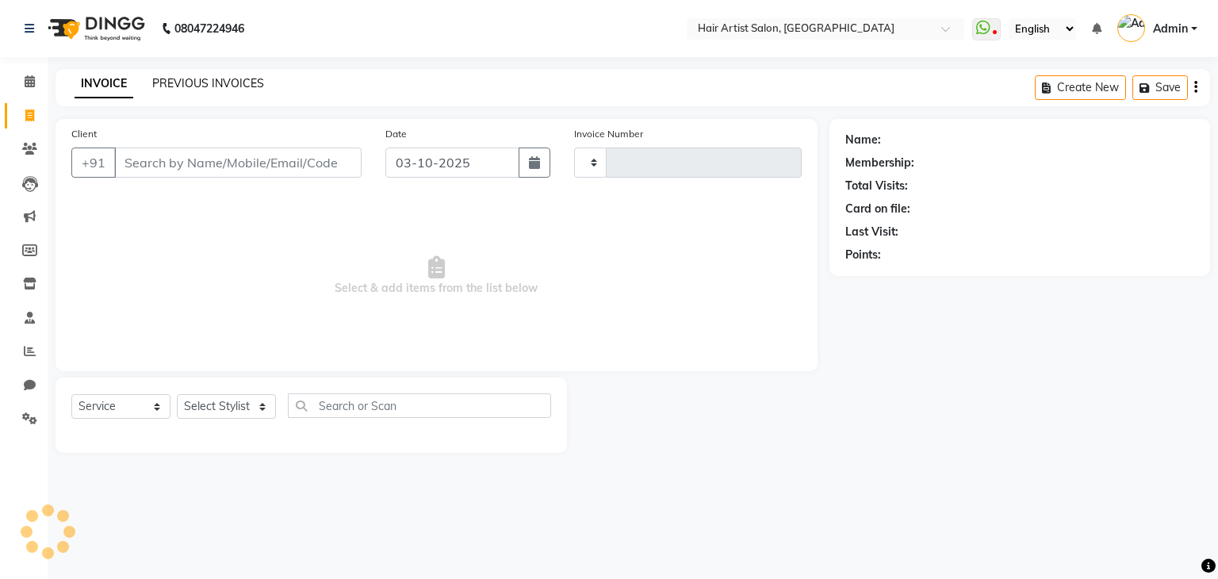
type input "0905"
select select "7809"
select select "package"
click at [177, 85] on link "PREVIOUS INVOICES" at bounding box center [208, 83] width 112 height 14
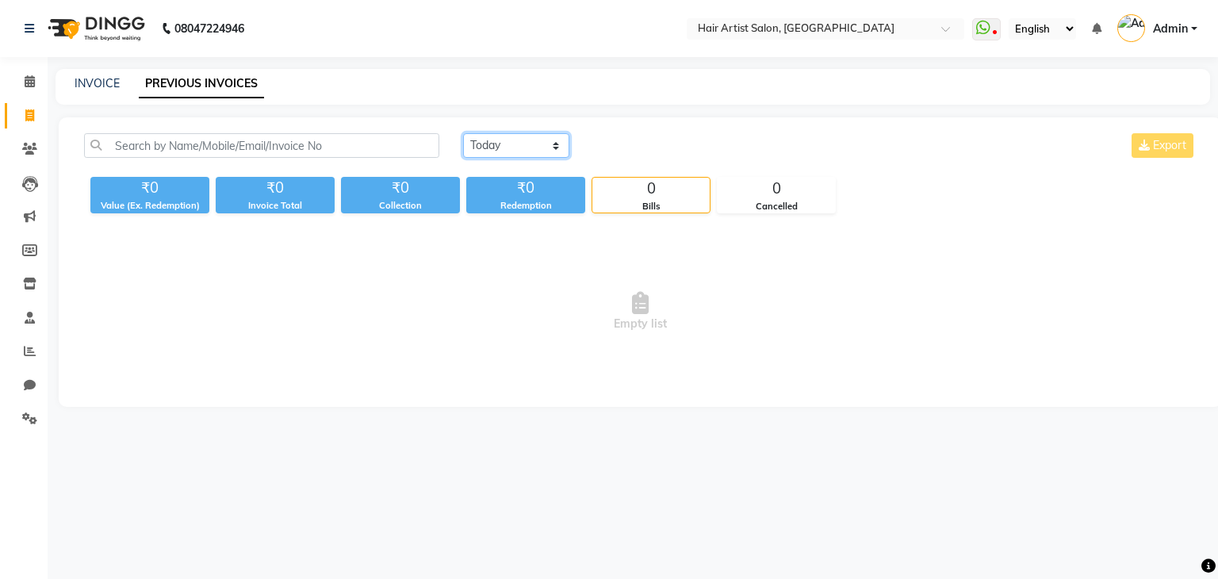
click at [540, 149] on select "[DATE] [DATE] Custom Range" at bounding box center [516, 145] width 106 height 25
select select "[DATE]"
click at [463, 133] on select "[DATE] [DATE] Custom Range" at bounding box center [516, 145] width 106 height 25
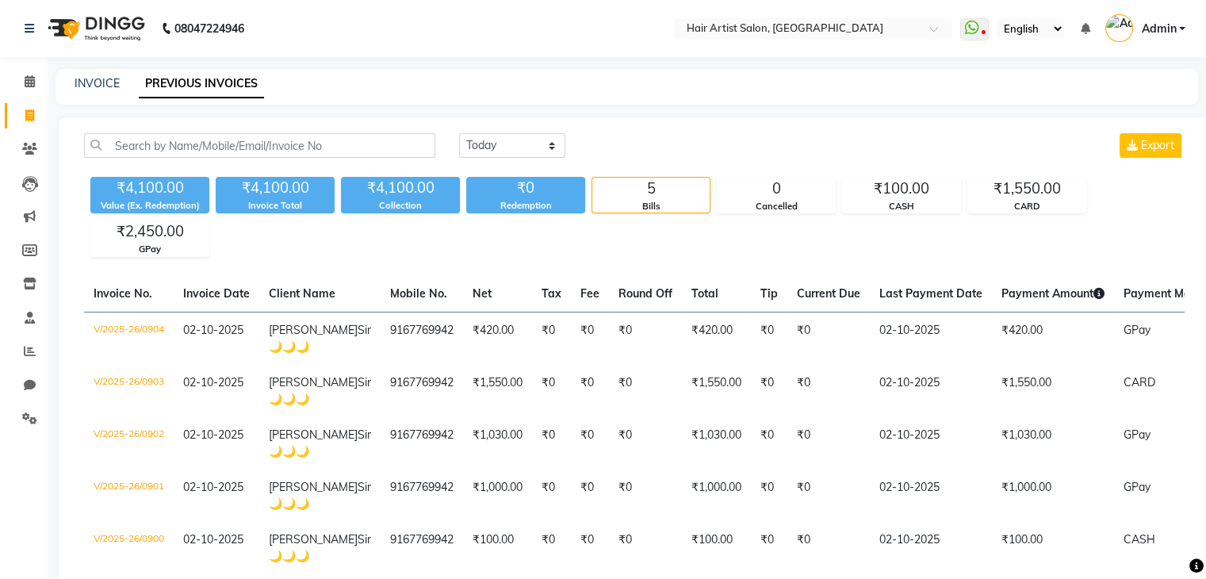
click at [86, 95] on div "INVOICE PREVIOUS INVOICES" at bounding box center [627, 87] width 1143 height 36
click at [86, 84] on link "INVOICE" at bounding box center [97, 83] width 45 height 14
select select "service"
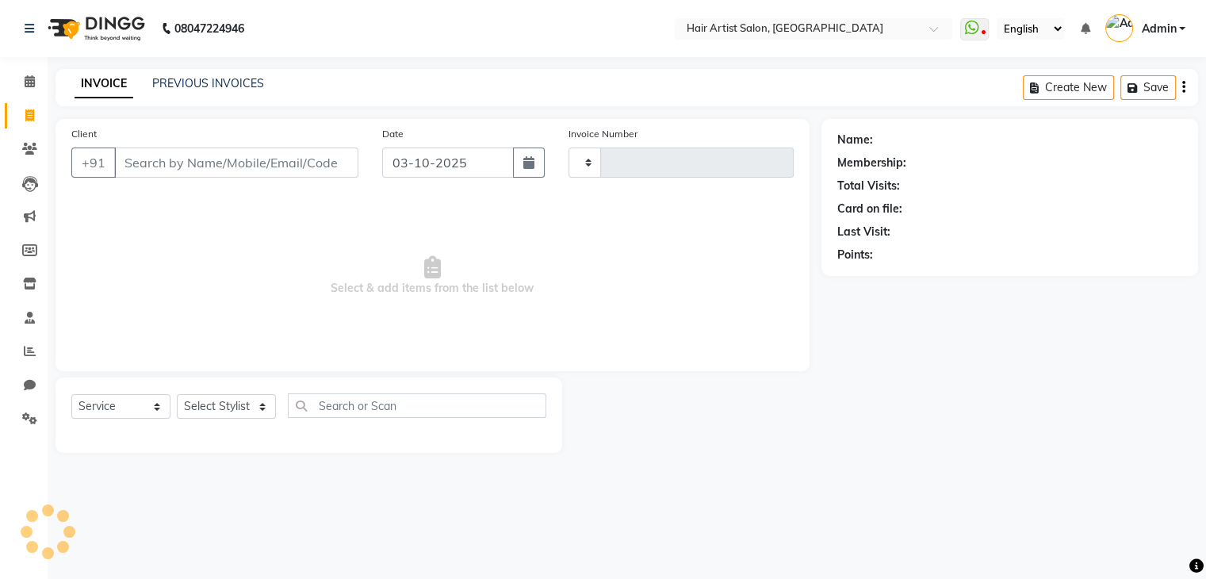
type input "0905"
select select "7809"
select select "package"
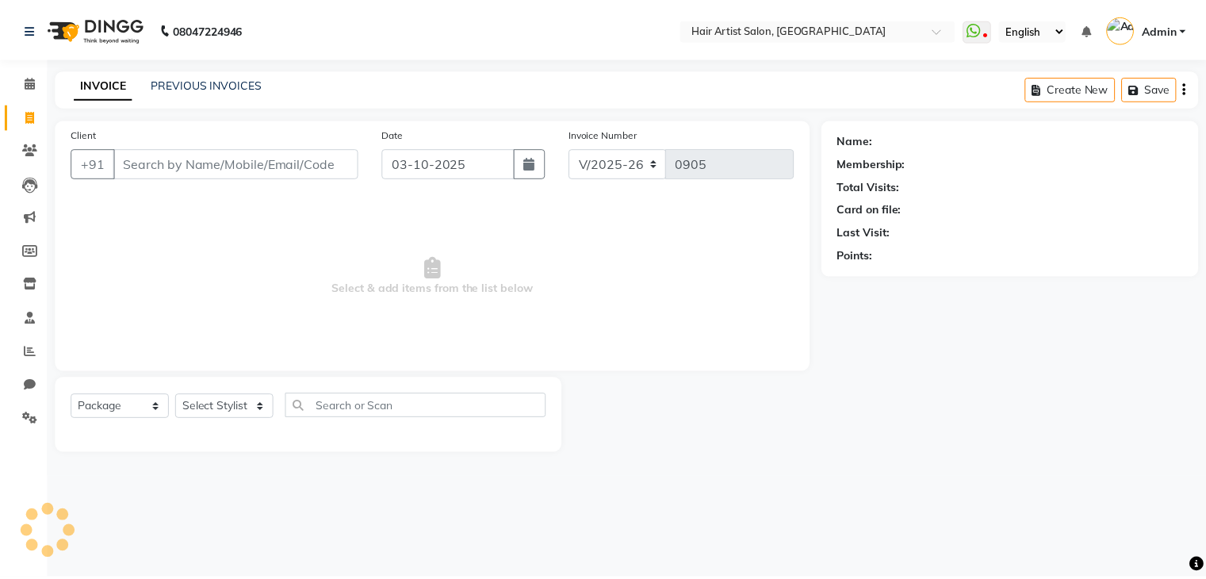
scroll to position [57, 0]
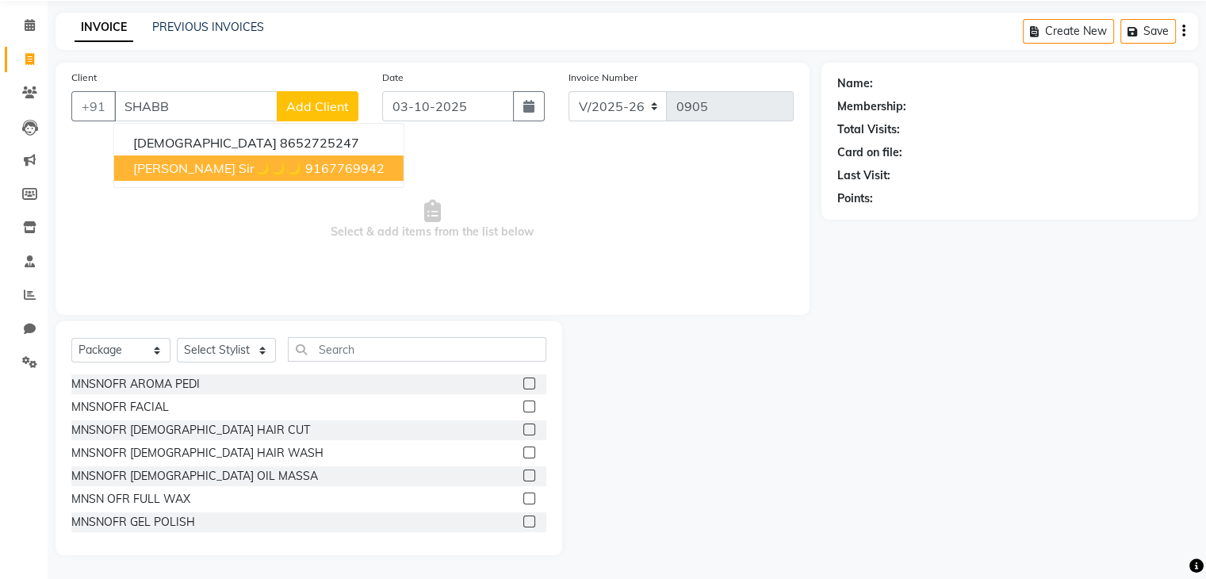
click at [196, 166] on span "[PERSON_NAME] Sir🌙🌙🌙" at bounding box center [217, 168] width 169 height 16
type input "9167769942"
select select "1: Object"
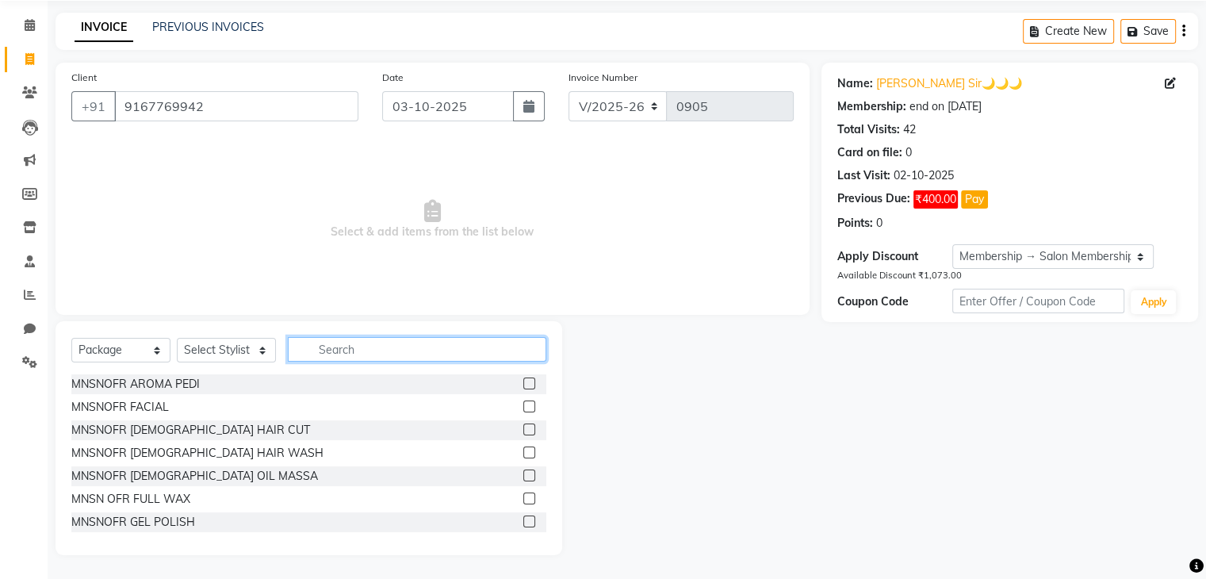
click at [328, 346] on input "text" at bounding box center [417, 349] width 258 height 25
click at [231, 354] on select "Select Stylist Aman channd nisha zimur SALON [PERSON_NAME] [PERSON_NAME] Mam [P…" at bounding box center [226, 350] width 99 height 25
select select "70426"
click at [177, 338] on select "Select Stylist Aman channd nisha zimur SALON [PERSON_NAME] [PERSON_NAME] Mam [P…" at bounding box center [226, 350] width 99 height 25
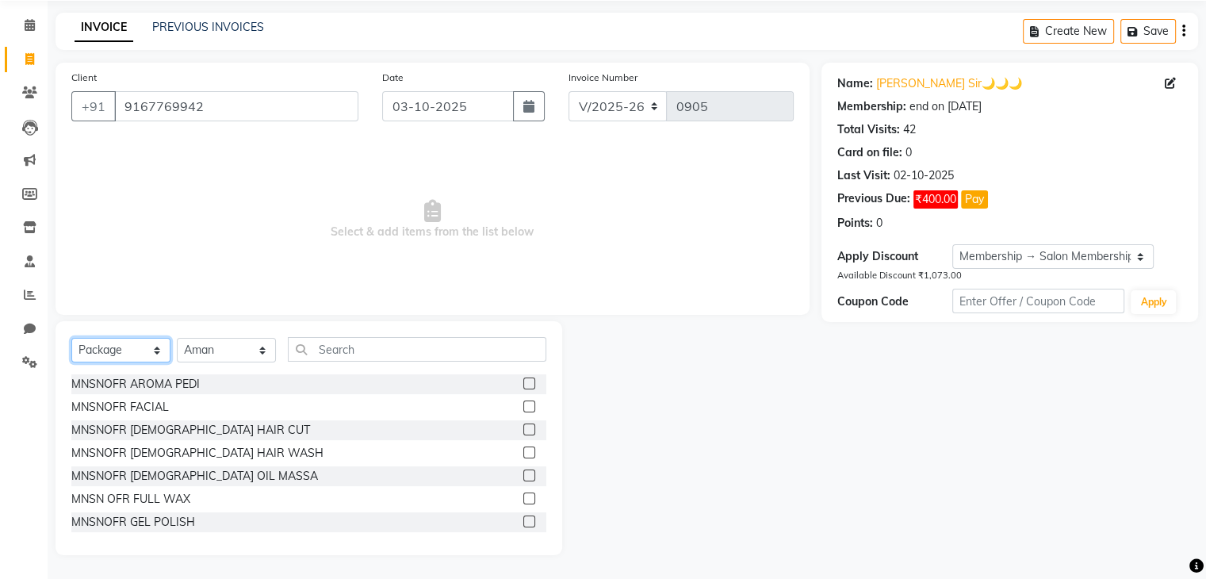
click at [152, 353] on select "Select Service Product Membership Package Voucher Prepaid Gift Card" at bounding box center [120, 350] width 99 height 25
select select "service"
click at [71, 338] on select "Select Service Product Membership Package Voucher Prepaid Gift Card" at bounding box center [120, 350] width 99 height 25
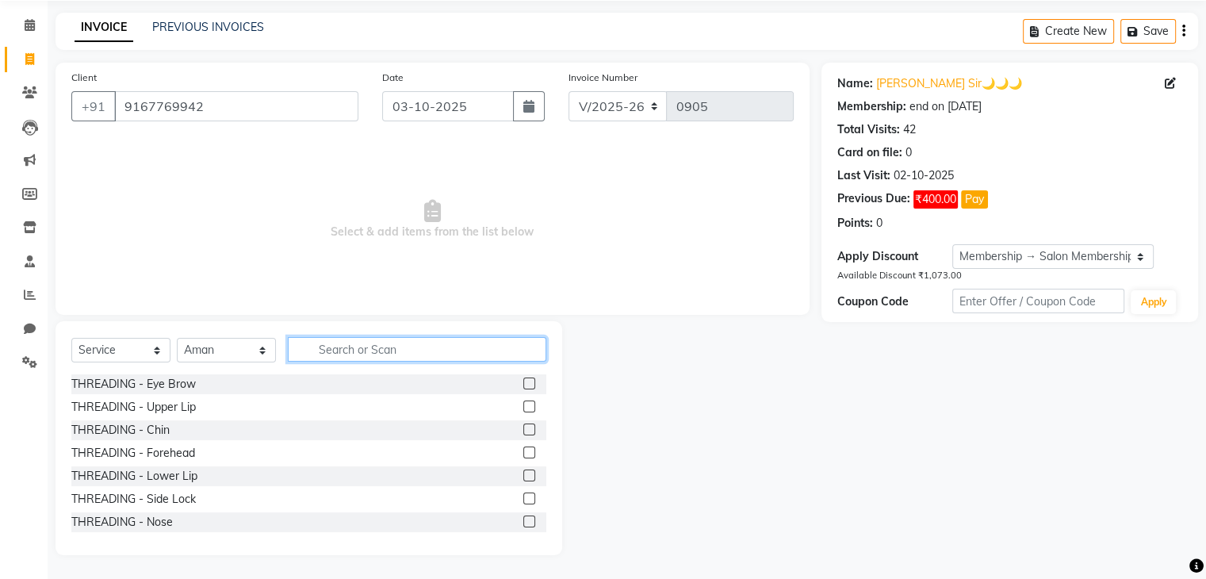
click at [339, 348] on input "text" at bounding box center [417, 349] width 258 height 25
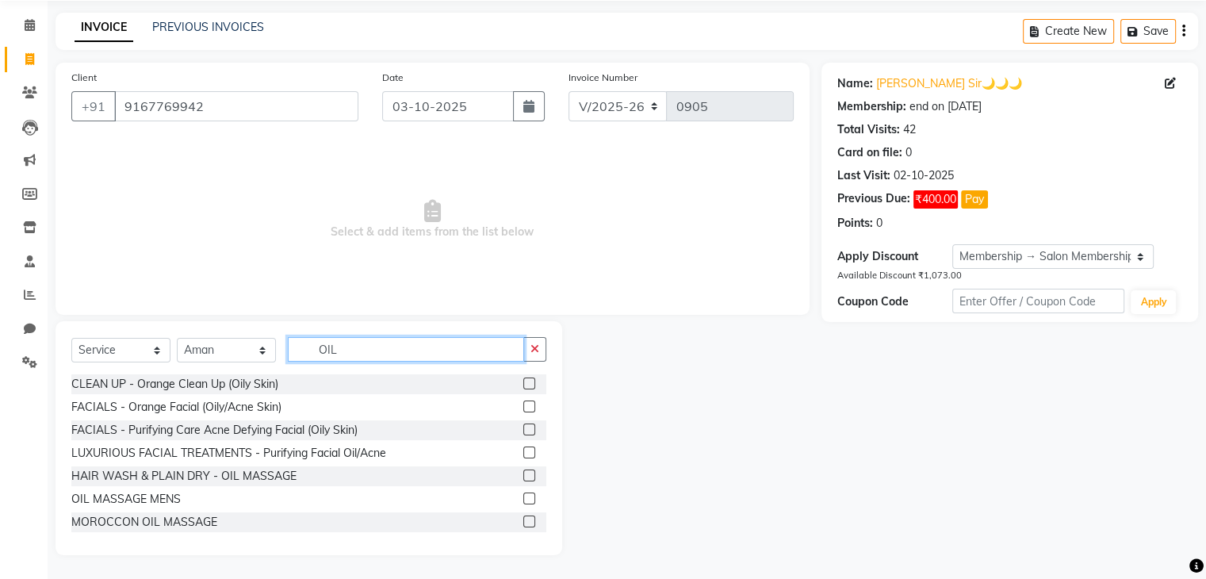
type input "OIL"
click at [523, 498] on label at bounding box center [529, 498] width 12 height 12
click at [523, 498] on input "checkbox" at bounding box center [528, 499] width 10 height 10
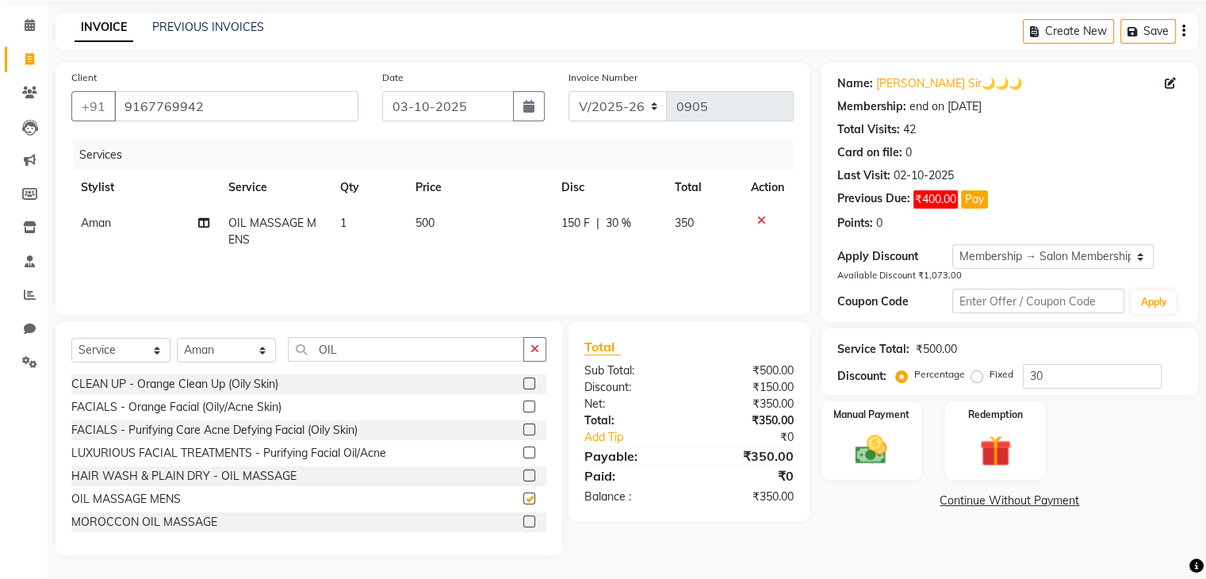
checkbox input "false"
click at [535, 347] on icon "button" at bounding box center [534, 348] width 9 height 11
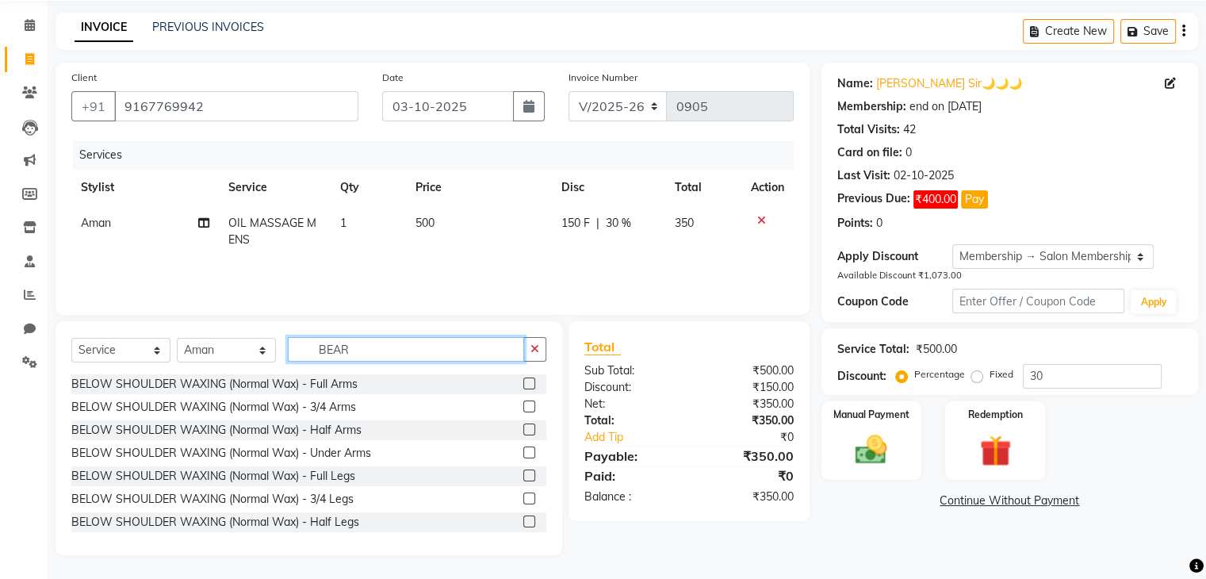
scroll to position [22, 0]
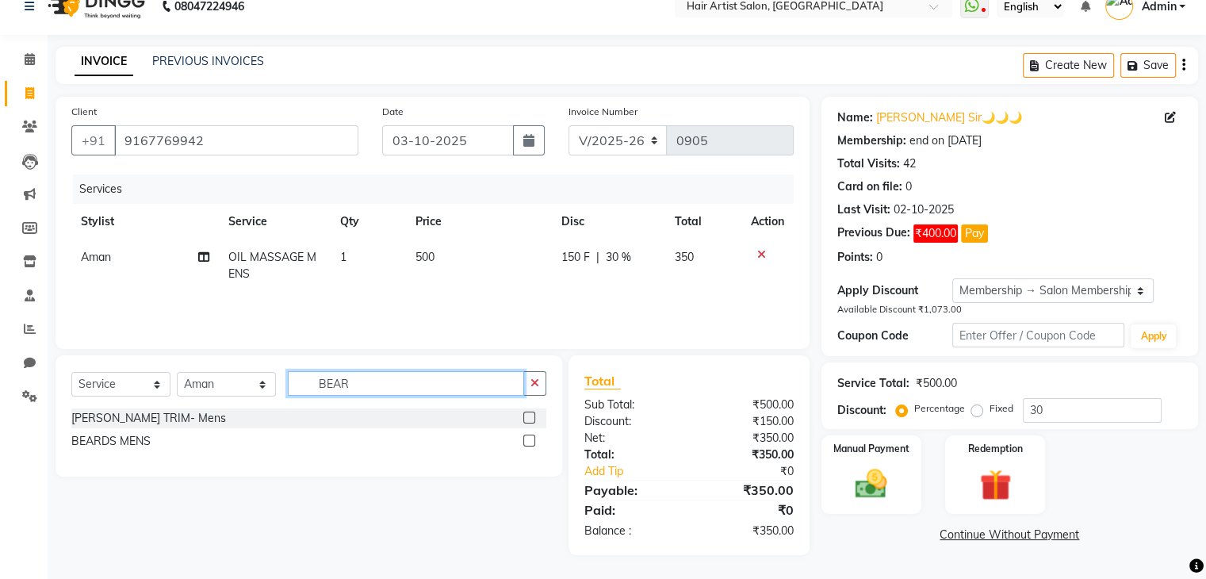
type input "BEAR"
click at [533, 419] on label at bounding box center [529, 418] width 12 height 12
click at [533, 419] on input "checkbox" at bounding box center [528, 418] width 10 height 10
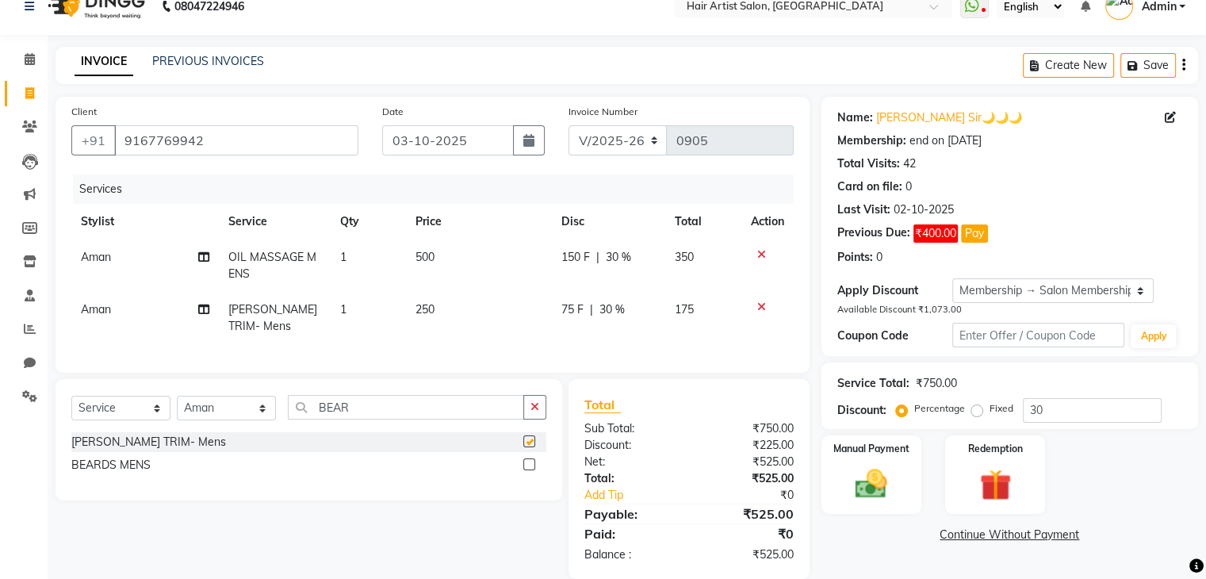
checkbox input "false"
click at [430, 306] on span "250" at bounding box center [425, 309] width 19 height 14
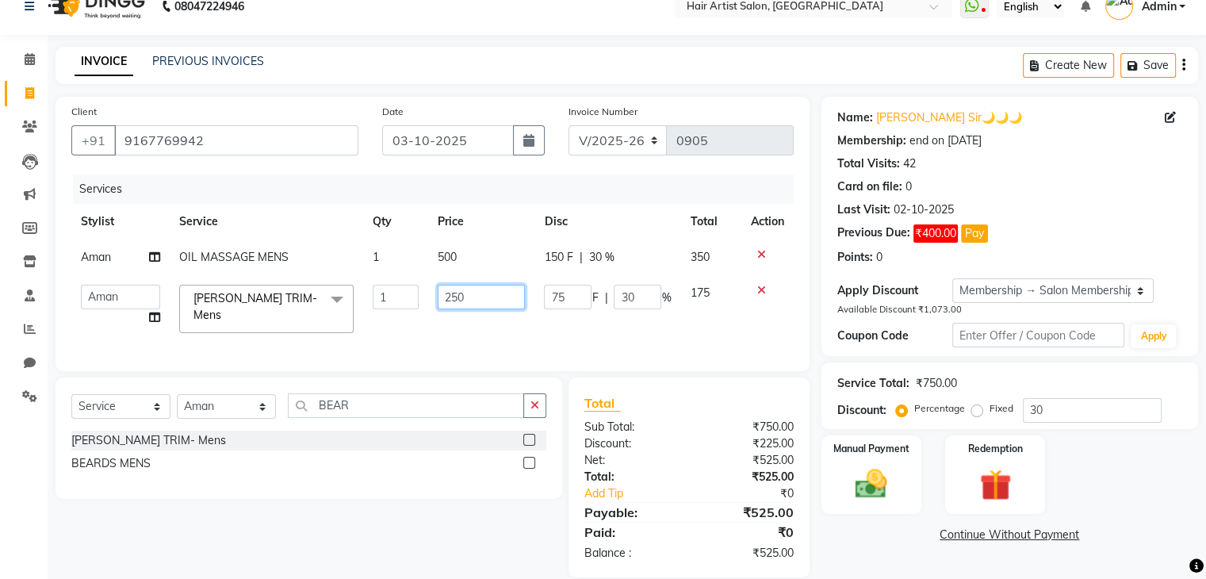
click at [490, 304] on input "250" at bounding box center [481, 297] width 87 height 25
type input "2"
type input "320"
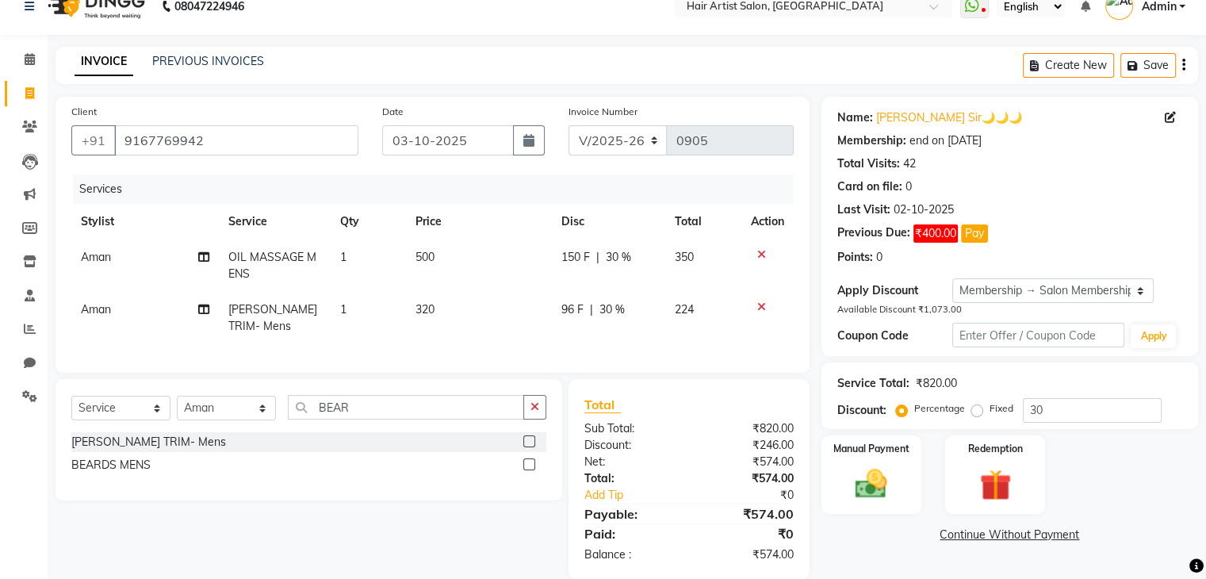
click at [607, 315] on span "30 %" at bounding box center [611, 309] width 25 height 17
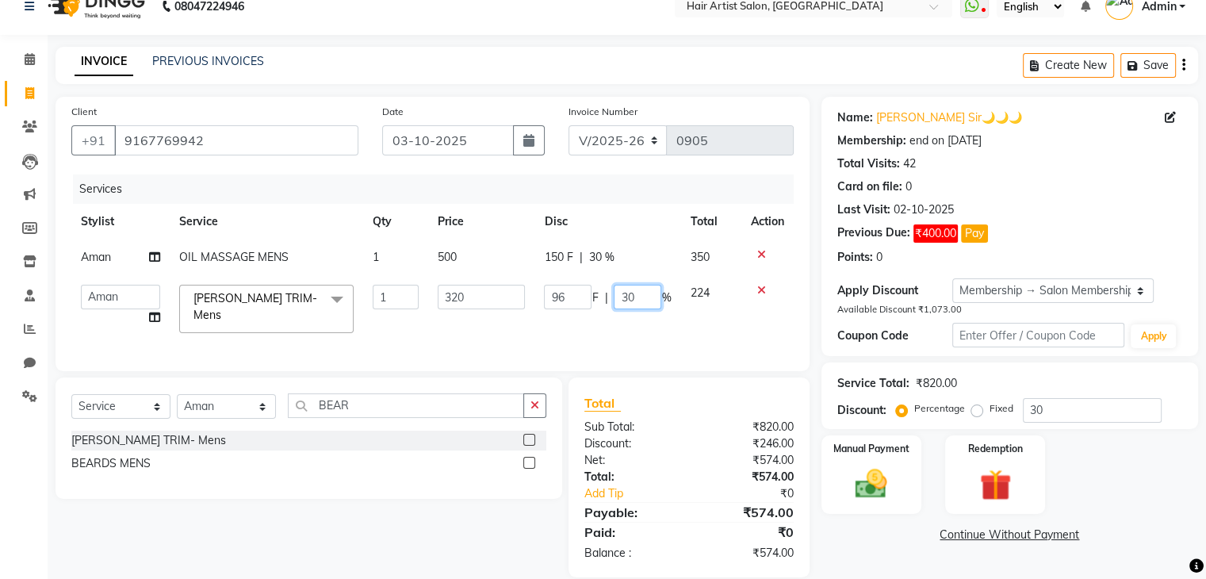
click at [647, 295] on input "30" at bounding box center [638, 297] width 48 height 25
type input "3"
type input "0"
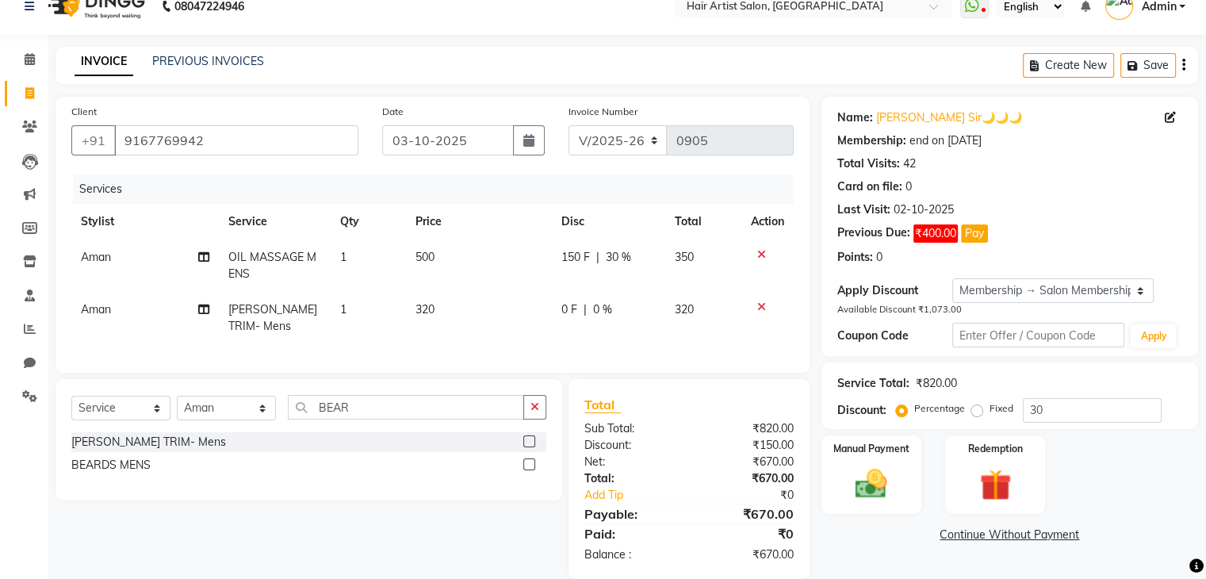
click at [653, 336] on div "Services Stylist Service Qty Price Disc Total Action Aman OIL MASSAGE MENS 1 50…" at bounding box center [432, 265] width 722 height 182
click at [886, 469] on img at bounding box center [870, 484] width 53 height 38
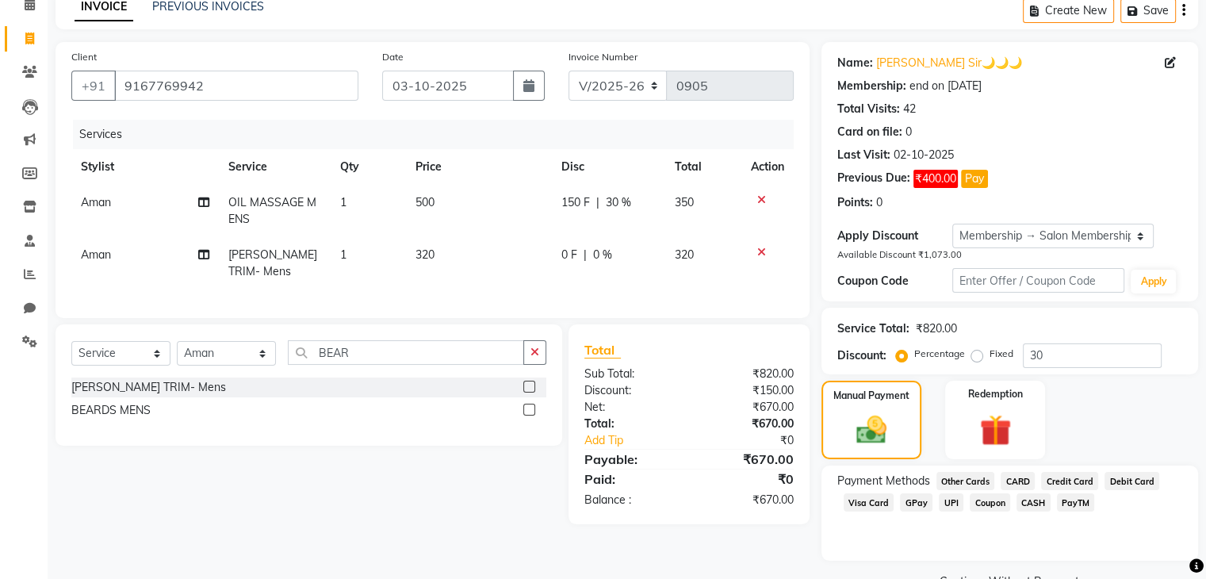
scroll to position [115, 0]
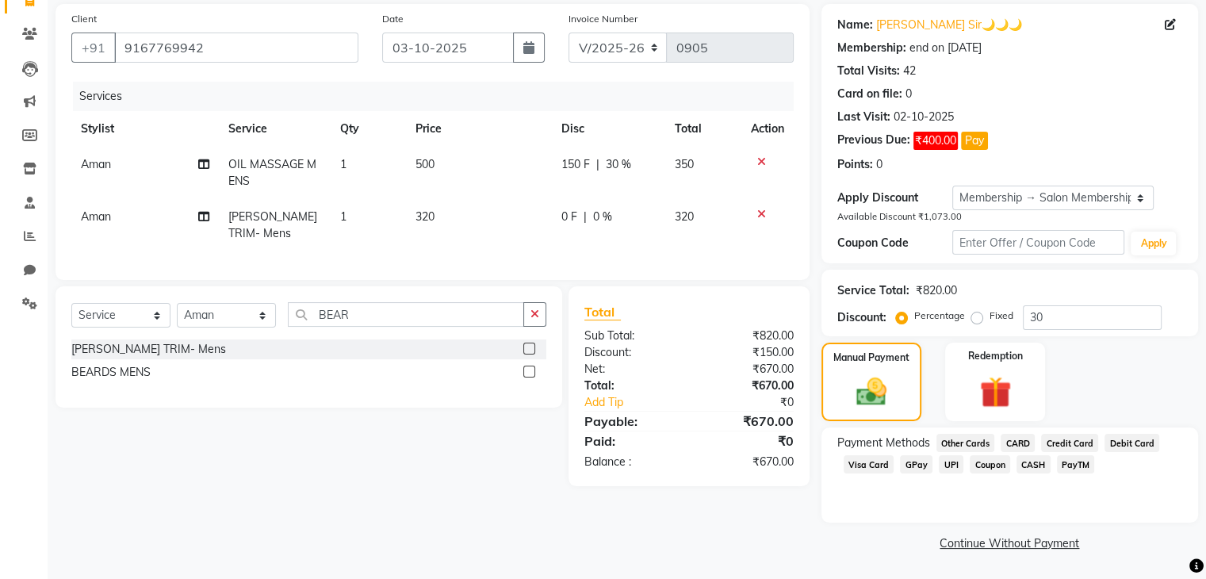
click at [907, 470] on span "GPay" at bounding box center [916, 464] width 33 height 18
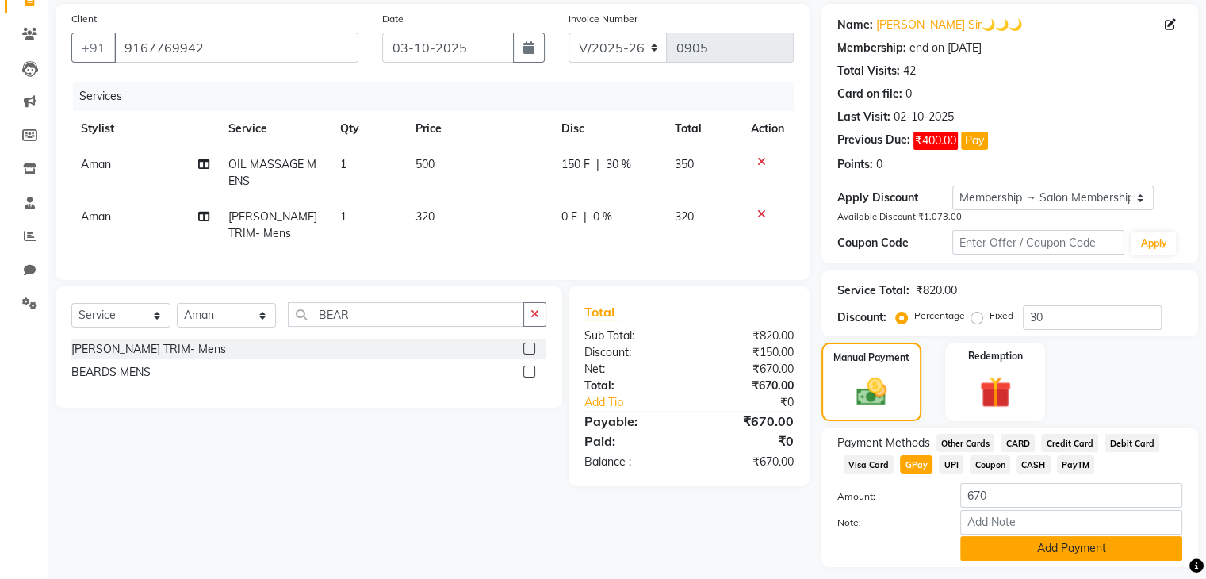
click at [1032, 546] on button "Add Payment" at bounding box center [1071, 548] width 222 height 25
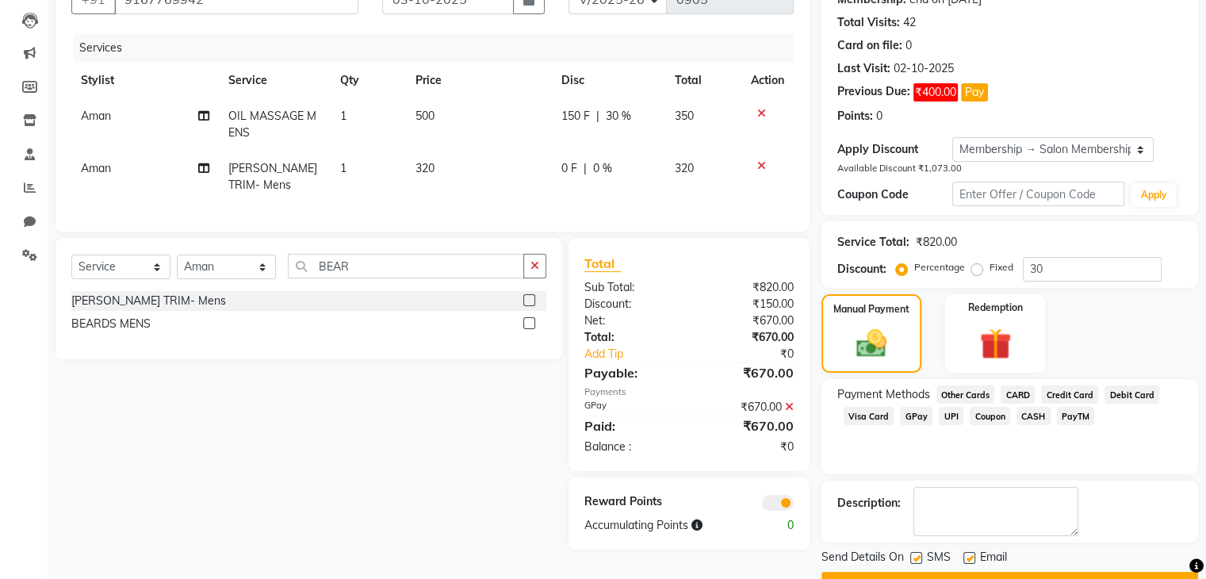
scroll to position [204, 0]
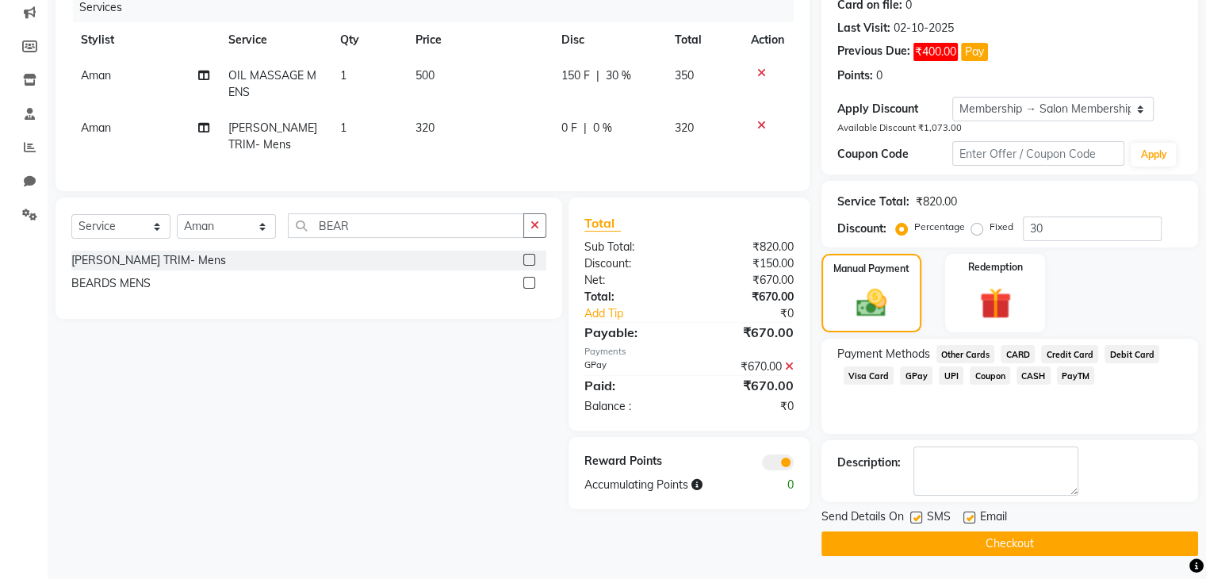
click at [1056, 543] on button "Checkout" at bounding box center [1009, 543] width 377 height 25
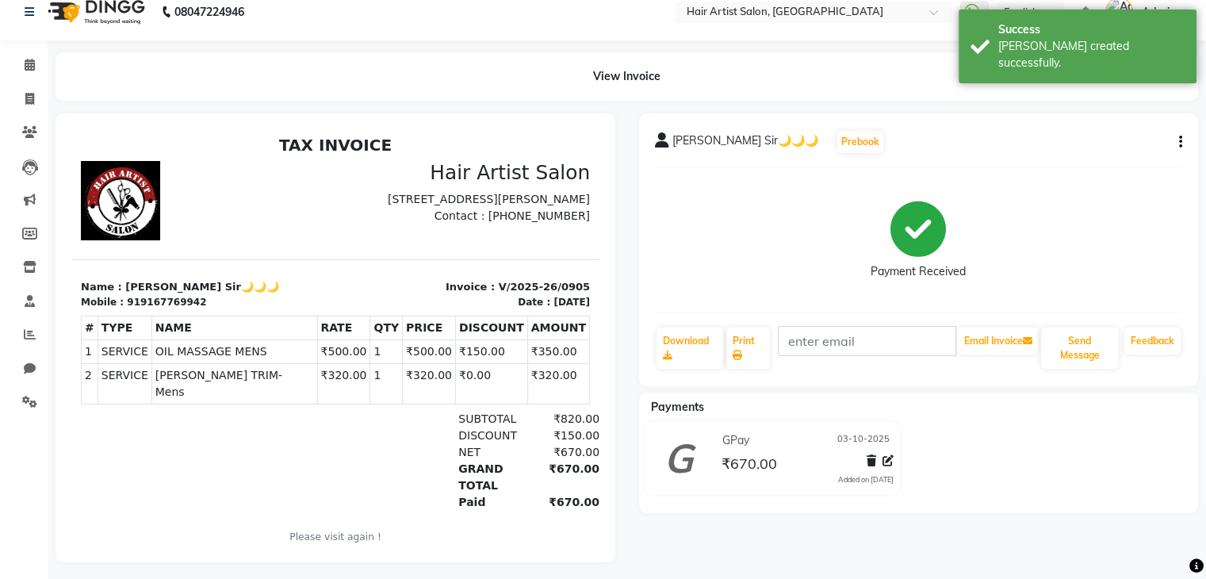
scroll to position [32, 0]
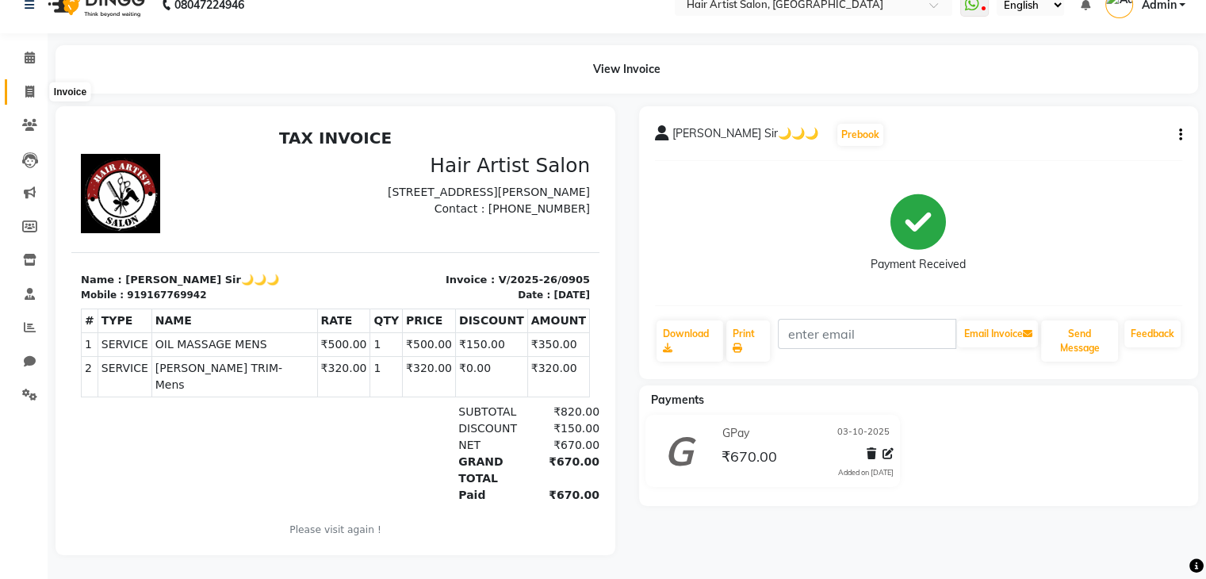
click at [32, 86] on icon at bounding box center [29, 92] width 9 height 12
select select "service"
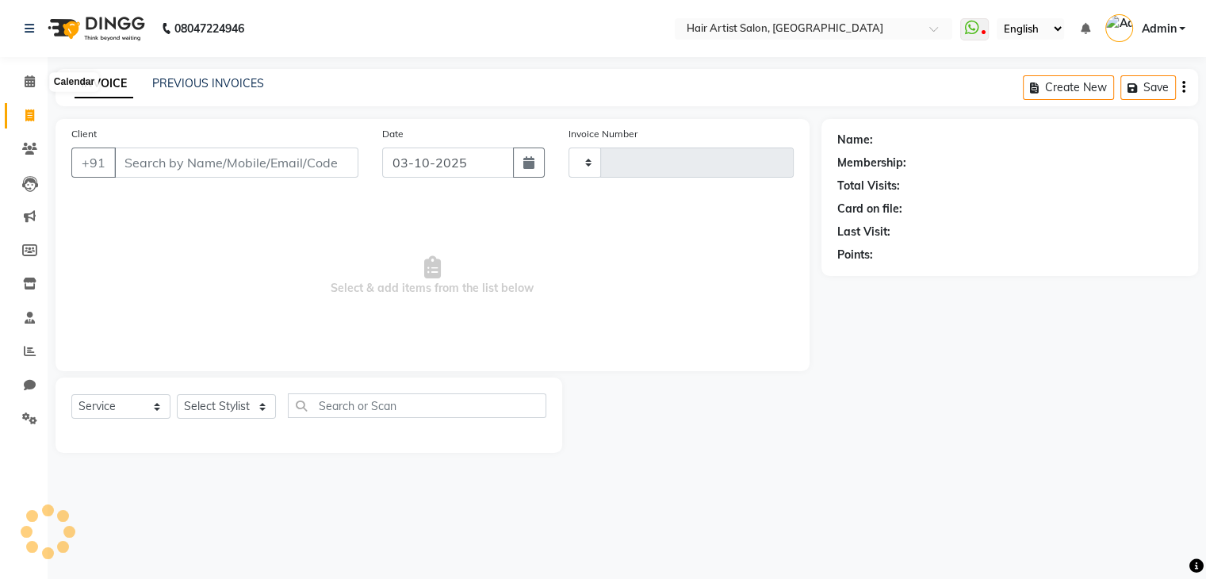
type input "0906"
select select "7809"
select select "package"
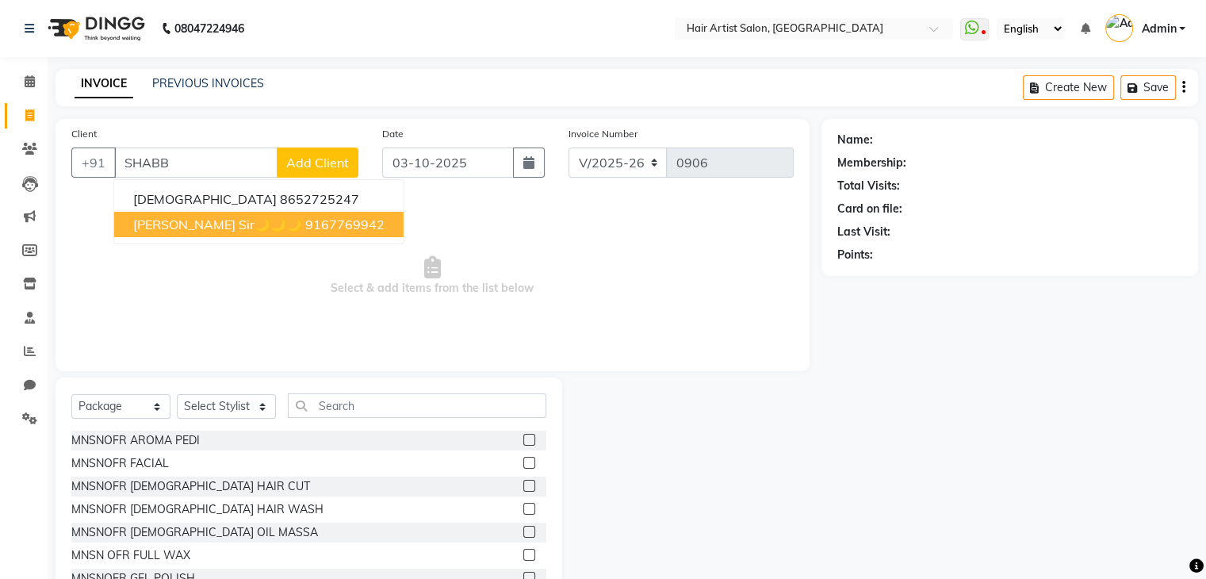
click at [212, 216] on span "[PERSON_NAME] Sir🌙🌙🌙" at bounding box center [217, 224] width 169 height 16
type input "9167769942"
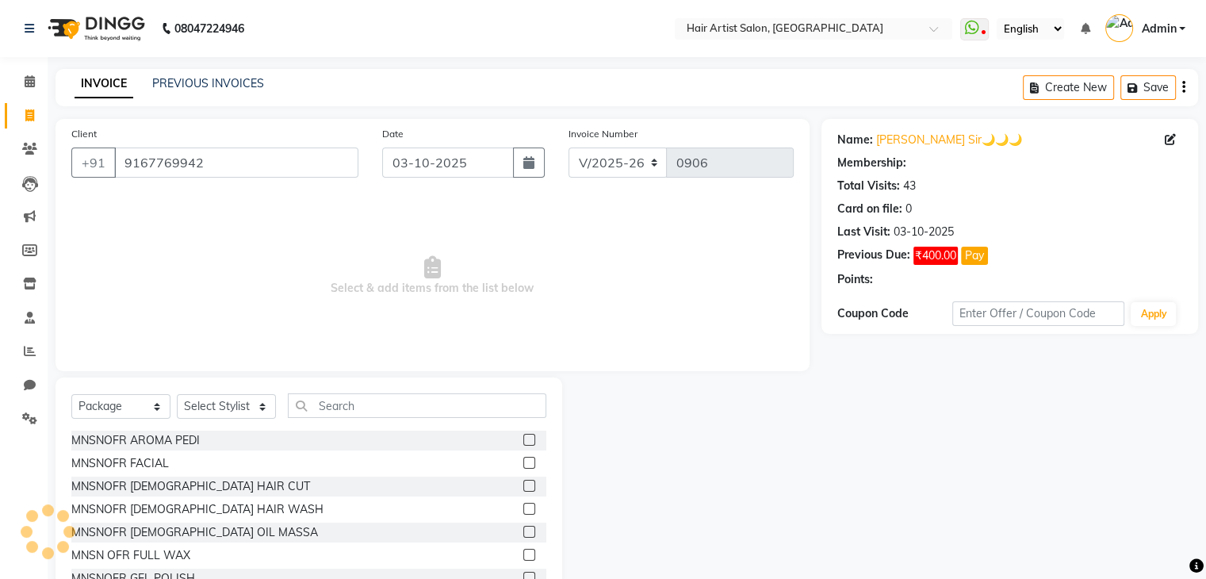
select select "1: Object"
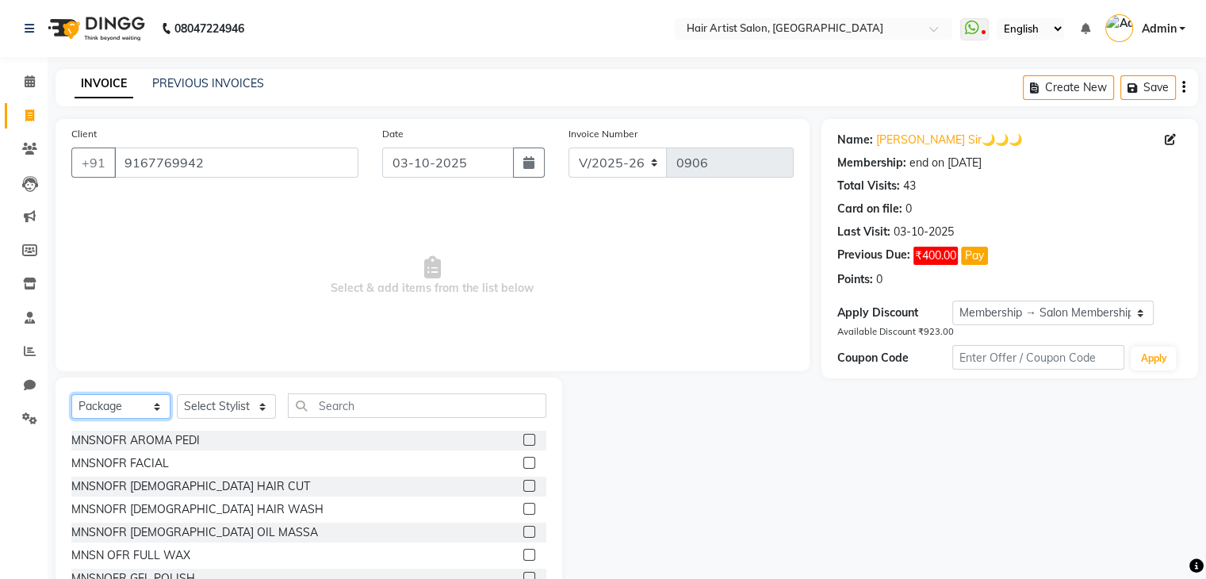
click at [127, 400] on select "Select Service Product Membership Package Voucher Prepaid Gift Card" at bounding box center [120, 406] width 99 height 25
select select "service"
click at [71, 395] on select "Select Service Product Membership Package Voucher Prepaid Gift Card" at bounding box center [120, 406] width 99 height 25
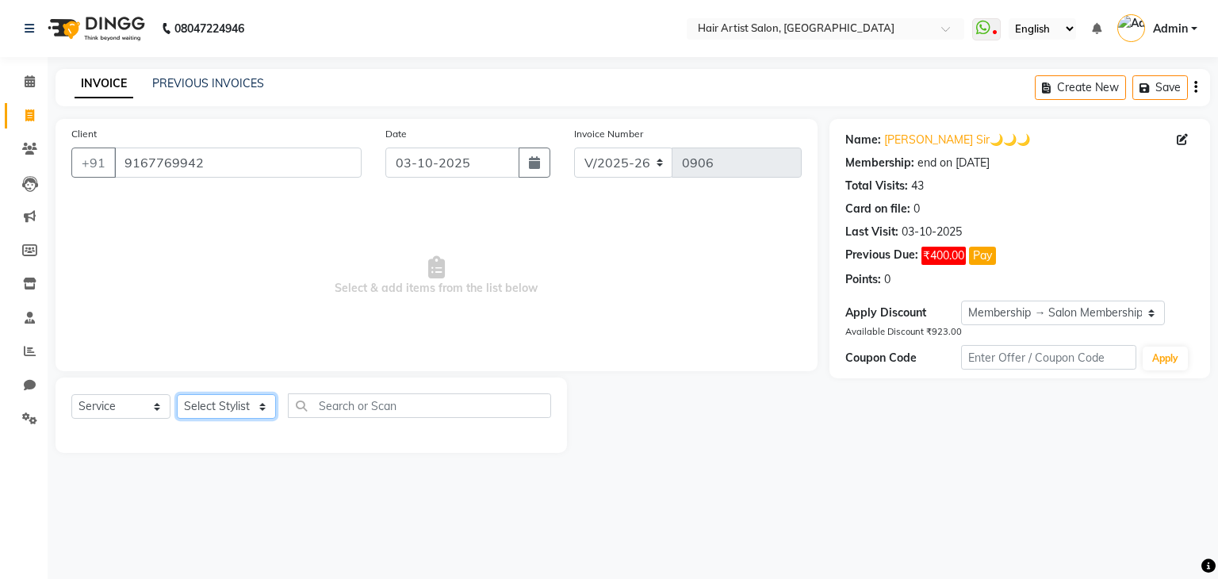
click at [203, 403] on select "Select Stylist Aman channd nisha zimur SALON [PERSON_NAME] [PERSON_NAME] Mam [P…" at bounding box center [226, 406] width 99 height 25
select select "70426"
click at [177, 395] on select "Select Stylist Aman channd nisha zimur SALON [PERSON_NAME] [PERSON_NAME] Mam [P…" at bounding box center [226, 406] width 99 height 25
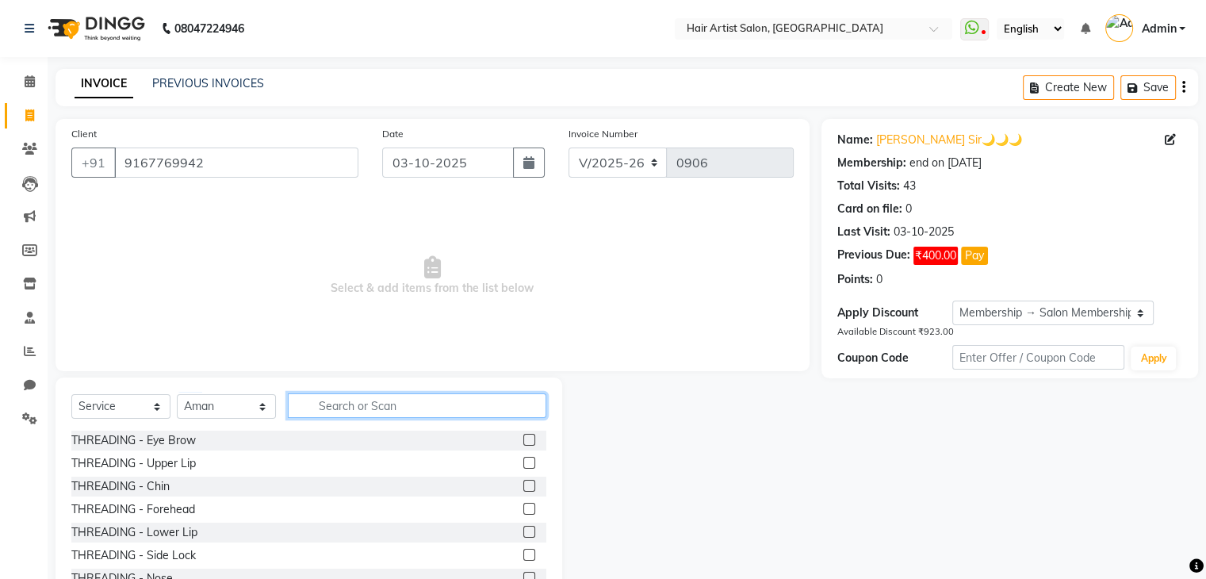
click at [406, 413] on input "text" at bounding box center [417, 405] width 258 height 25
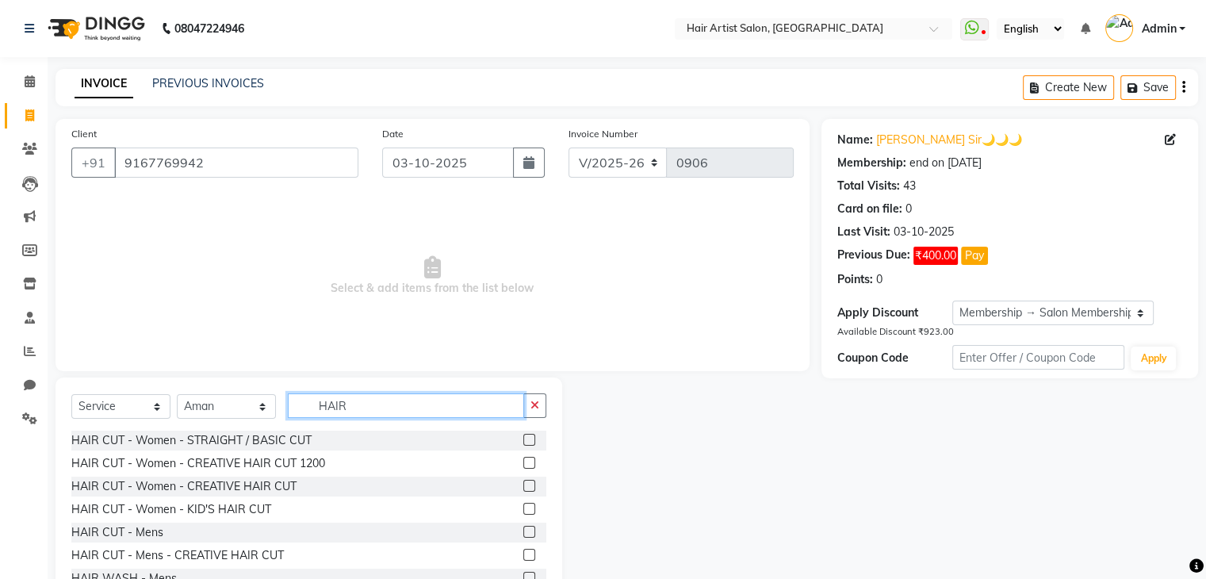
type input "HAIR"
click at [523, 534] on label at bounding box center [529, 532] width 12 height 12
click at [523, 534] on input "checkbox" at bounding box center [528, 532] width 10 height 10
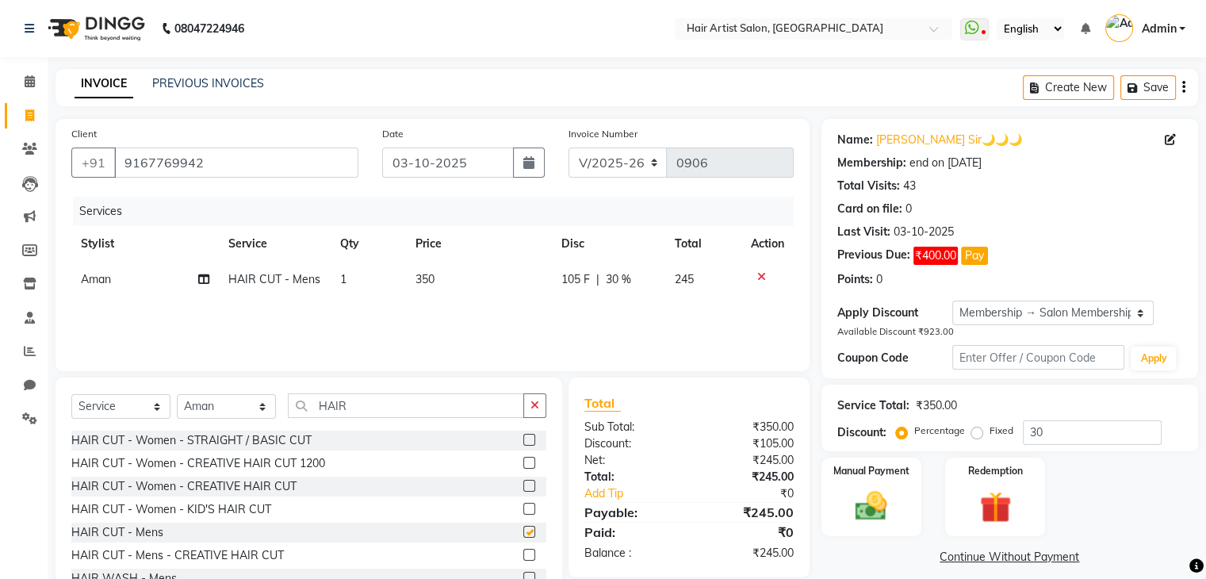
checkbox input "false"
click at [621, 283] on span "30 %" at bounding box center [618, 279] width 25 height 17
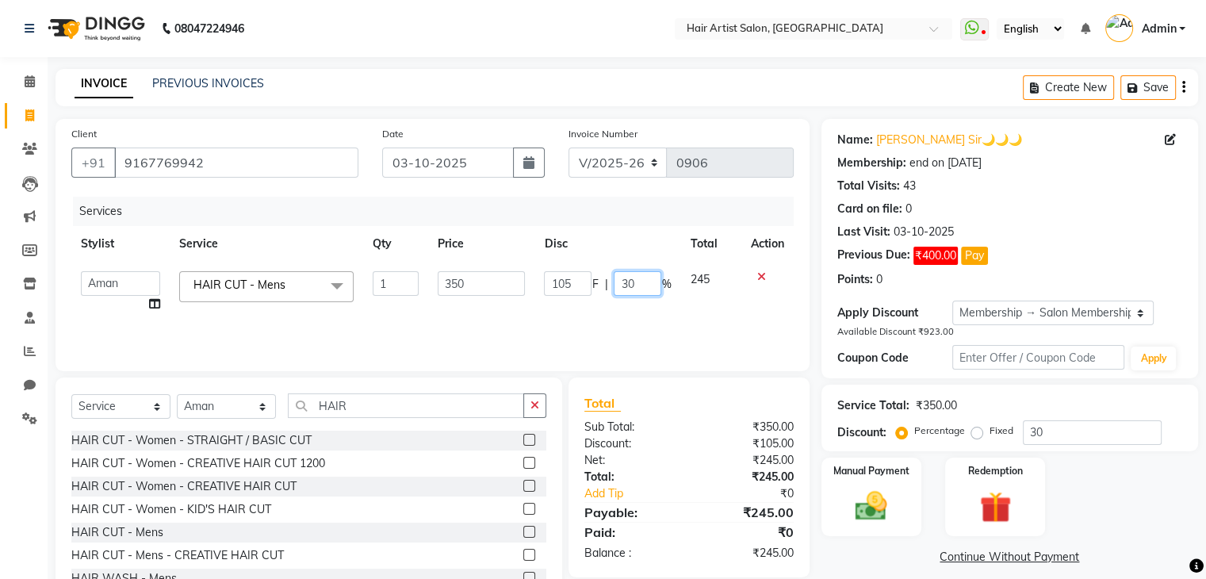
click at [630, 283] on input "30" at bounding box center [638, 283] width 48 height 25
type input "3"
type input "0"
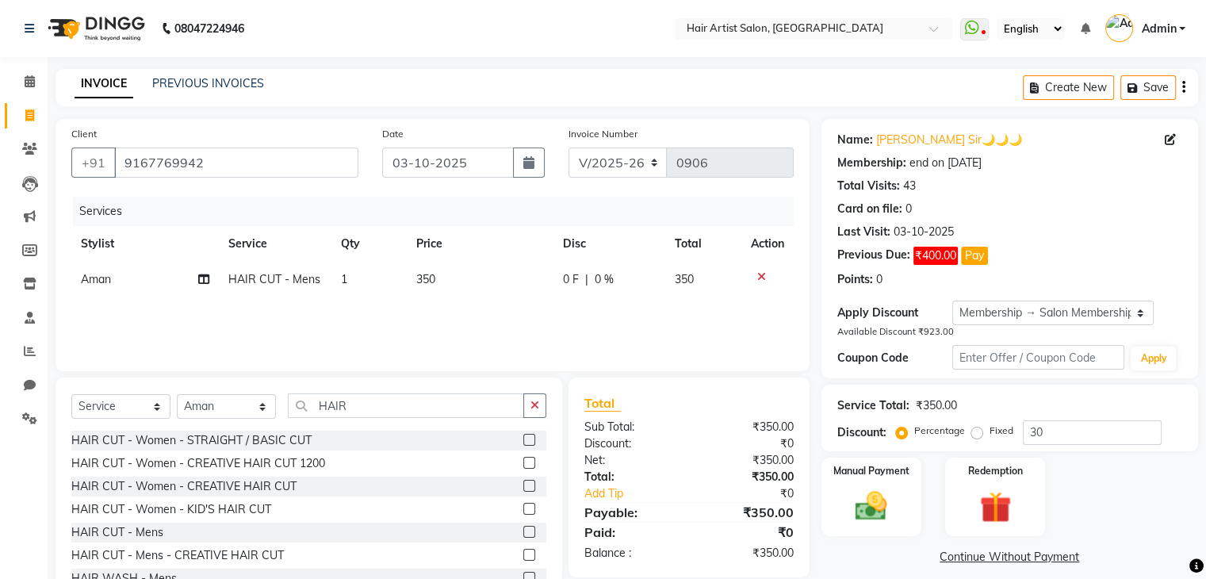
click at [436, 277] on td "350" at bounding box center [480, 280] width 147 height 36
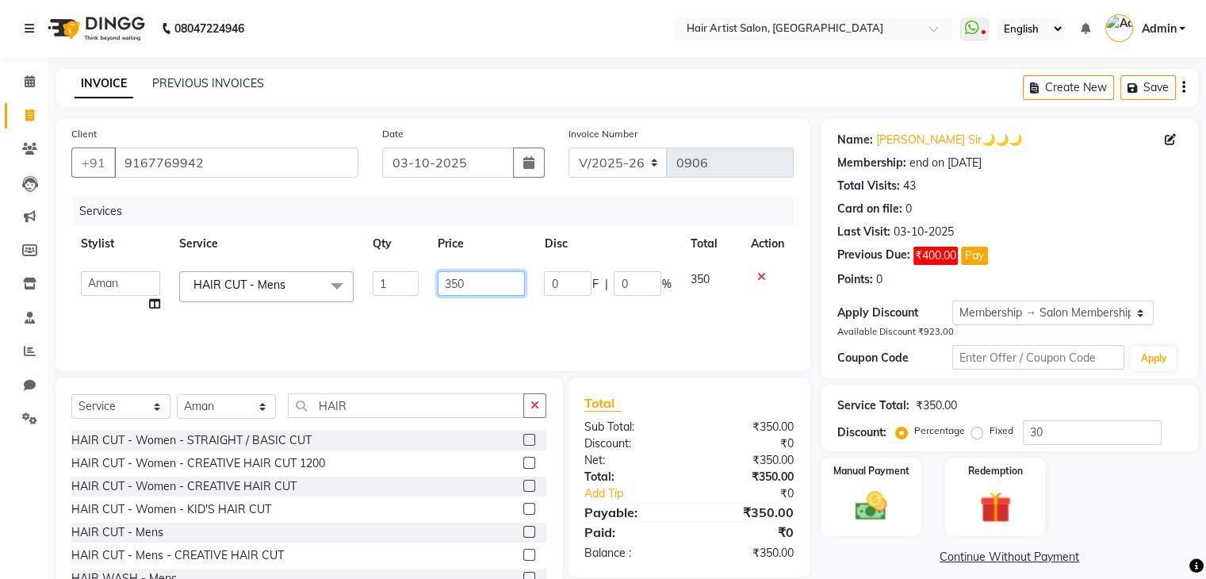
click at [480, 289] on input "350" at bounding box center [481, 283] width 87 height 25
type input "3"
type input "4"
type input "250"
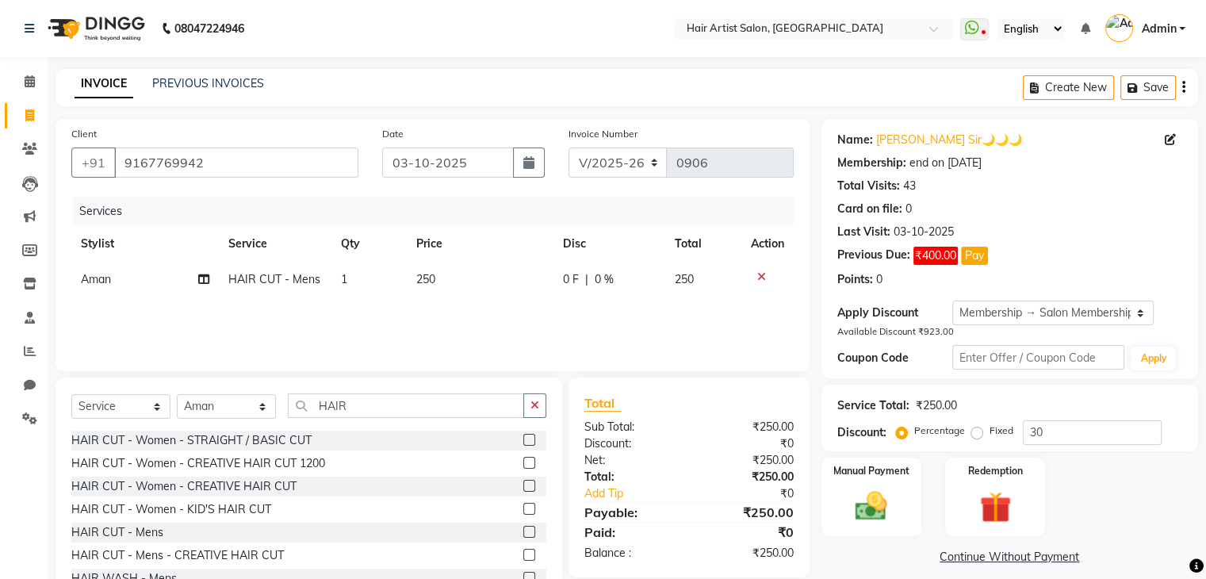
click at [502, 316] on div "Services Stylist Service Qty Price Disc Total Action Aman HAIR CUT - Mens 1 250…" at bounding box center [432, 276] width 722 height 159
click at [885, 487] on img at bounding box center [870, 506] width 53 height 38
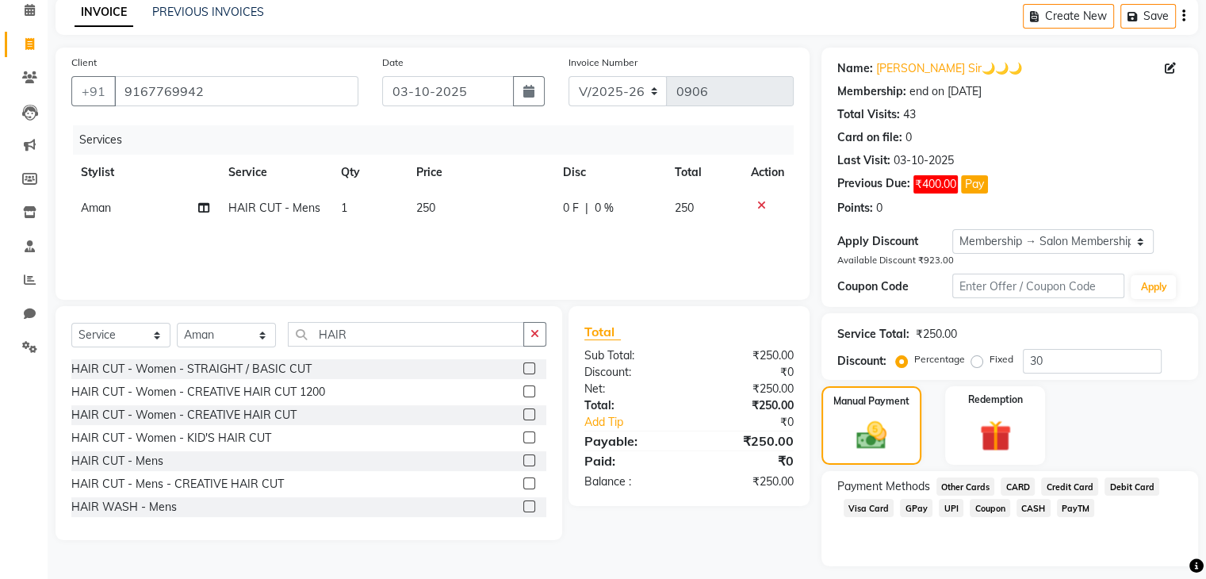
scroll to position [115, 0]
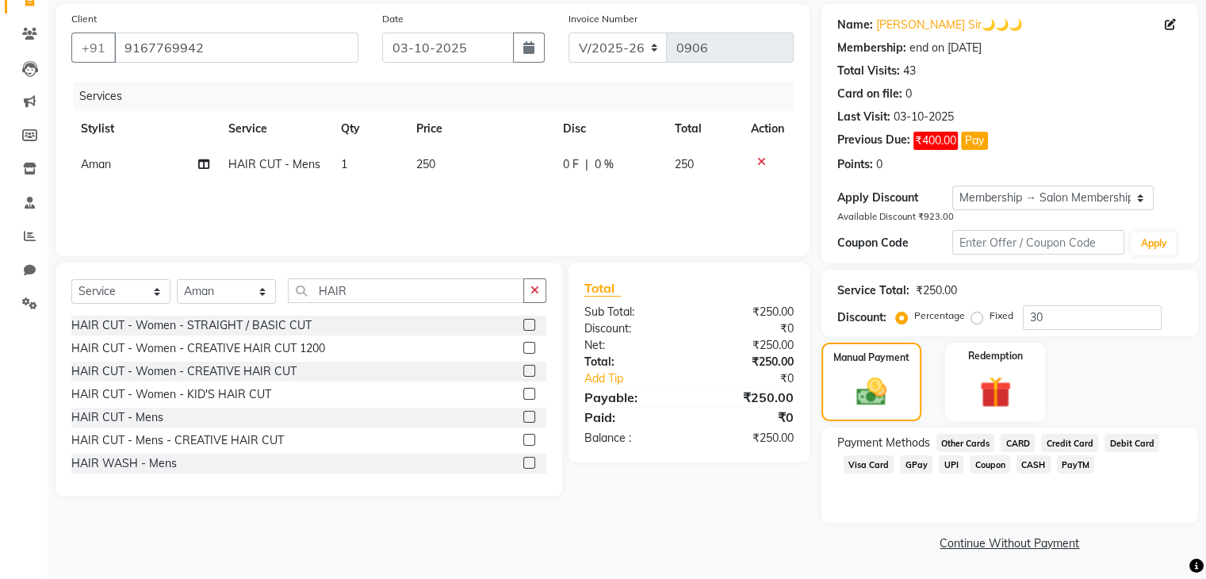
click at [918, 465] on span "GPay" at bounding box center [916, 464] width 33 height 18
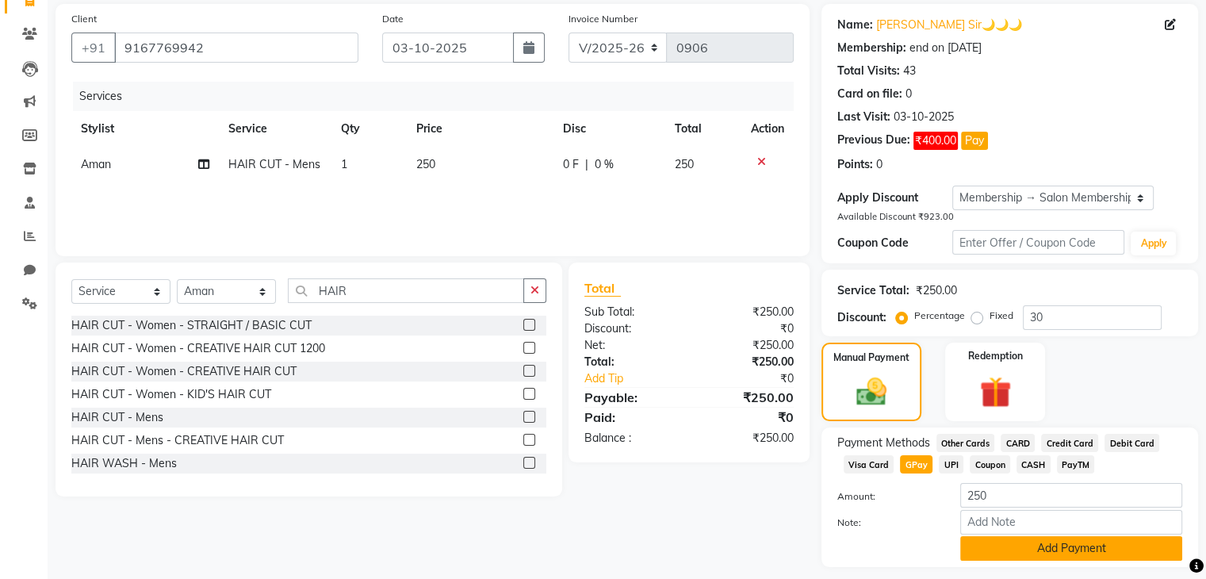
click at [1099, 555] on button "Add Payment" at bounding box center [1071, 548] width 222 height 25
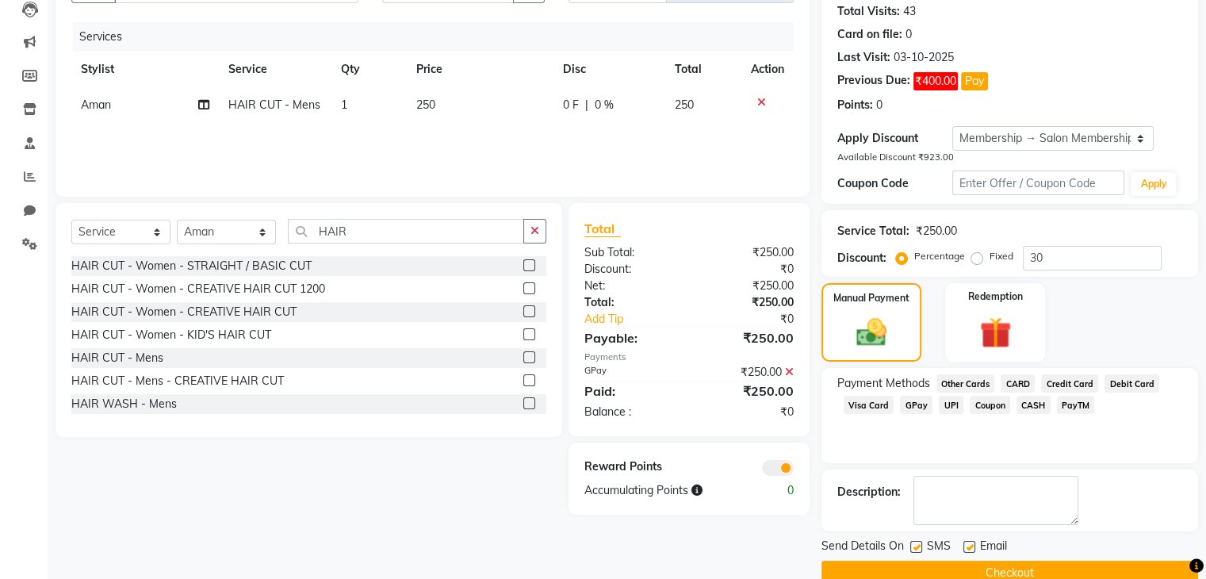
scroll to position [204, 0]
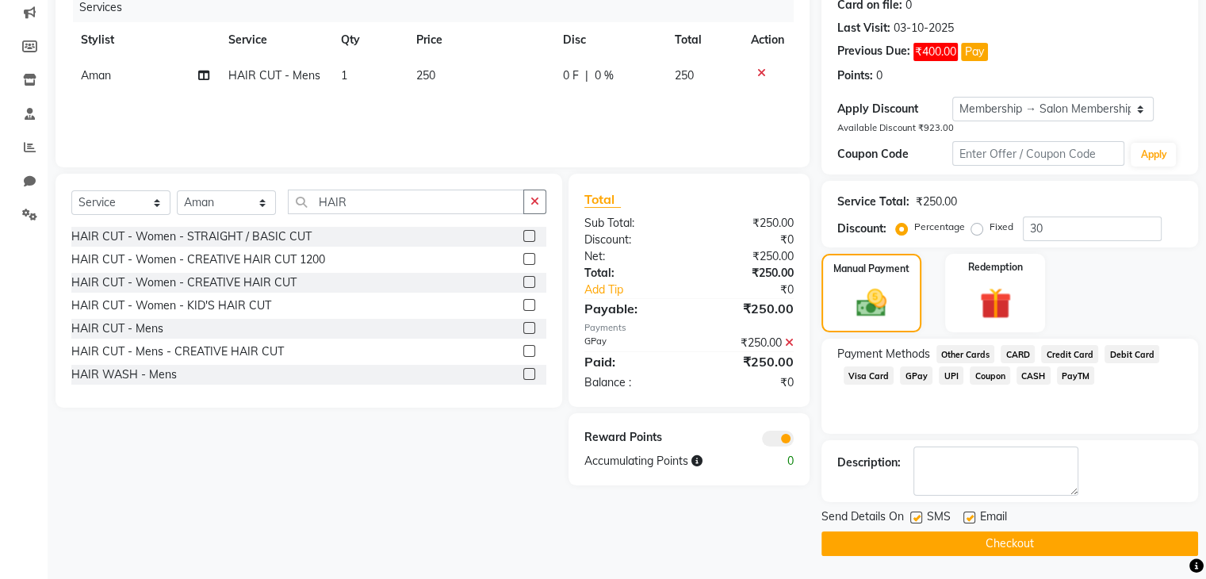
click at [993, 533] on button "Checkout" at bounding box center [1009, 543] width 377 height 25
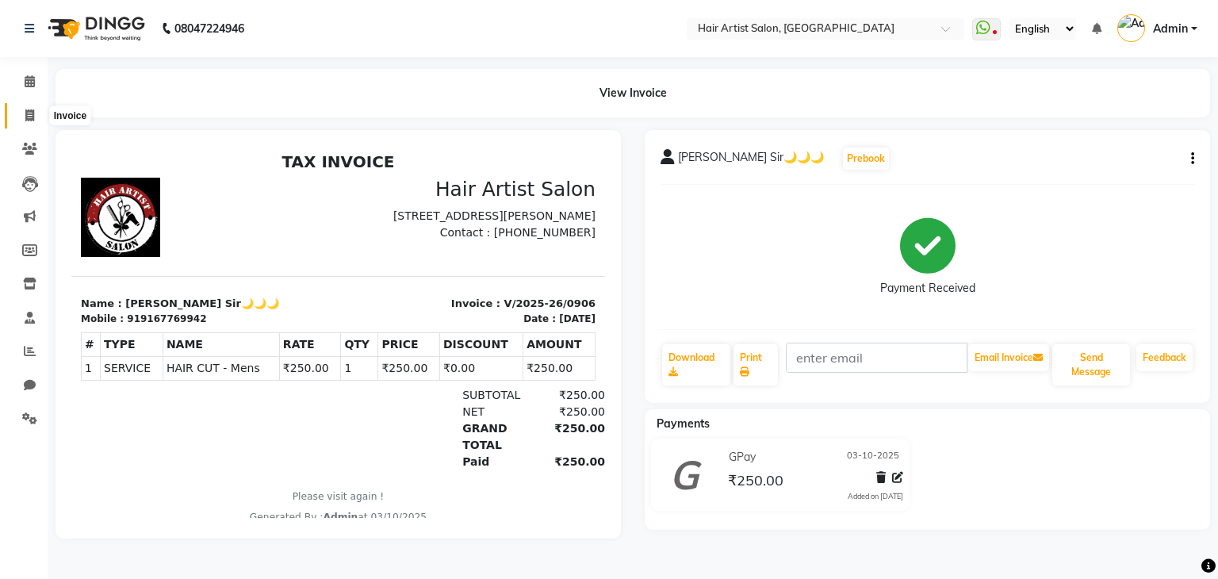
click at [25, 107] on span at bounding box center [30, 116] width 28 height 18
select select "7809"
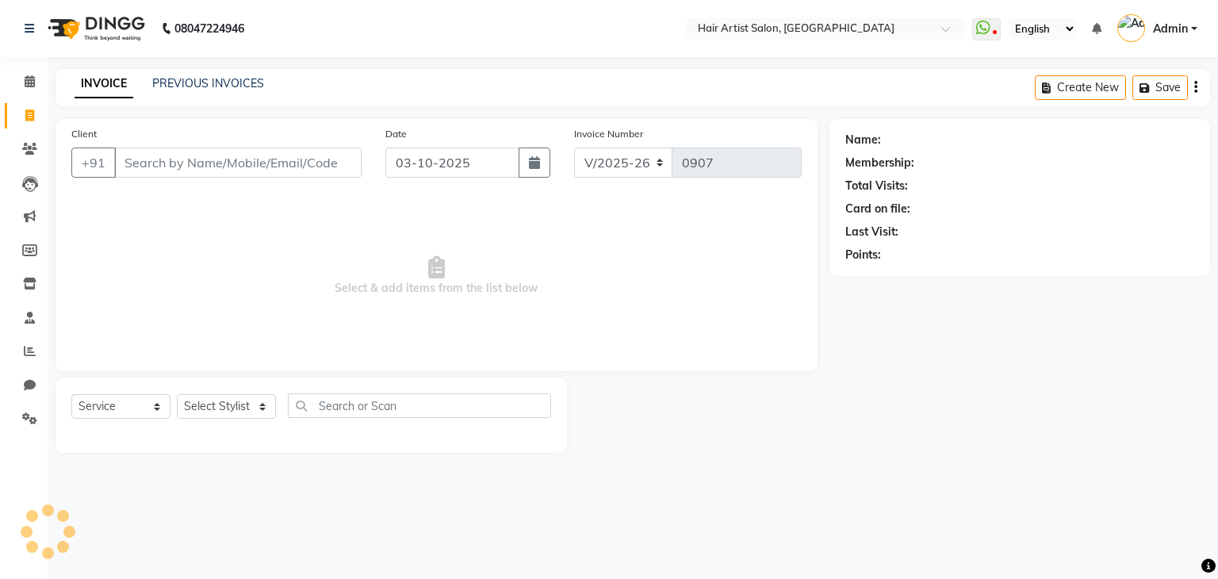
select select "package"
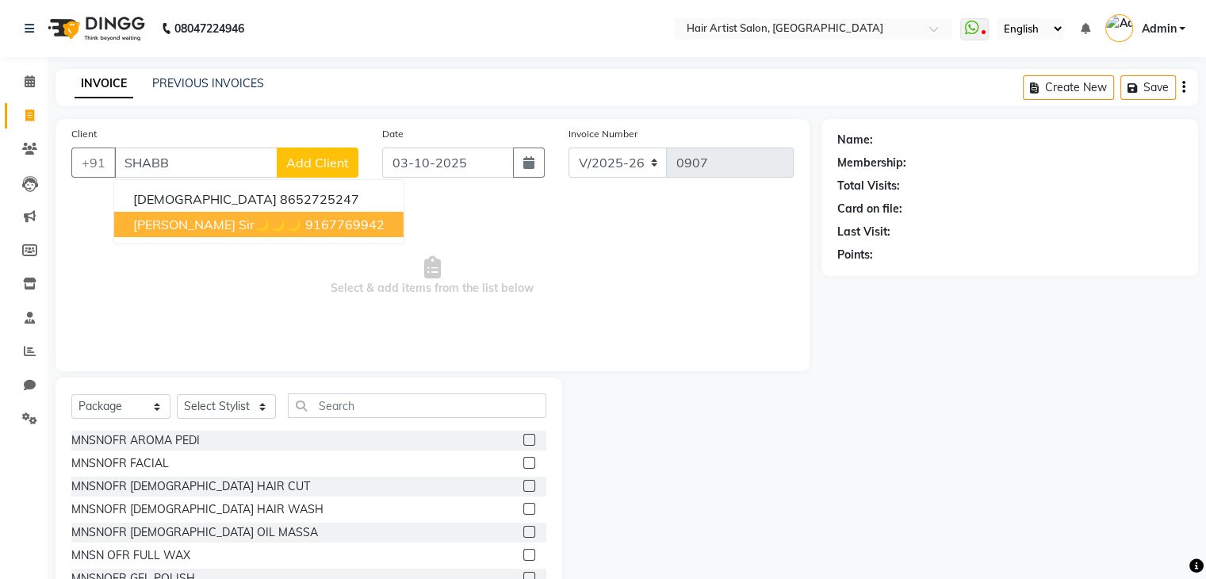
click at [229, 228] on span "[PERSON_NAME] Sir🌙🌙🌙" at bounding box center [217, 224] width 169 height 16
type input "9167769942"
select select "1: Object"
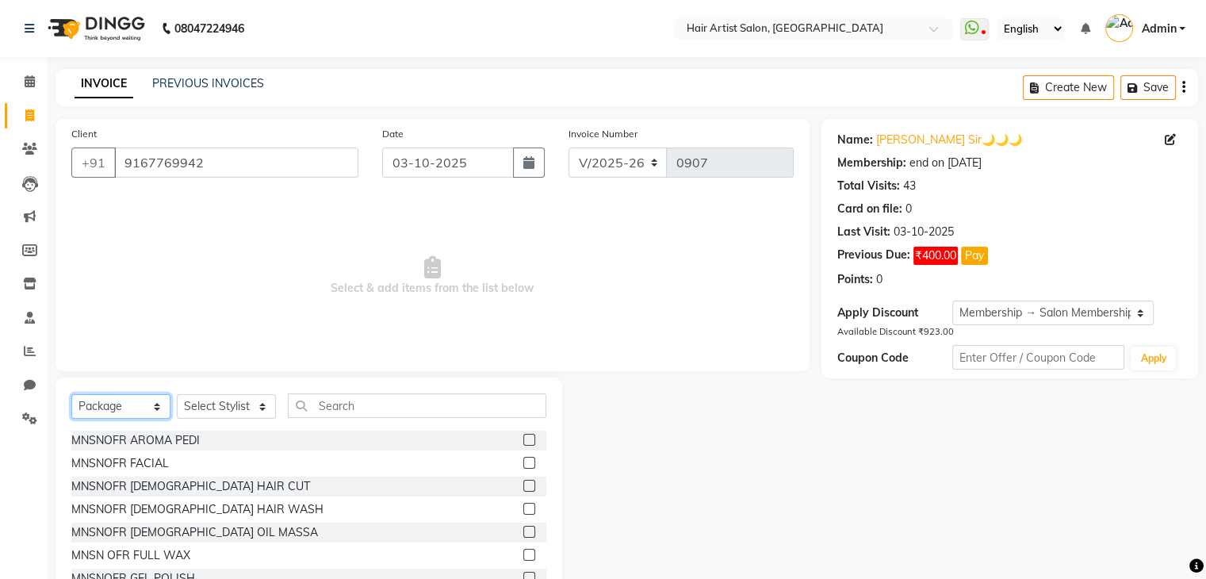
drag, startPoint x: 124, startPoint y: 407, endPoint x: 88, endPoint y: 265, distance: 146.4
click at [88, 265] on div "Client [PHONE_NUMBER] Date [DATE] Invoice Number V/2025 V/[PHONE_NUMBER] Select…" at bounding box center [433, 365] width 778 height 492
select select "service"
click at [71, 395] on select "Select Service Product Membership Package Voucher Prepaid Gift Card" at bounding box center [120, 406] width 99 height 25
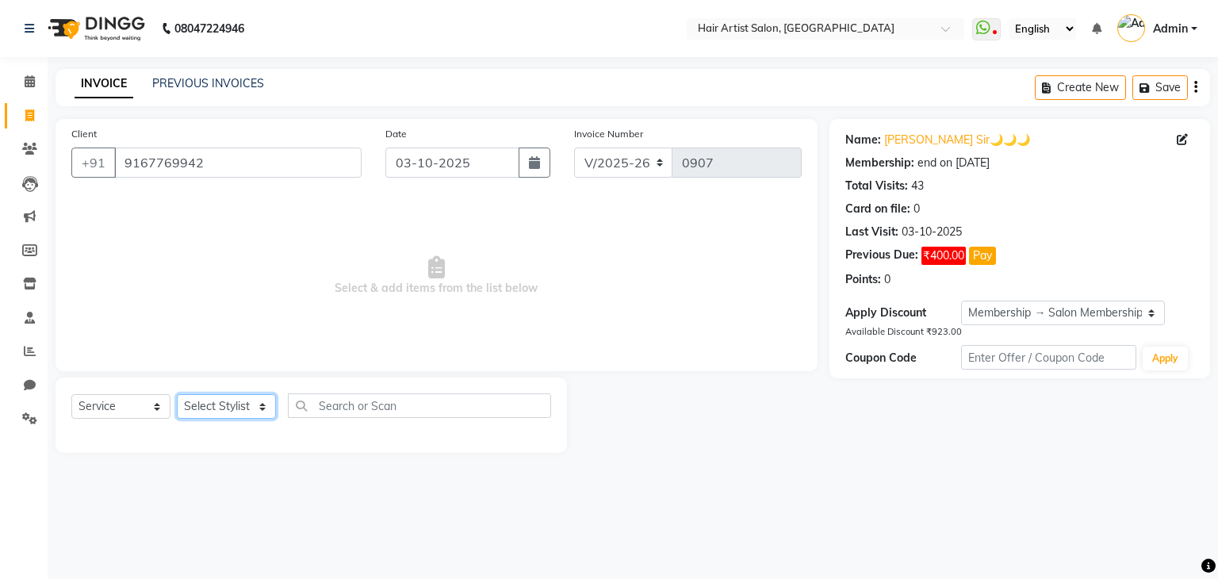
click at [229, 412] on select "Select Stylist Aman channd nisha zimur SALON [PERSON_NAME] [PERSON_NAME] Mam [P…" at bounding box center [226, 406] width 99 height 25
select select "93498"
click at [177, 395] on select "Select Stylist Aman channd nisha zimur SALON [PERSON_NAME] [PERSON_NAME] Mam [P…" at bounding box center [226, 406] width 99 height 25
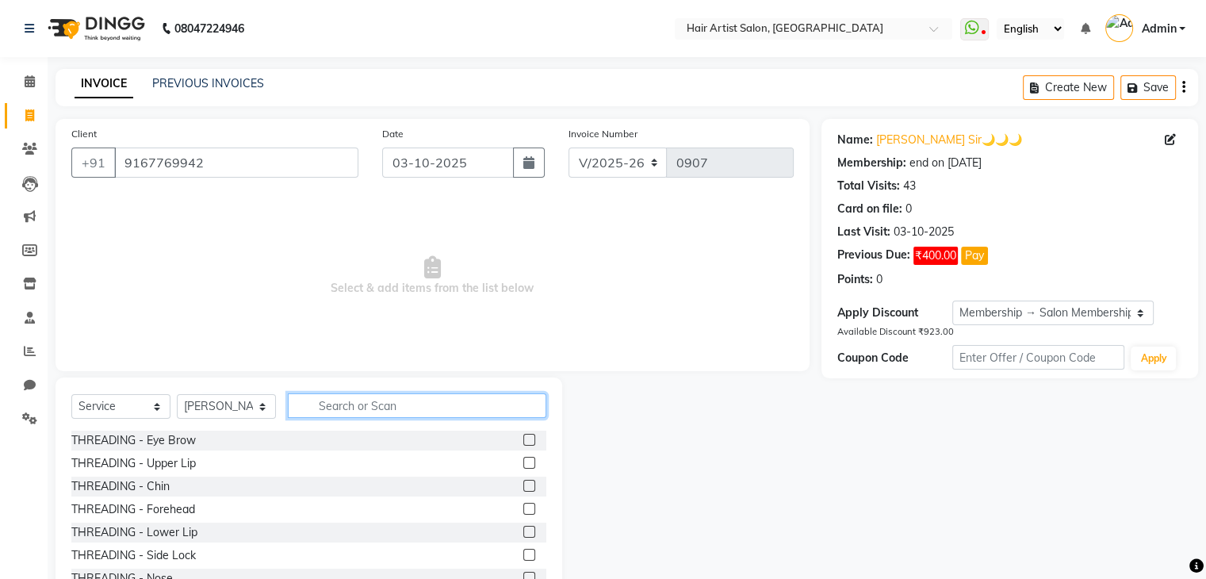
click at [304, 413] on input "text" at bounding box center [417, 405] width 258 height 25
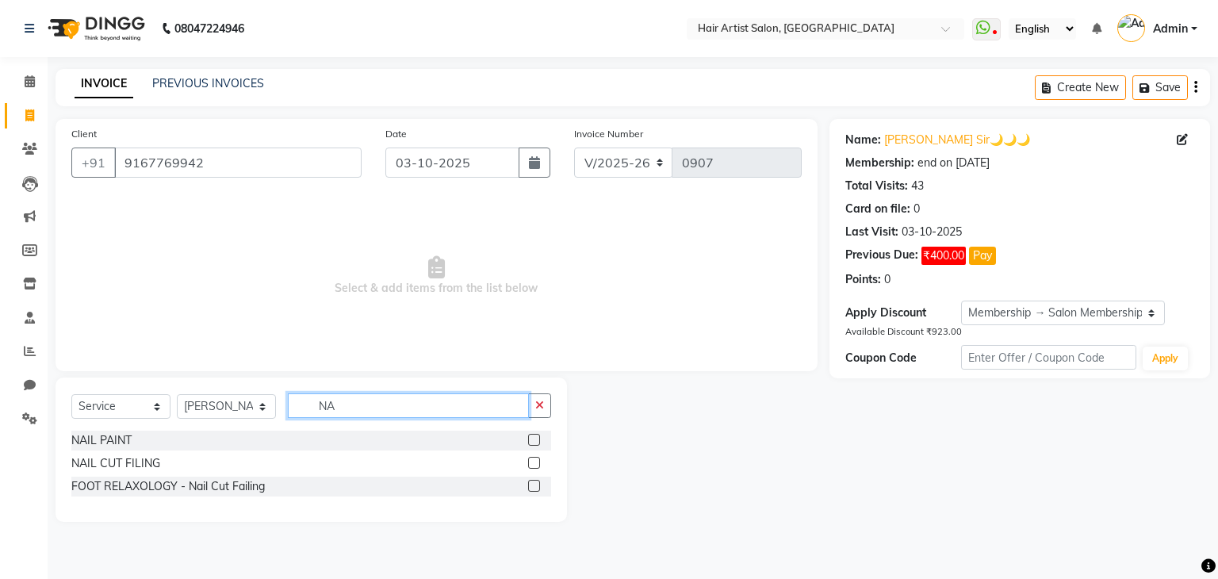
type input "N"
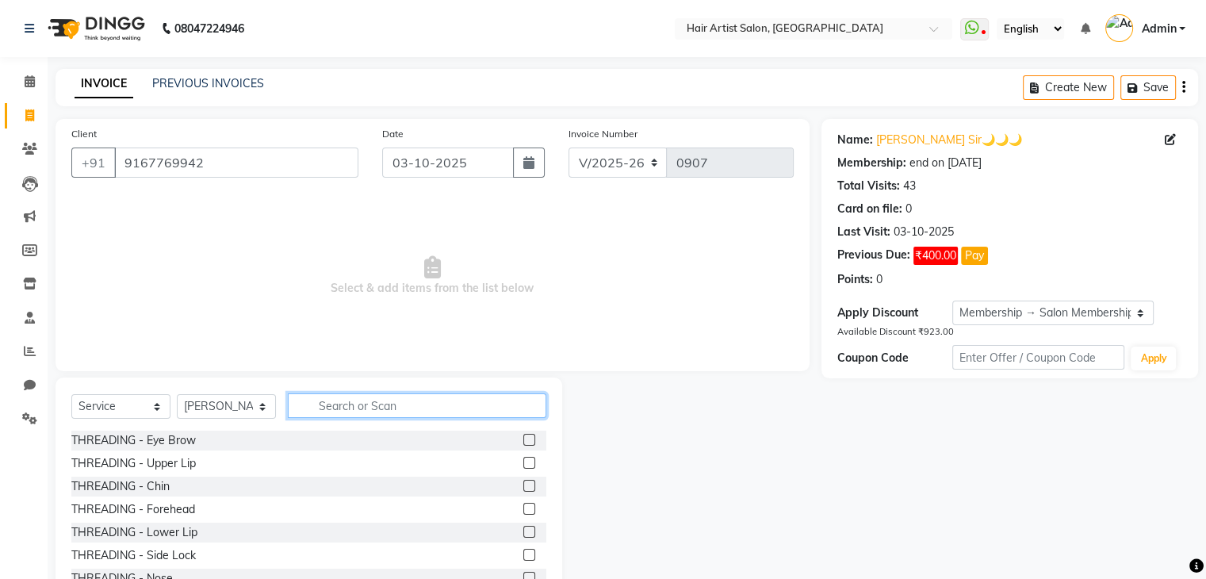
type input "E"
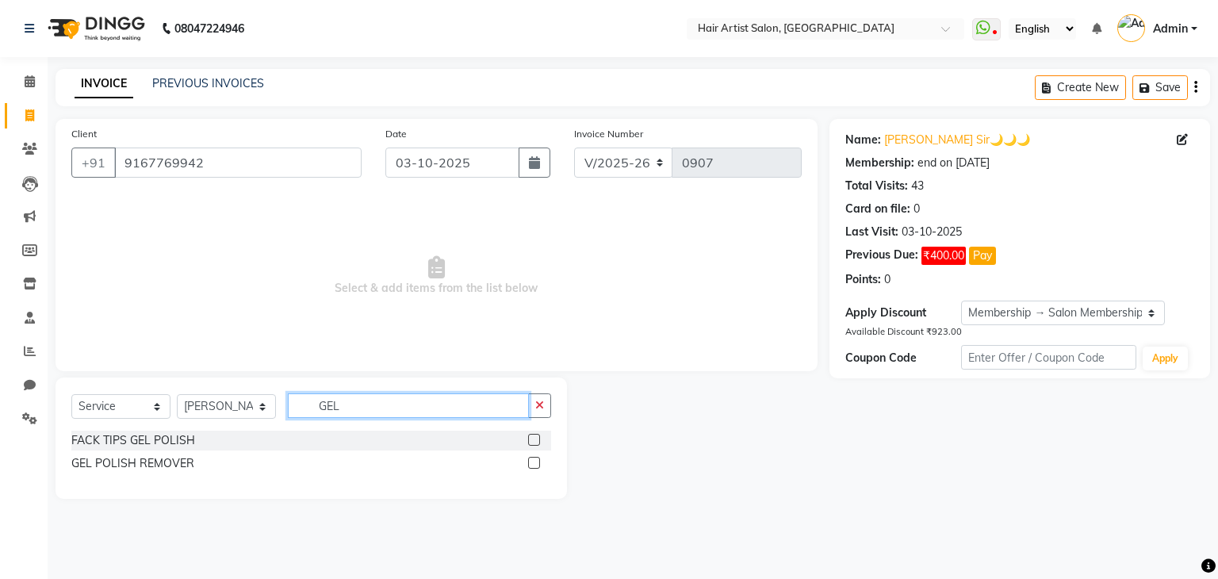
type input "GEL"
click at [532, 464] on label at bounding box center [534, 463] width 12 height 12
click at [532, 464] on input "checkbox" at bounding box center [533, 463] width 10 height 10
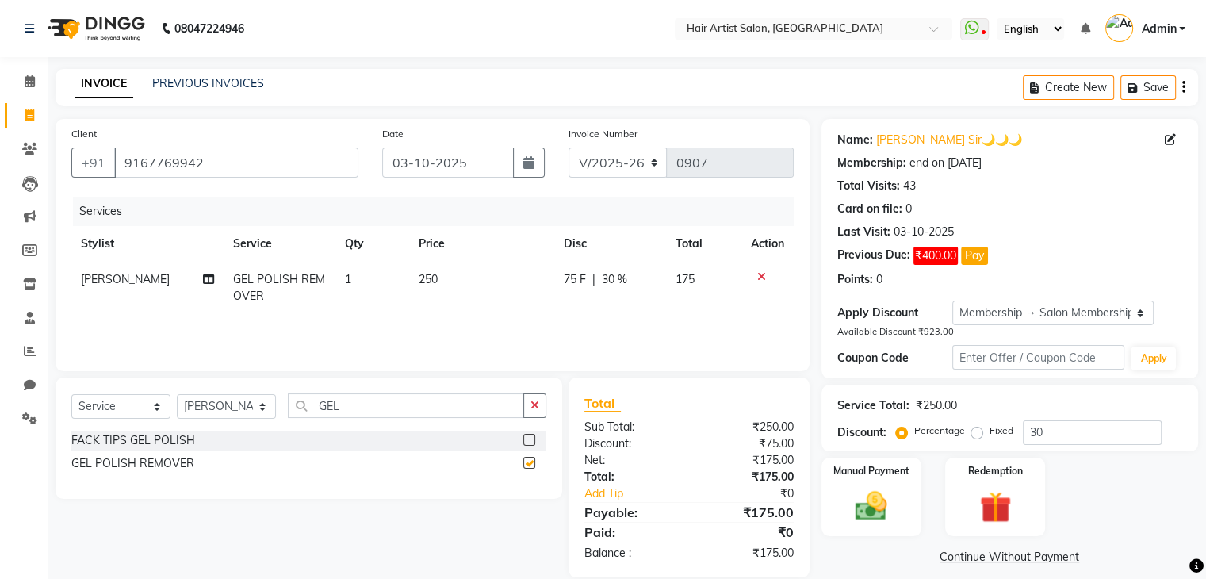
checkbox input "false"
click at [618, 281] on span "30 %" at bounding box center [614, 279] width 25 height 17
select select "93498"
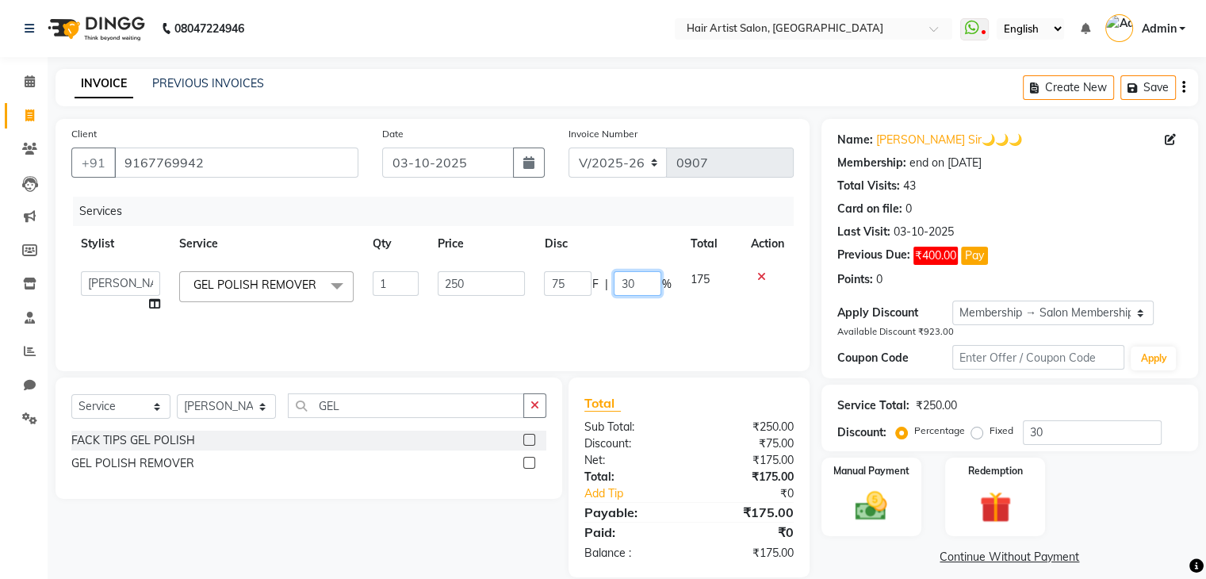
click at [638, 282] on input "30" at bounding box center [638, 283] width 48 height 25
type input "3"
type input "0"
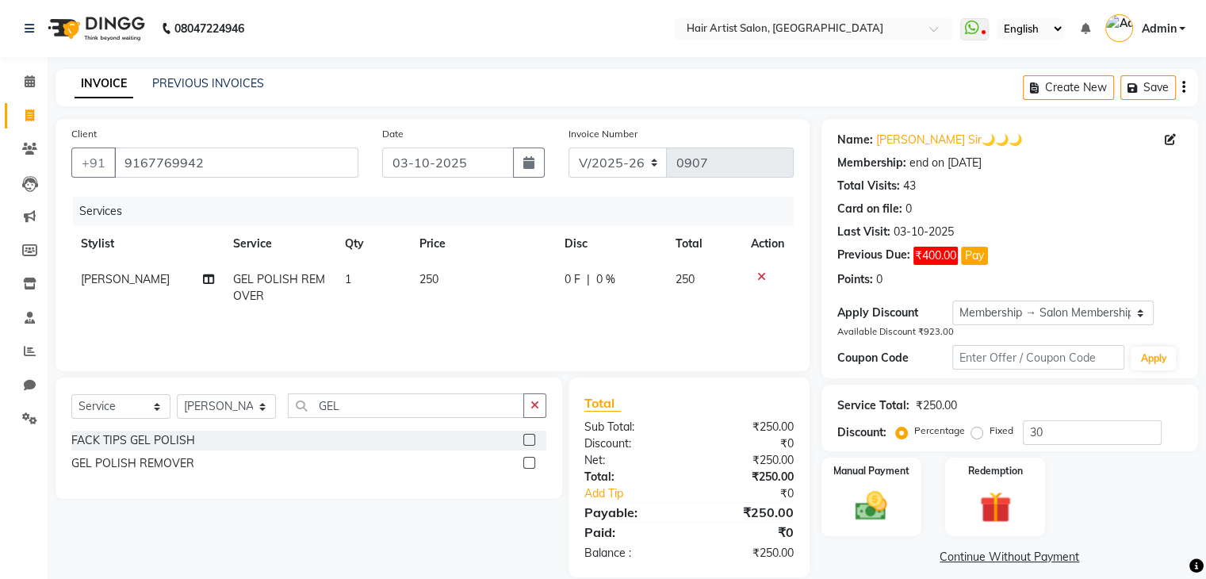
click at [441, 283] on td "250" at bounding box center [482, 288] width 145 height 52
select select "93498"
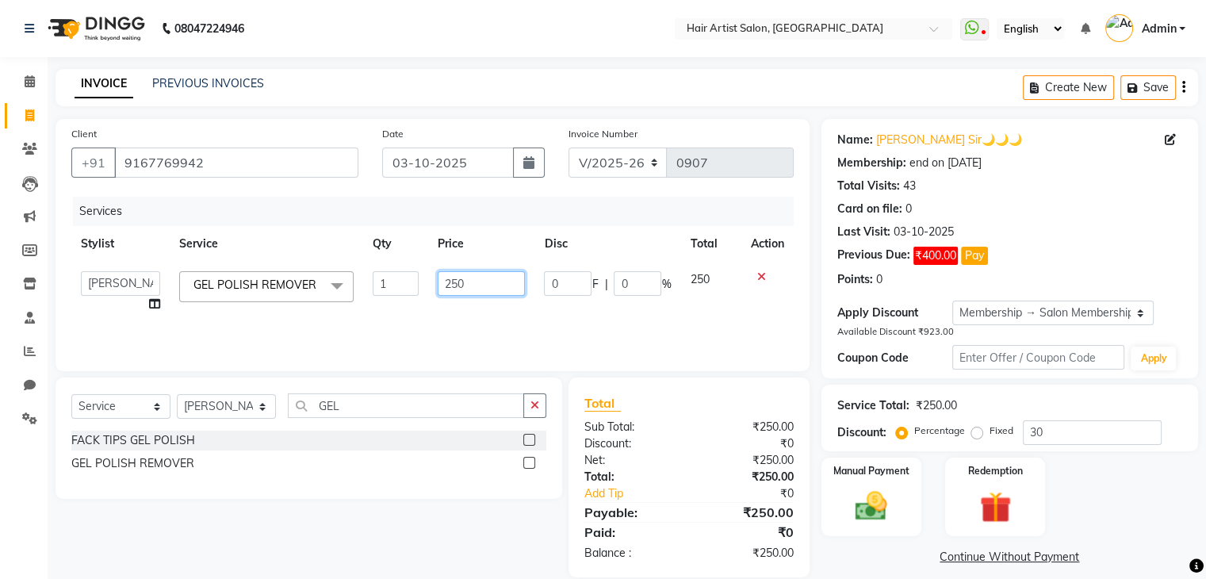
click at [466, 280] on input "250" at bounding box center [481, 283] width 87 height 25
type input "2"
type input "400"
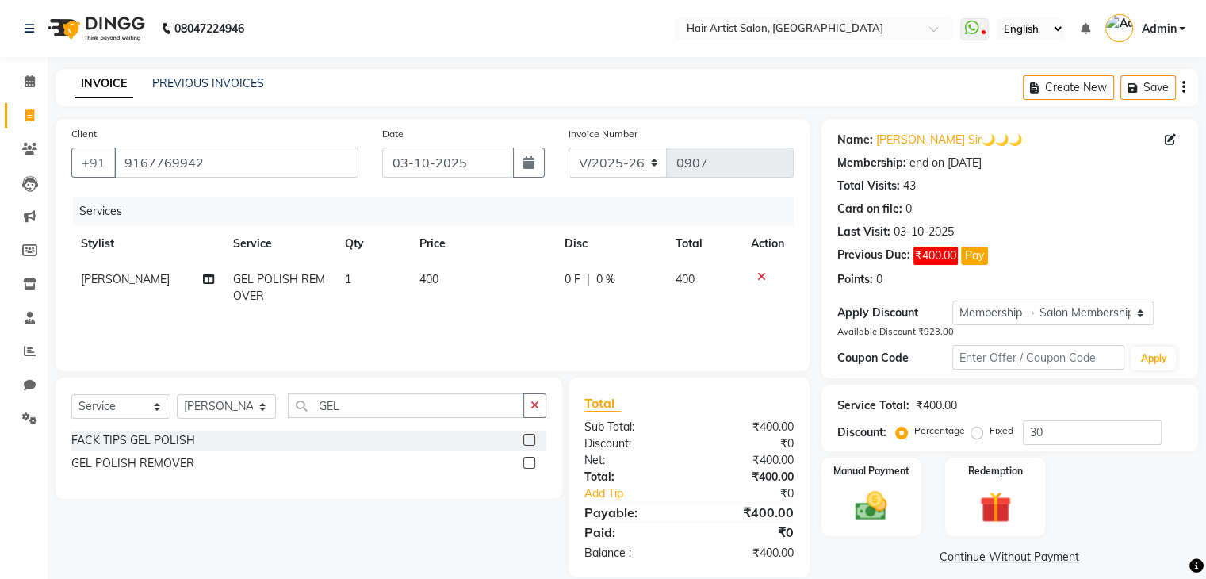
click at [482, 314] on td "400" at bounding box center [482, 288] width 145 height 52
select select "93498"
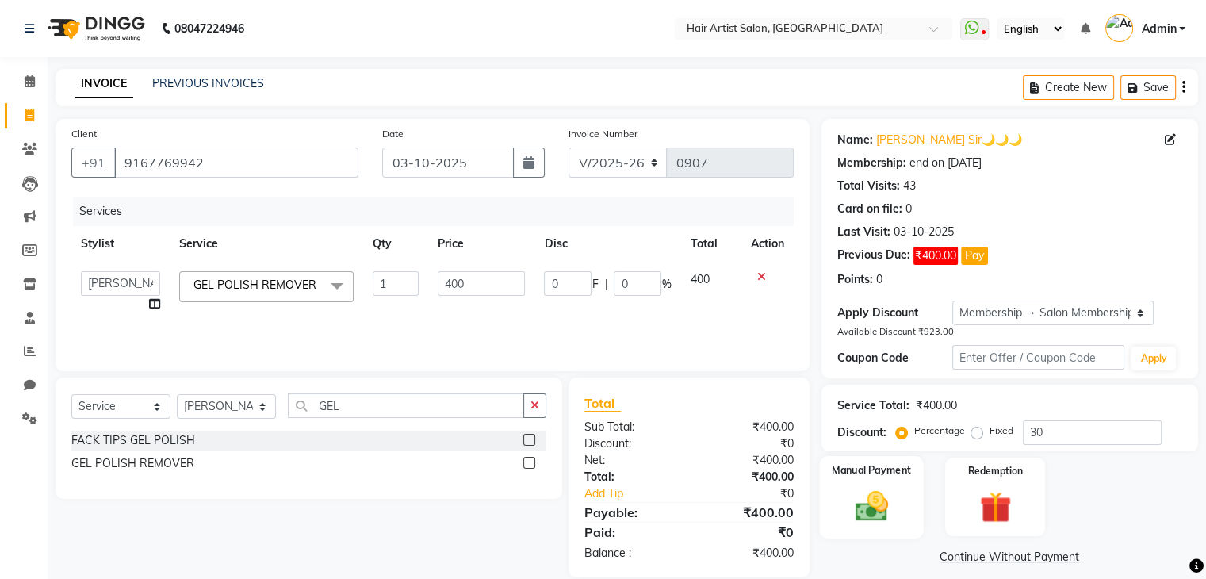
click at [894, 491] on img at bounding box center [870, 506] width 53 height 38
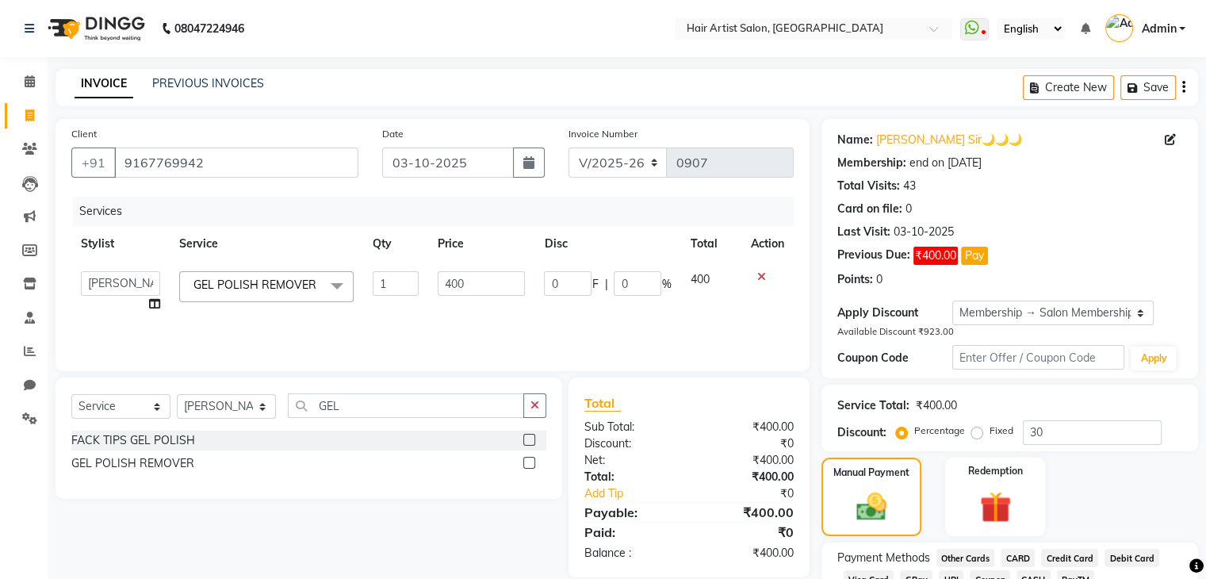
scroll to position [115, 0]
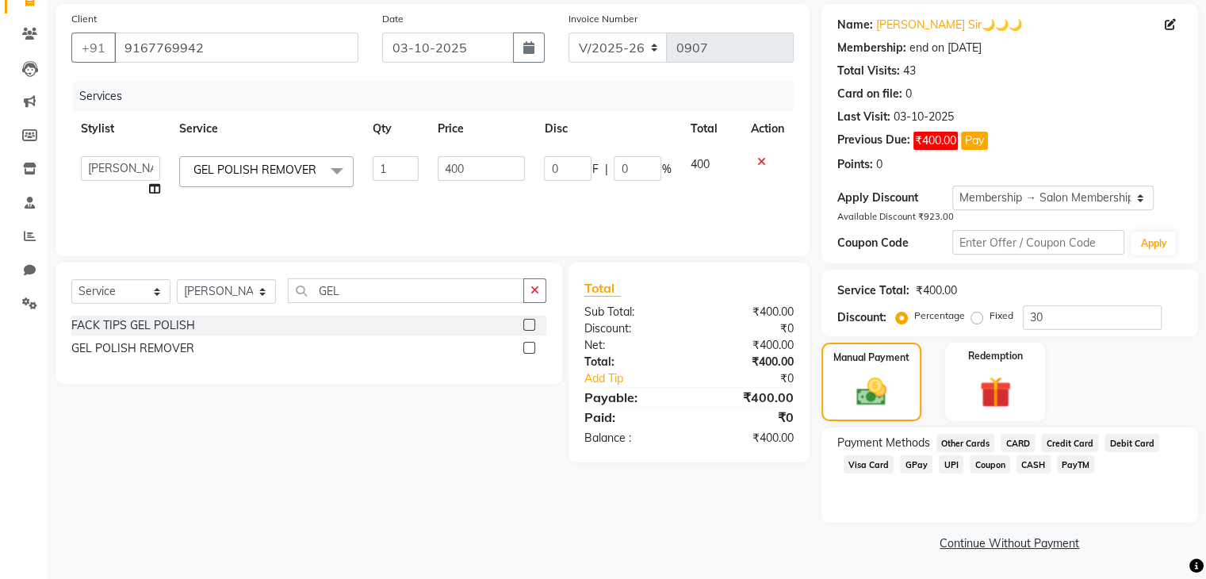
click at [907, 465] on span "GPay" at bounding box center [916, 464] width 33 height 18
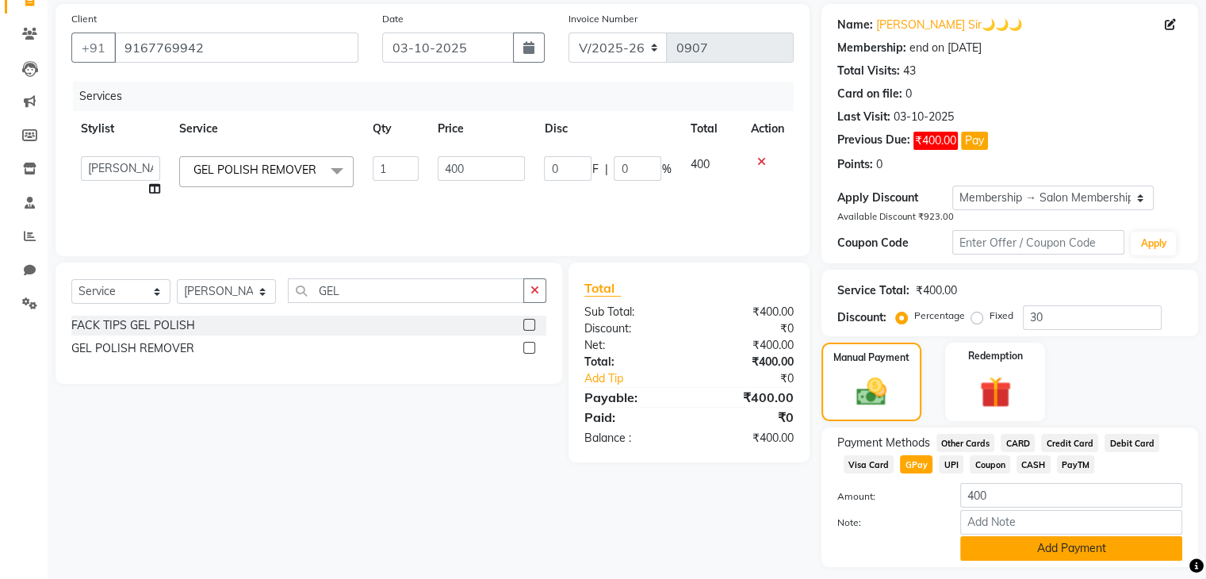
click at [1009, 555] on button "Add Payment" at bounding box center [1071, 548] width 222 height 25
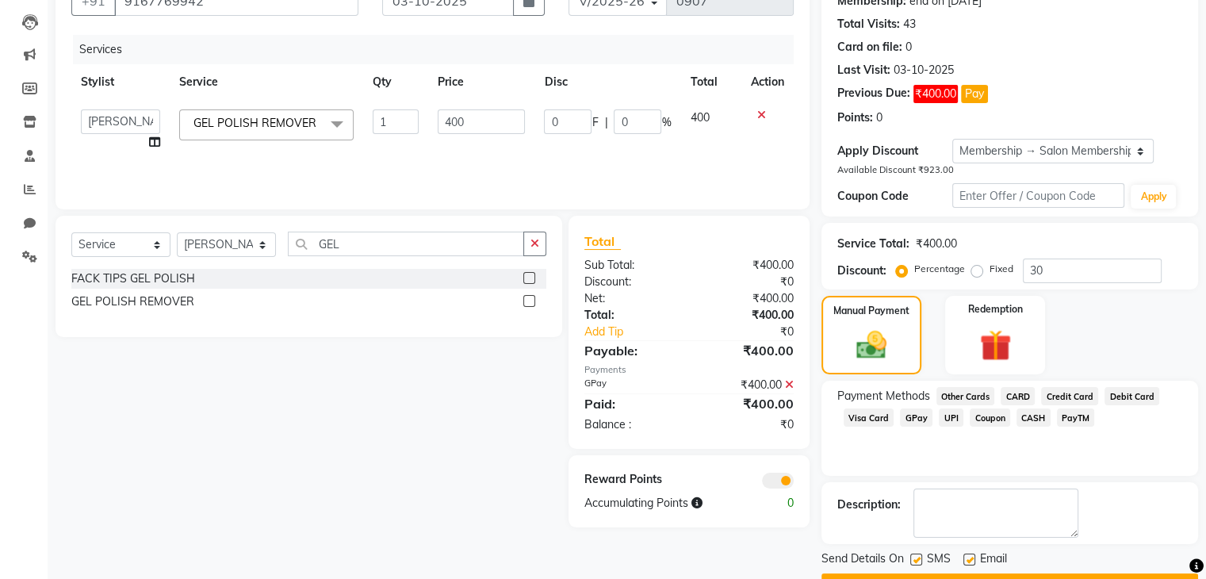
scroll to position [204, 0]
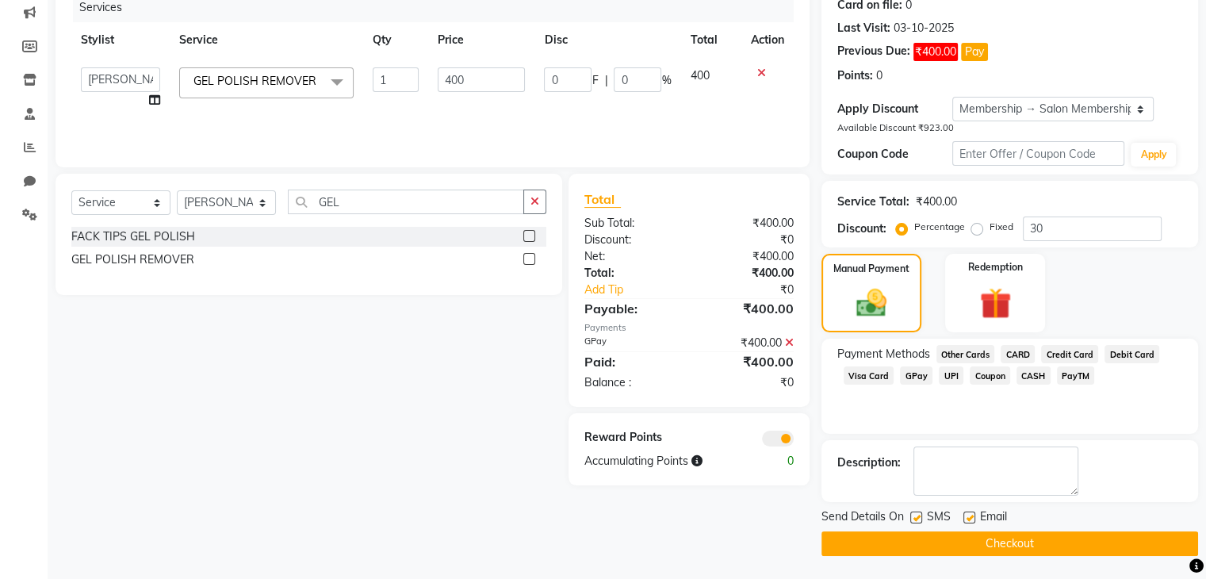
click at [968, 551] on button "Checkout" at bounding box center [1009, 543] width 377 height 25
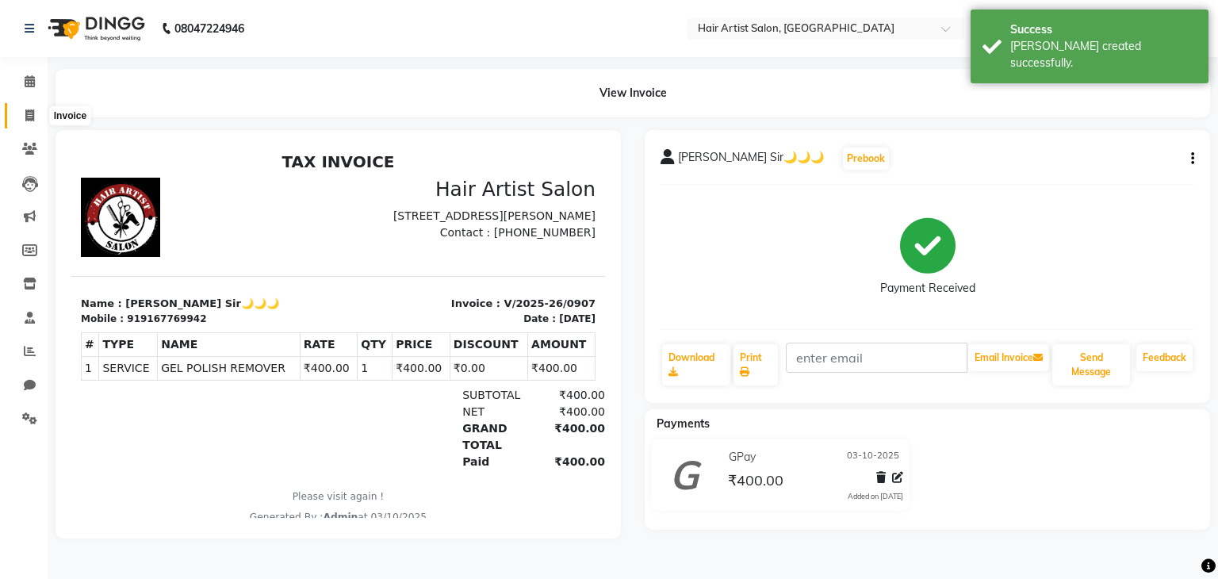
click at [21, 111] on span at bounding box center [30, 116] width 28 height 18
select select "7809"
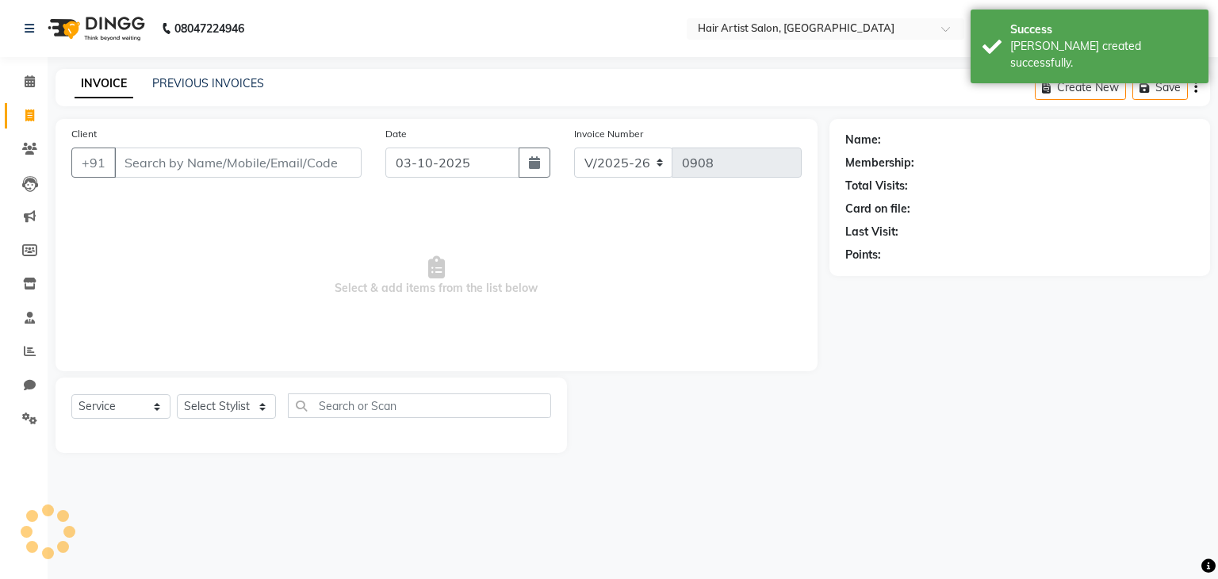
select select "package"
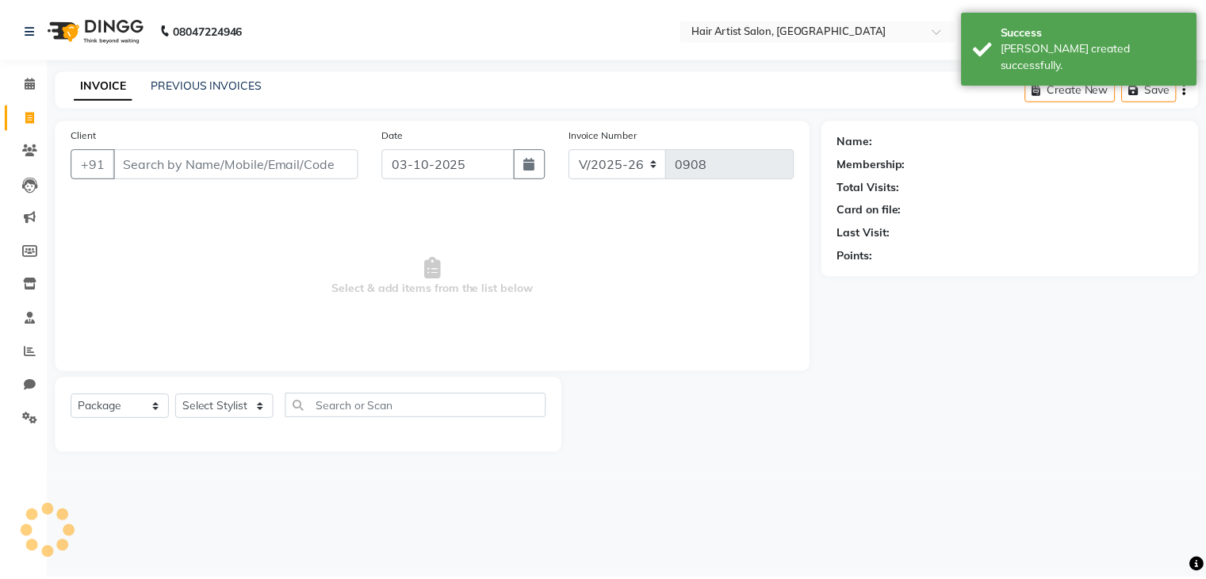
scroll to position [57, 0]
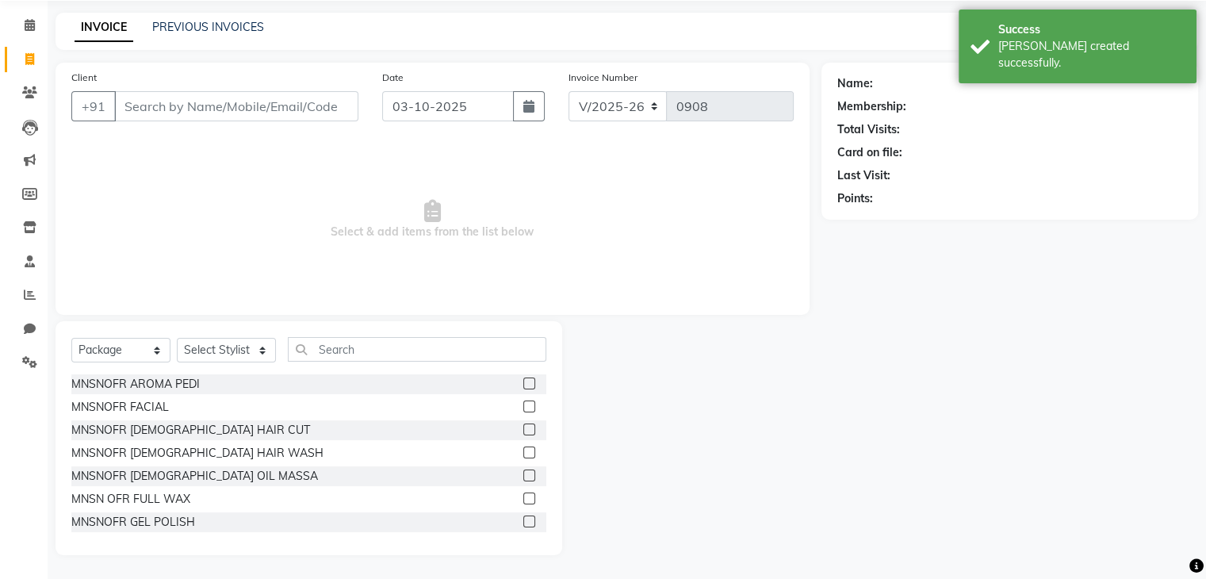
click at [155, 118] on input "Client" at bounding box center [236, 106] width 244 height 30
